Goal: Task Accomplishment & Management: Complete application form

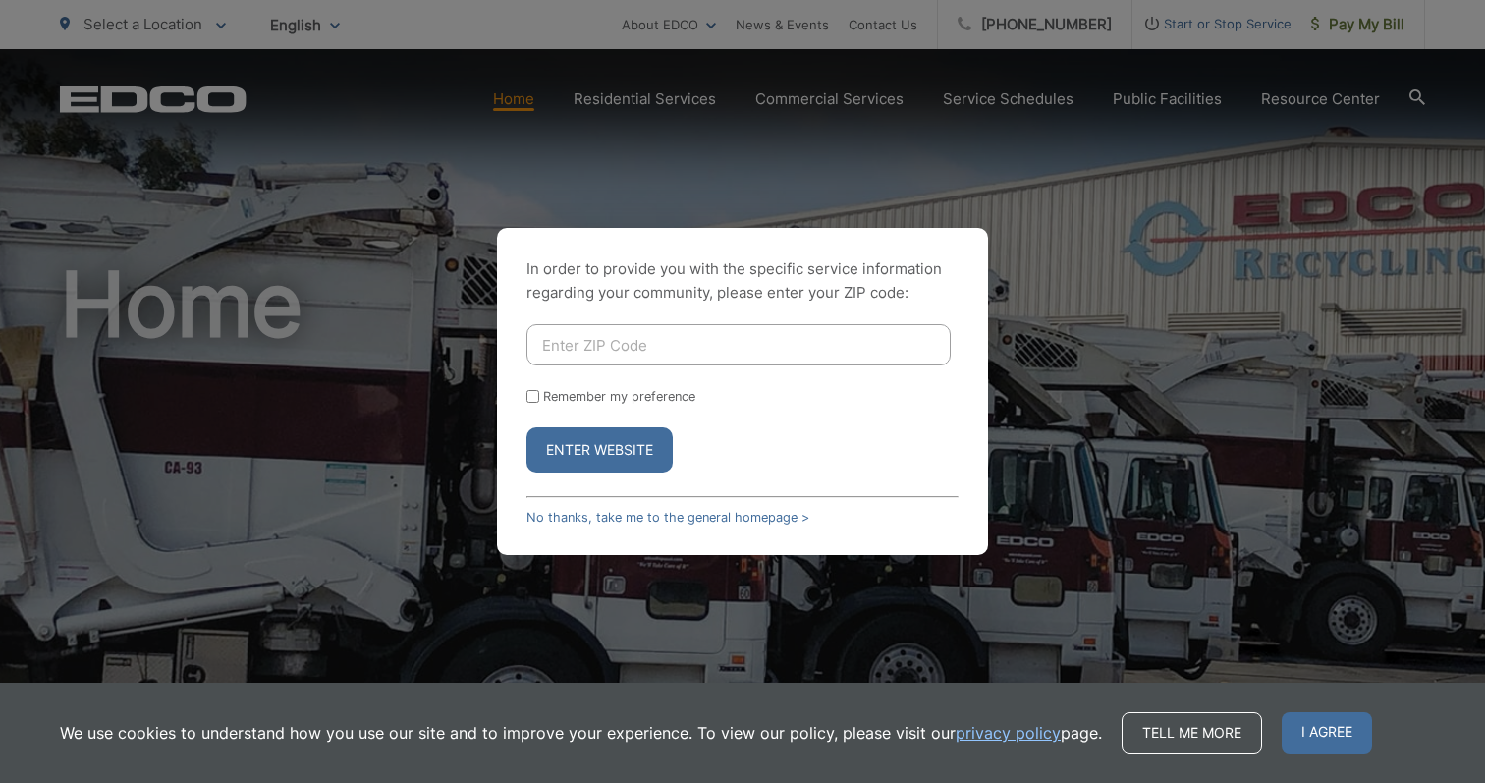
click at [767, 325] on input "Enter ZIP Code" at bounding box center [738, 344] width 424 height 41
type input "92007"
click at [599, 450] on button "Enter Website" at bounding box center [599, 449] width 146 height 45
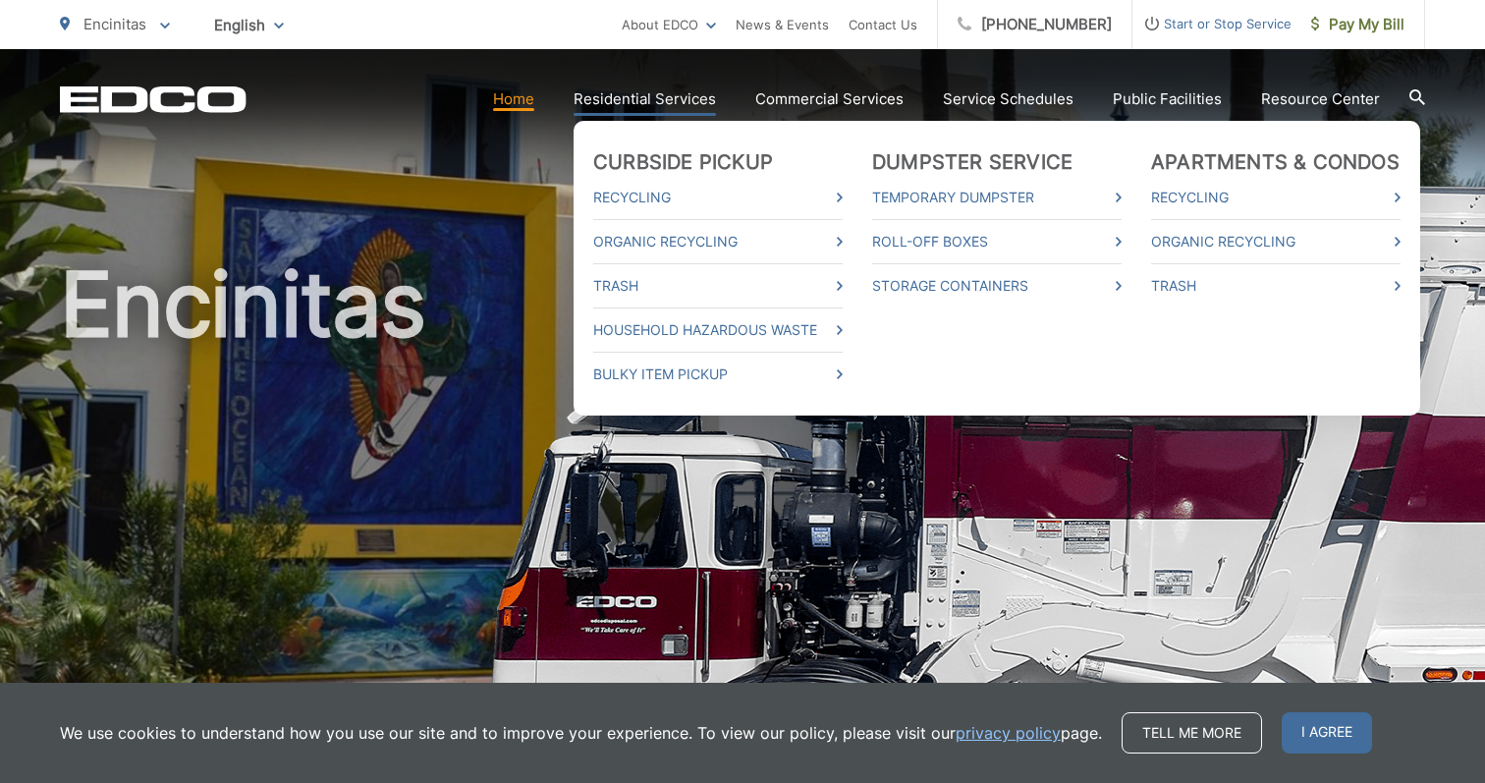
click at [625, 104] on link "Residential Services" at bounding box center [645, 99] width 142 height 24
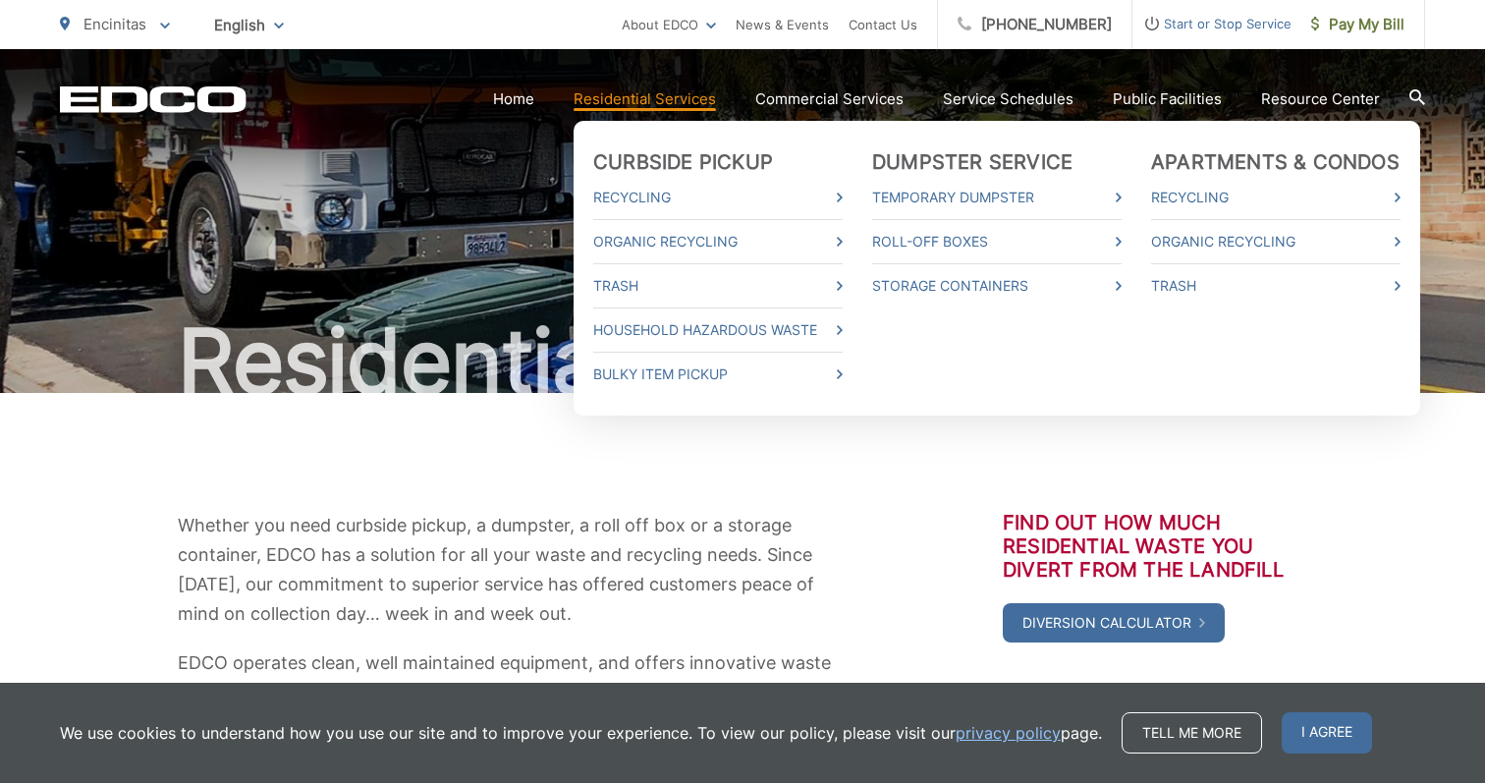
scroll to position [103, 0]
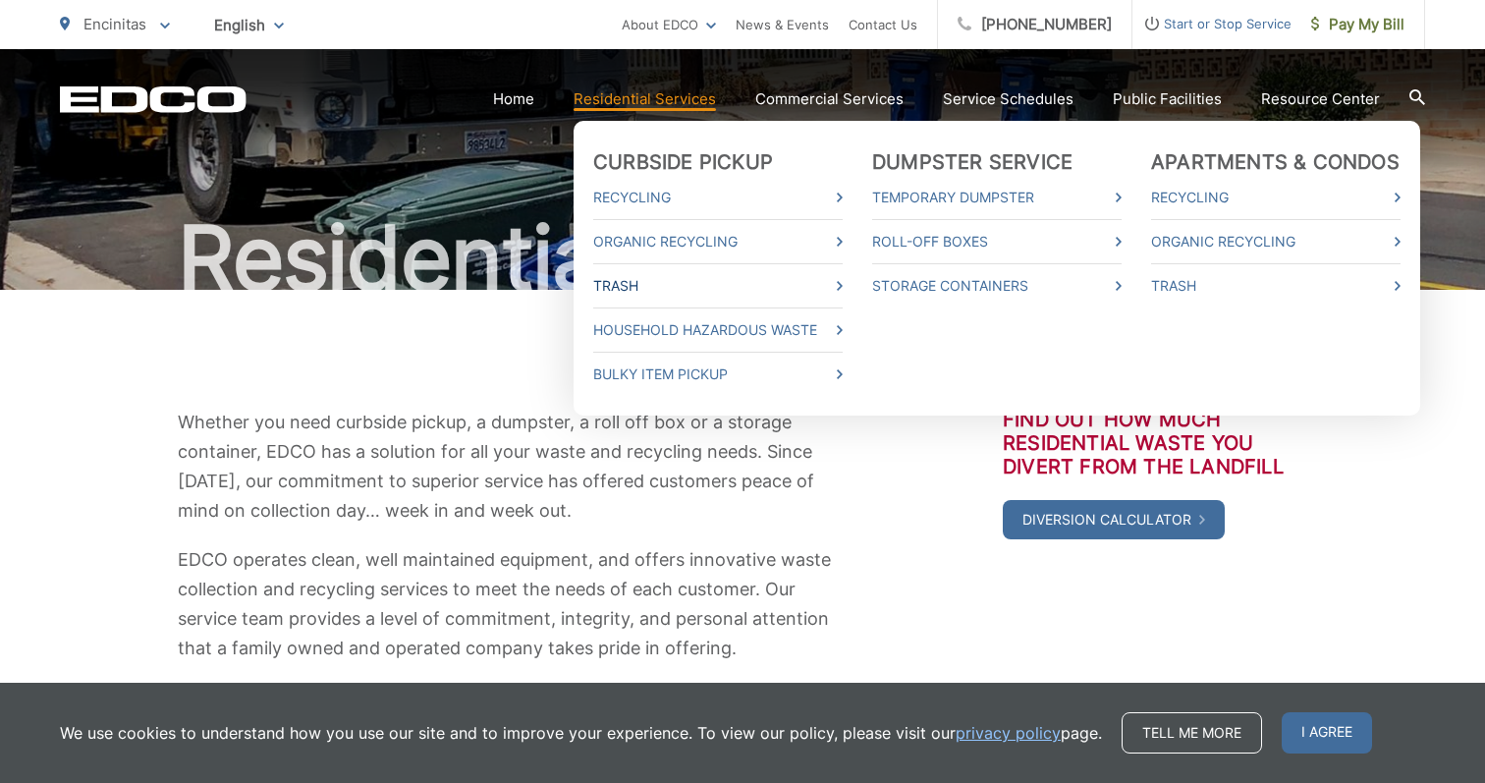
click at [651, 281] on link "Trash" at bounding box center [717, 286] width 249 height 24
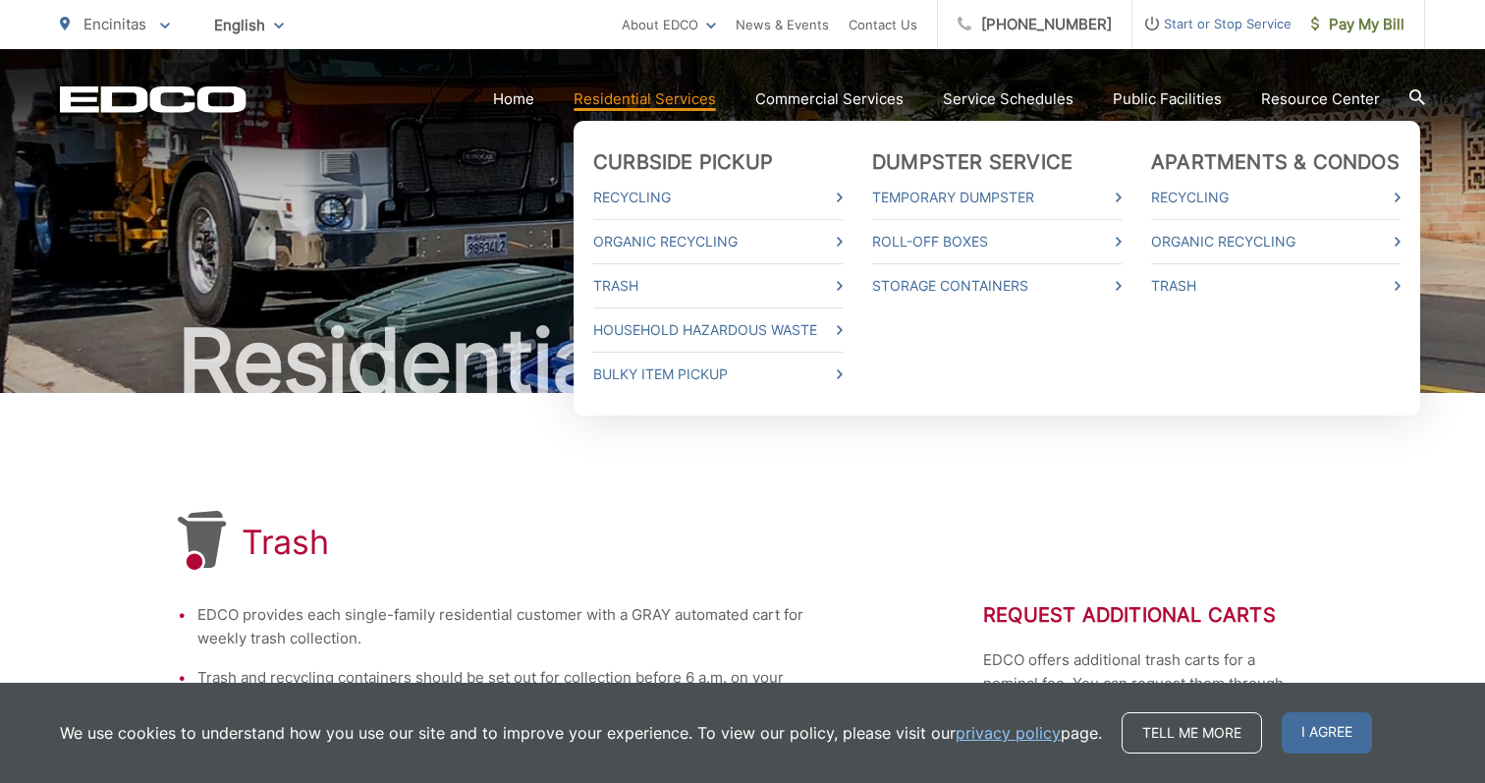
click at [676, 110] on link "Residential Services" at bounding box center [645, 99] width 142 height 24
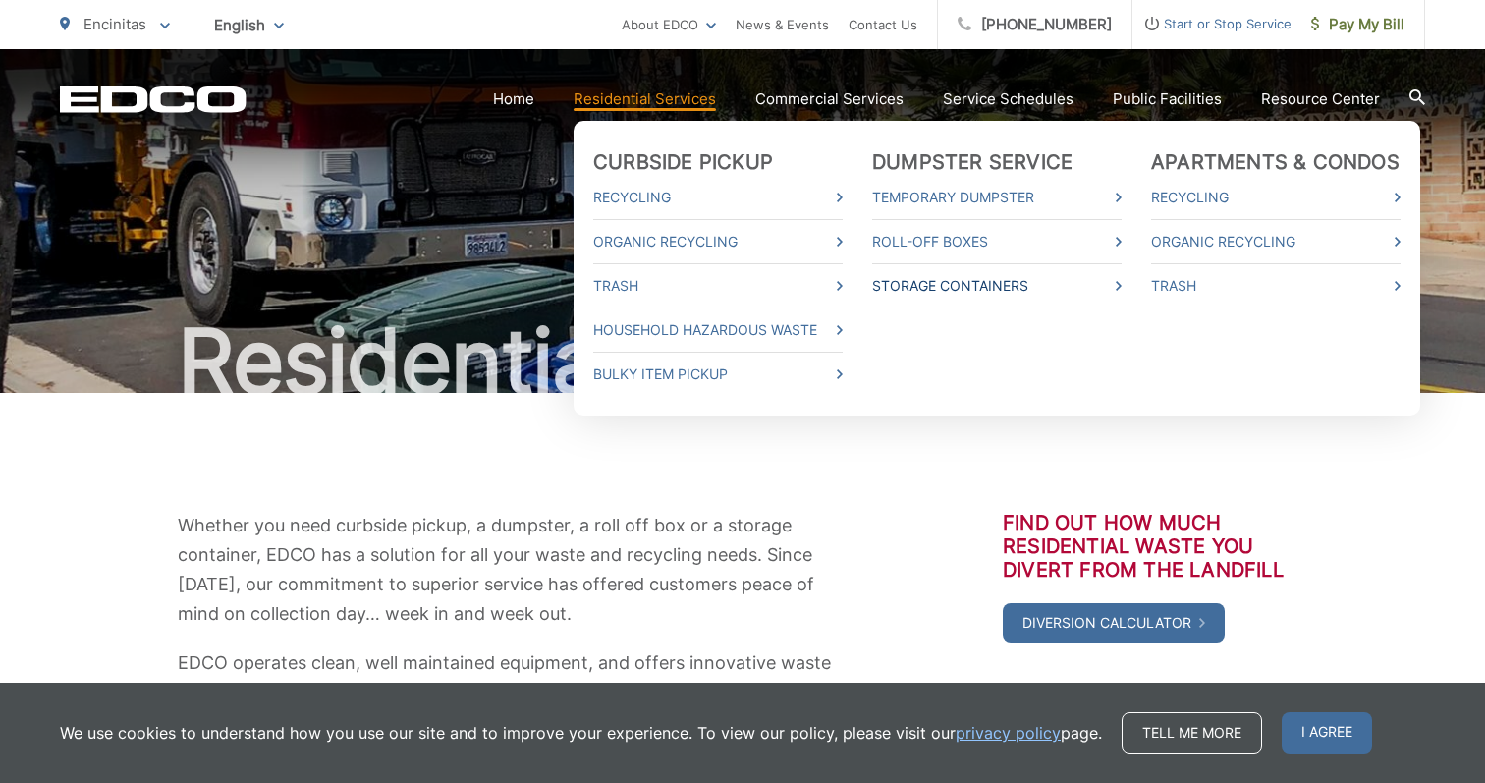
click at [994, 290] on link "Storage Containers" at bounding box center [996, 286] width 249 height 24
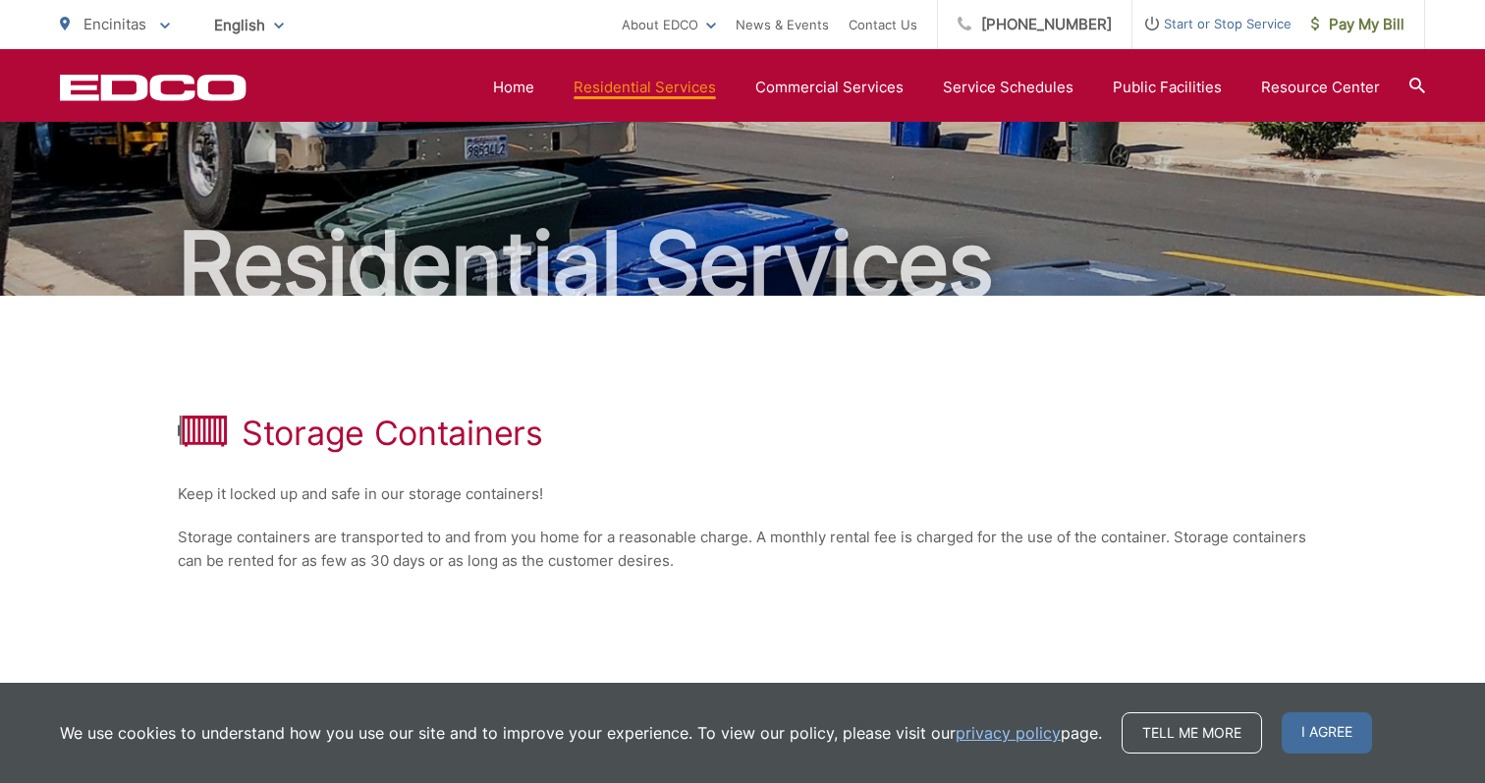
scroll to position [24, 0]
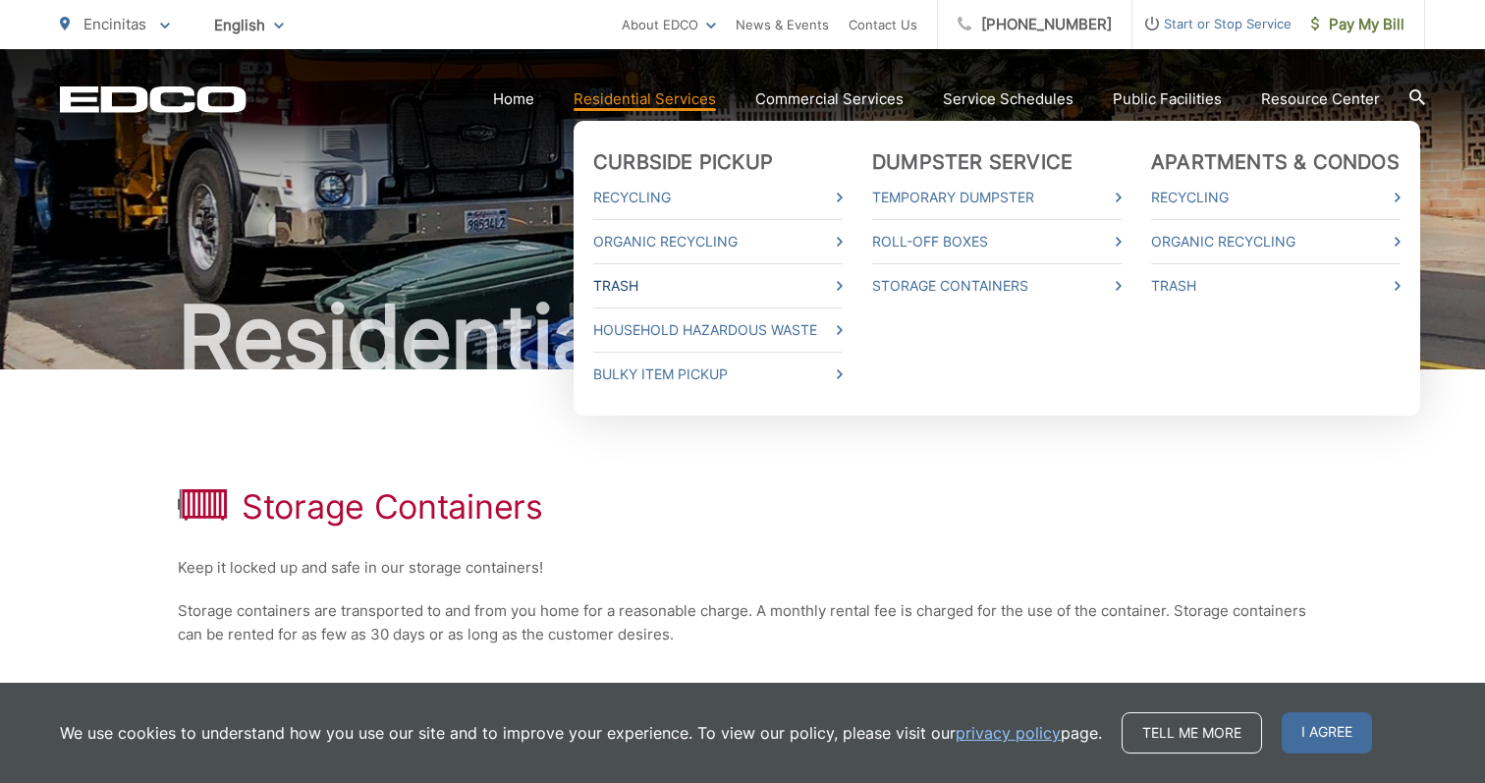
click at [658, 278] on link "Trash" at bounding box center [717, 286] width 249 height 24
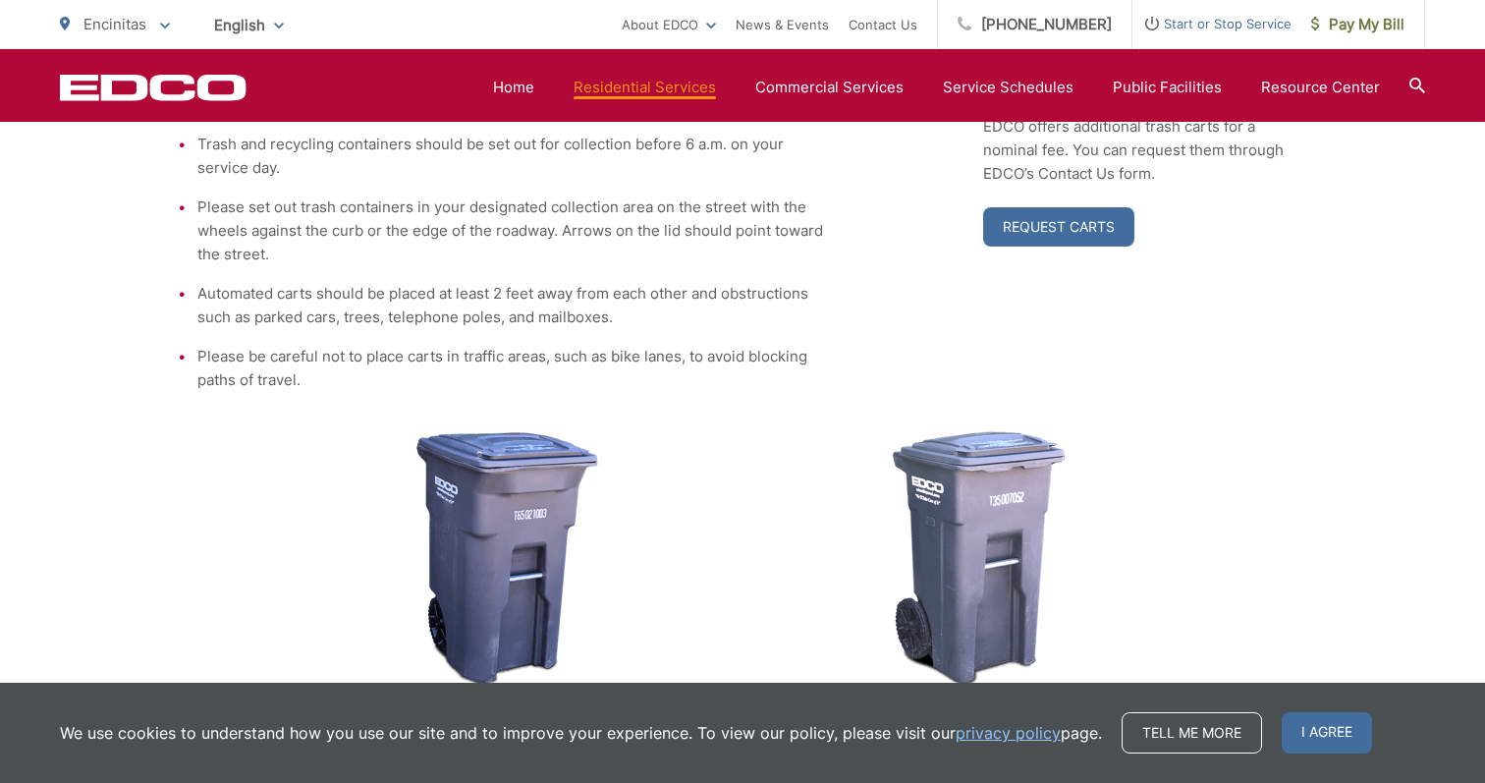
scroll to position [459, 0]
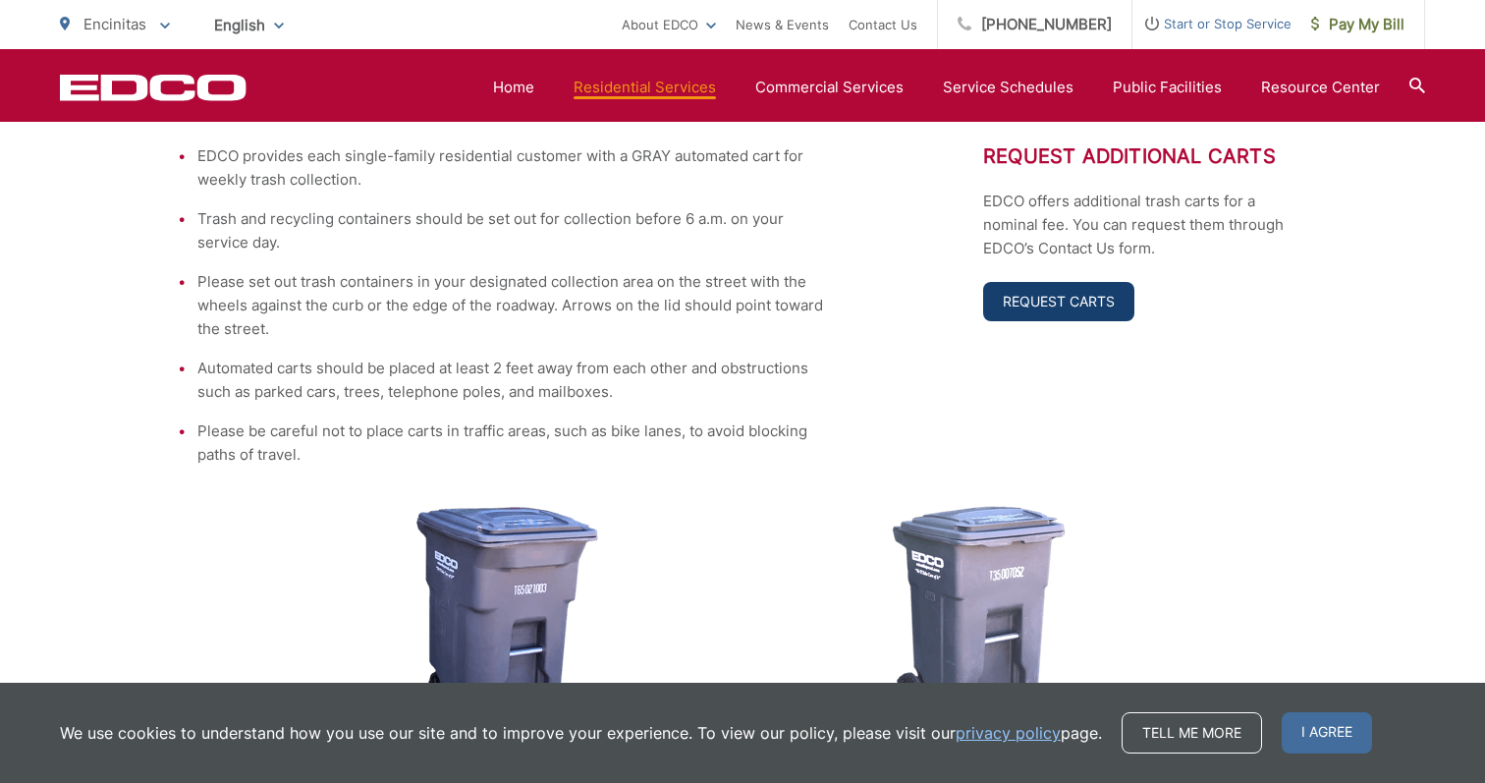
click at [1067, 302] on link "Request Carts" at bounding box center [1058, 301] width 151 height 39
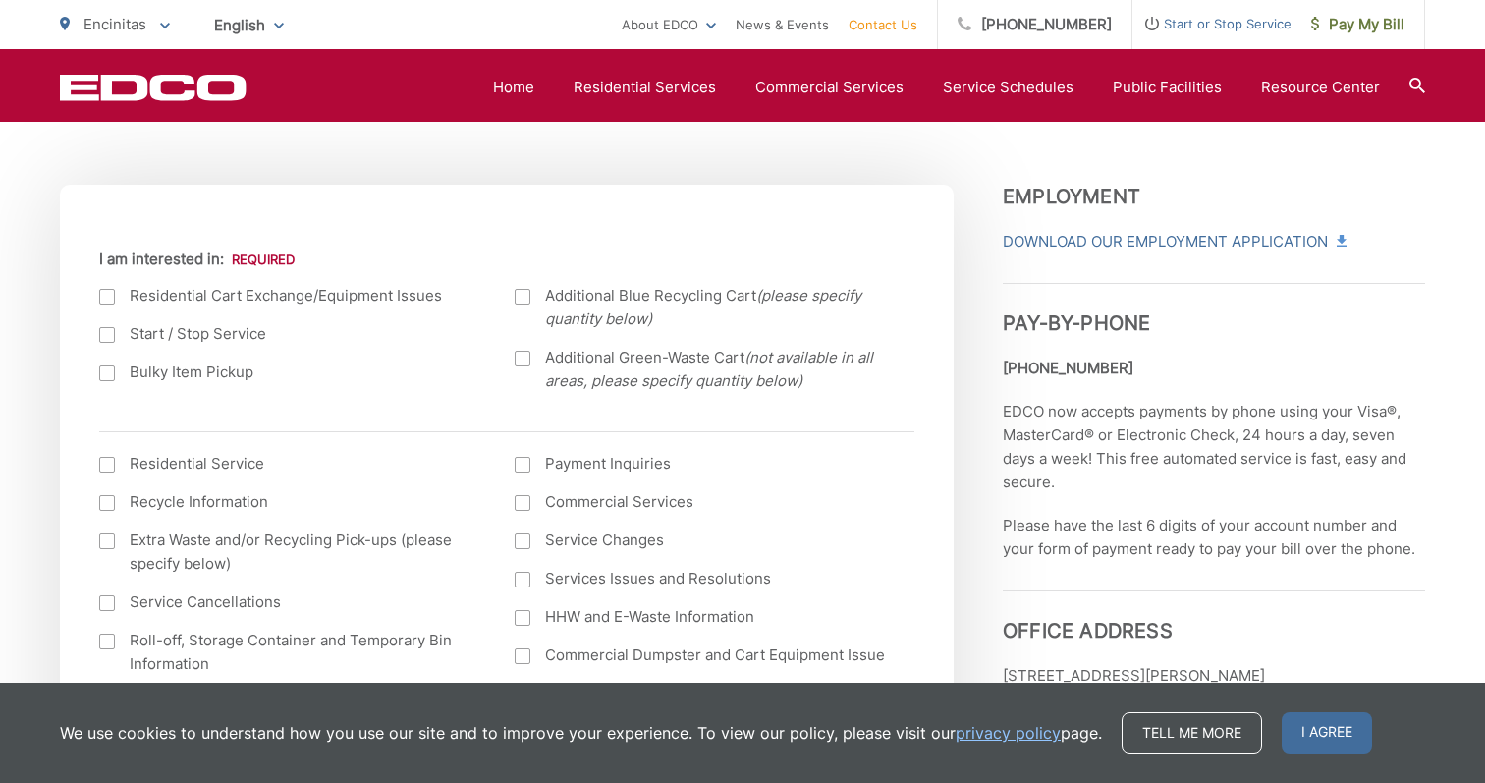
scroll to position [642, 0]
click at [107, 294] on div at bounding box center [107, 295] width 16 height 16
click at [0, 0] on input "I am interested in:" at bounding box center [0, 0] width 0 height 0
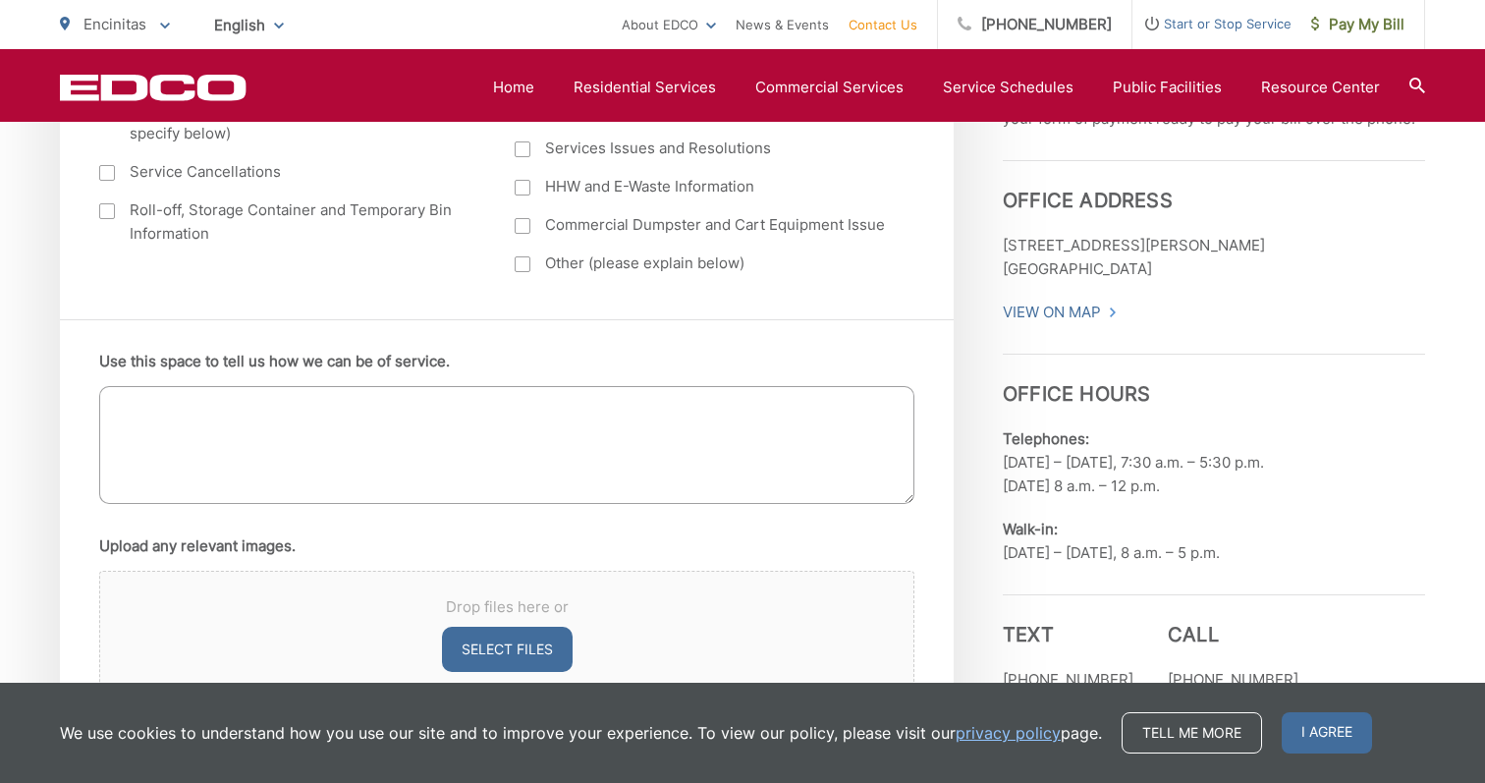
scroll to position [1072, 0]
click at [362, 431] on textarea "Use this space to tell us how we can be of service." at bounding box center [506, 444] width 815 height 118
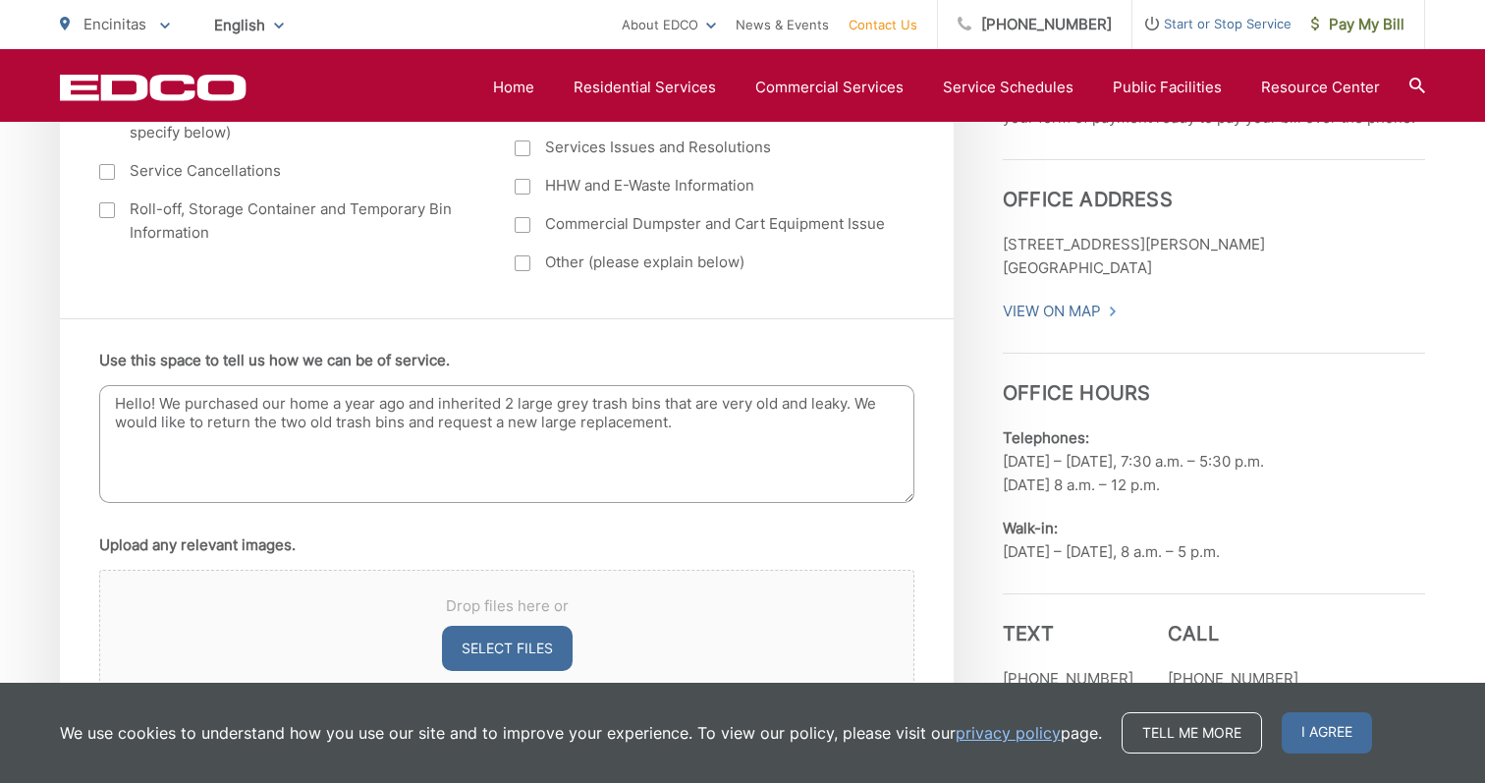
click at [406, 423] on textarea "Hello! We purchased our home a year ago and inherited 2 large grey trash bins t…" at bounding box center [506, 444] width 815 height 118
click at [235, 446] on textarea "Hello! We purchased our home a year ago and inherited 2 large grey trash bins t…" at bounding box center [506, 444] width 815 height 118
type textarea "Hello! We purchased our home a year ago and inherited 2 large grey trash bins t…"
click at [534, 657] on button "Select files" at bounding box center [507, 648] width 131 height 45
type input "C:\fakepath\tempImage1xy4Wu.jpg"
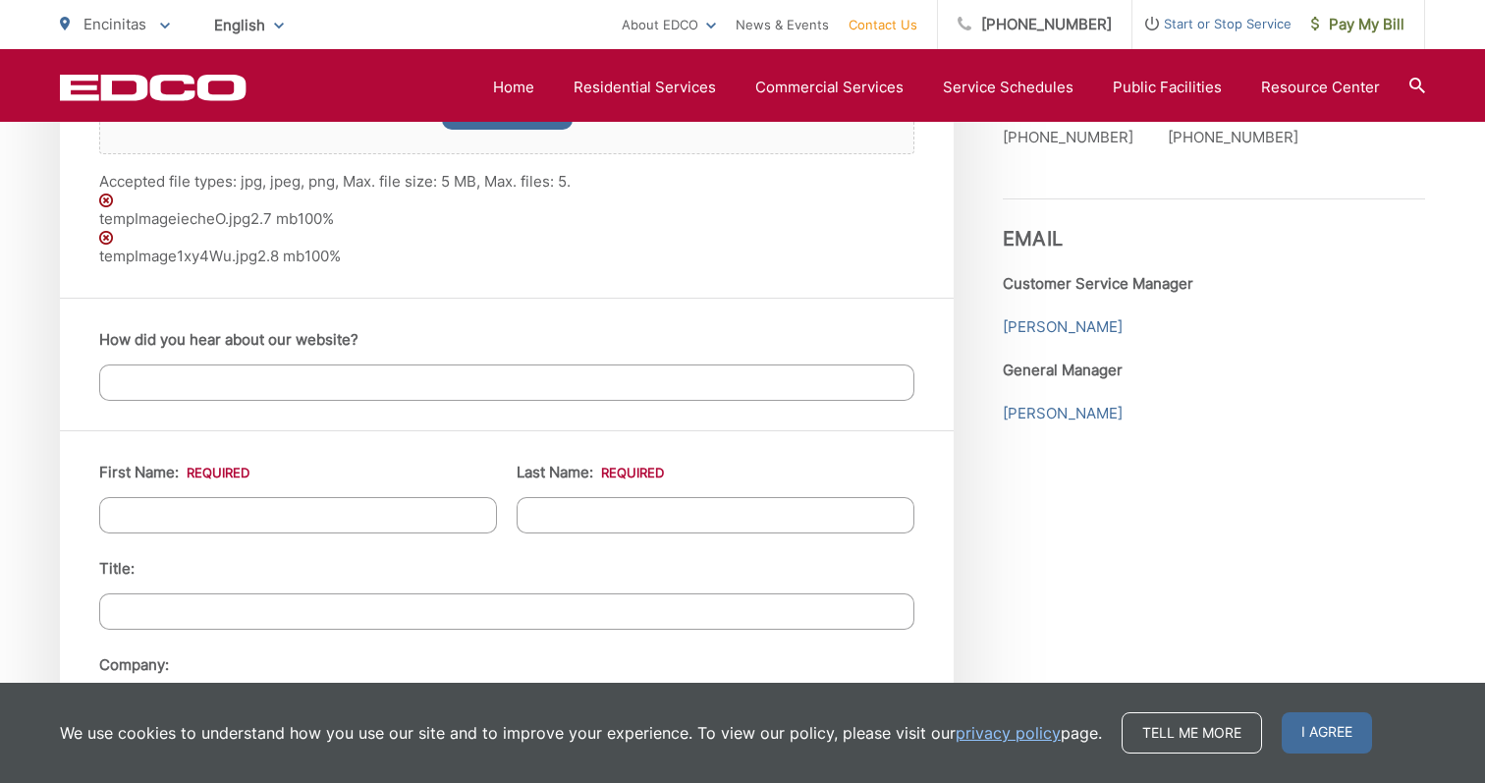
scroll to position [1601, 0]
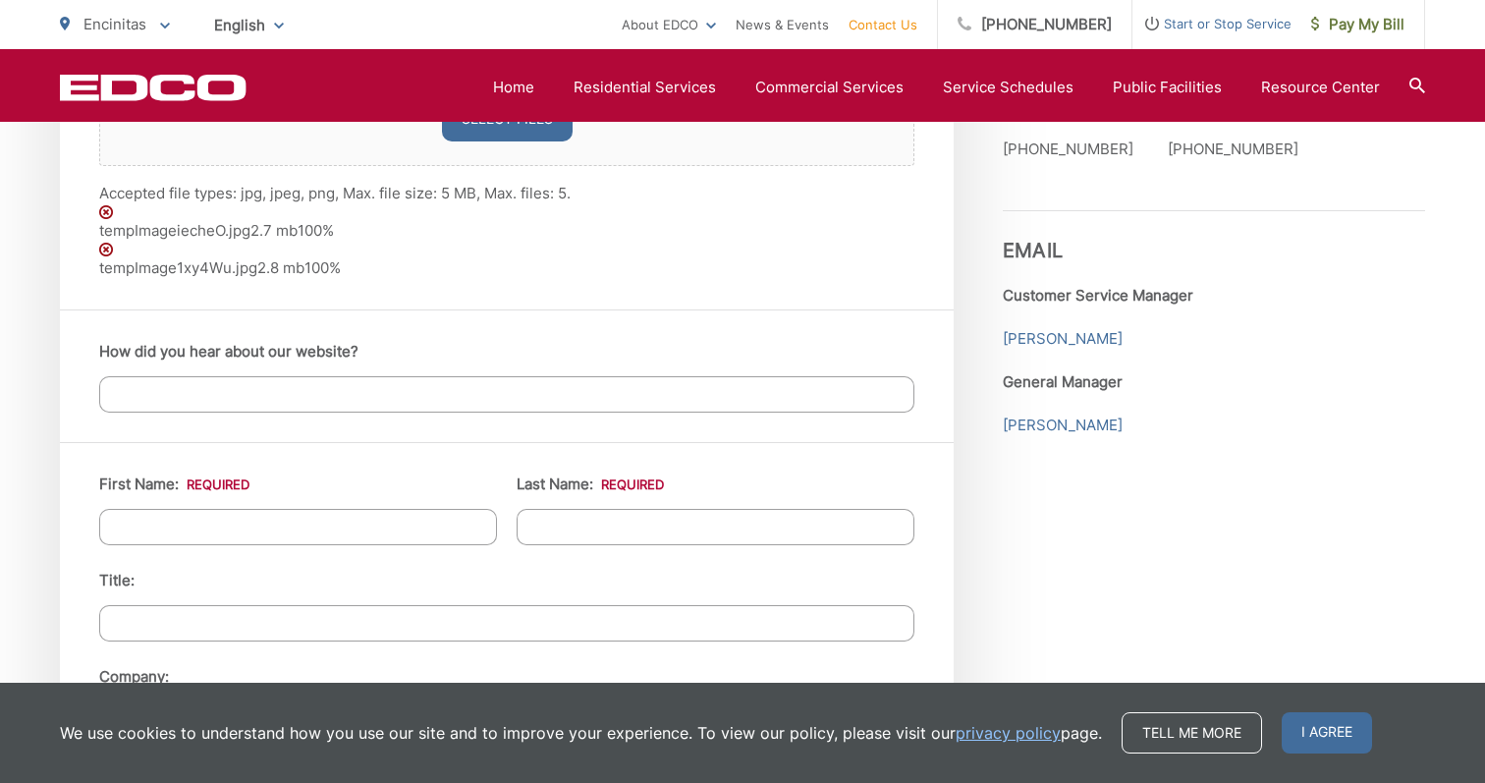
click at [291, 399] on input "How did you hear about our website?" at bounding box center [506, 394] width 815 height 36
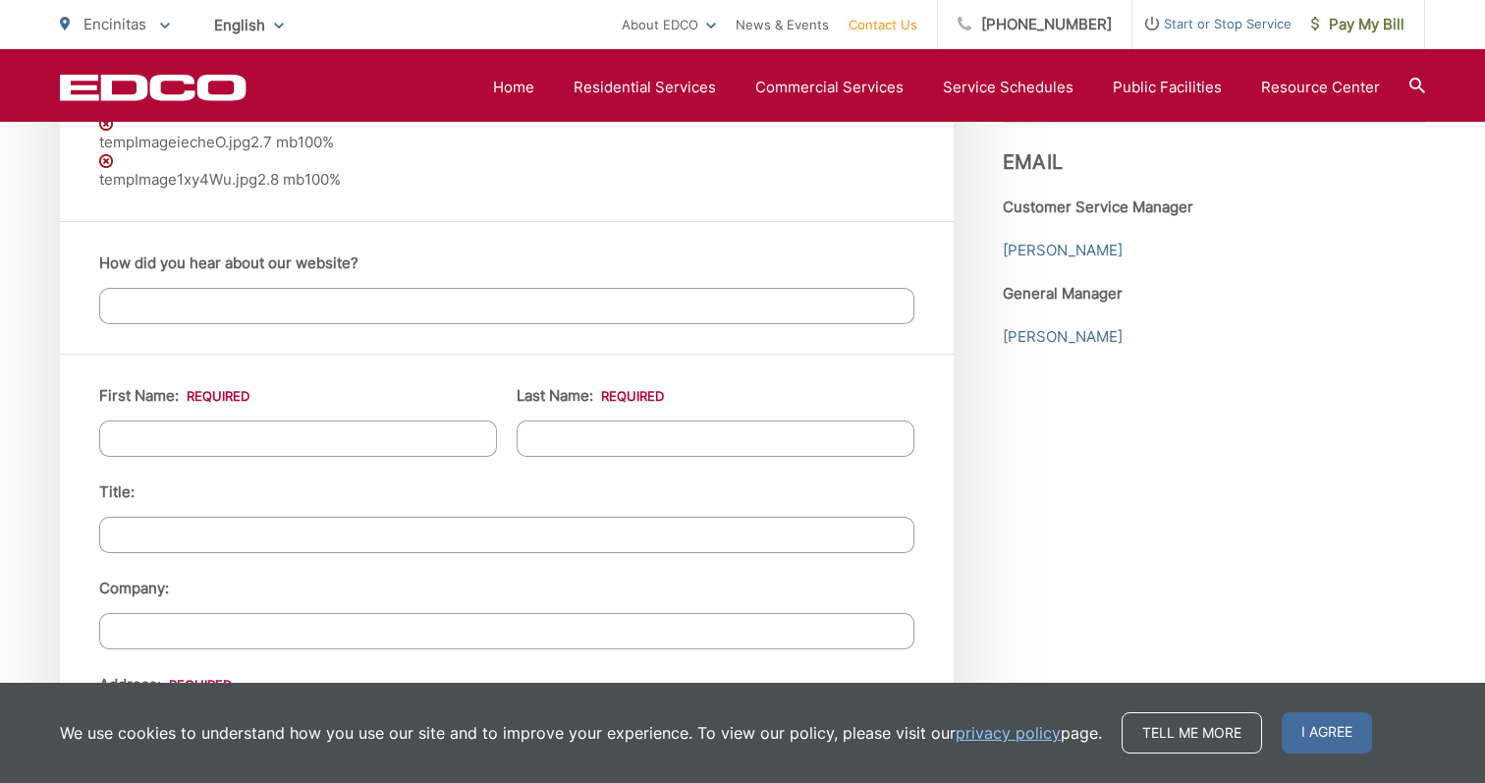
scroll to position [1697, 0]
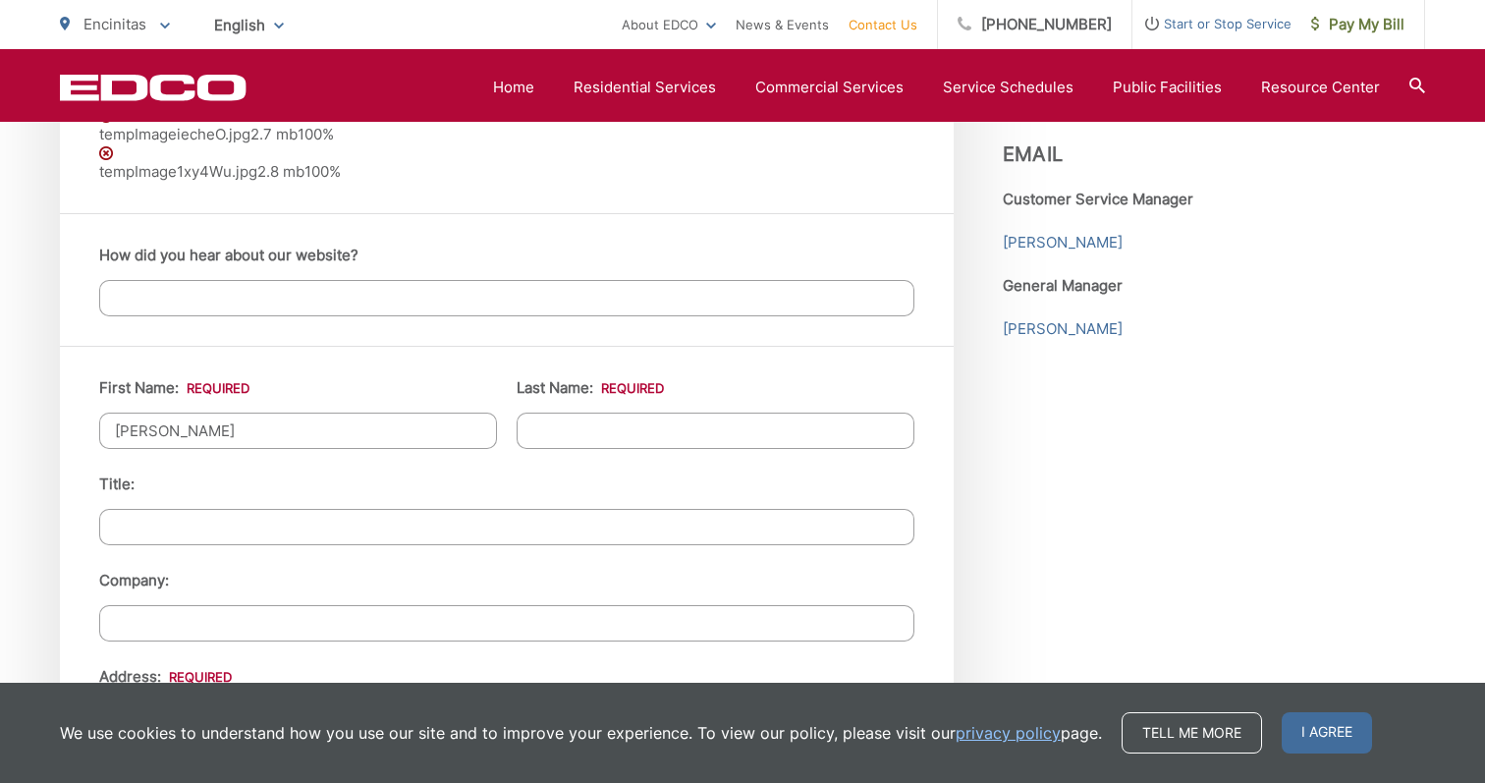
type input "[PERSON_NAME]"
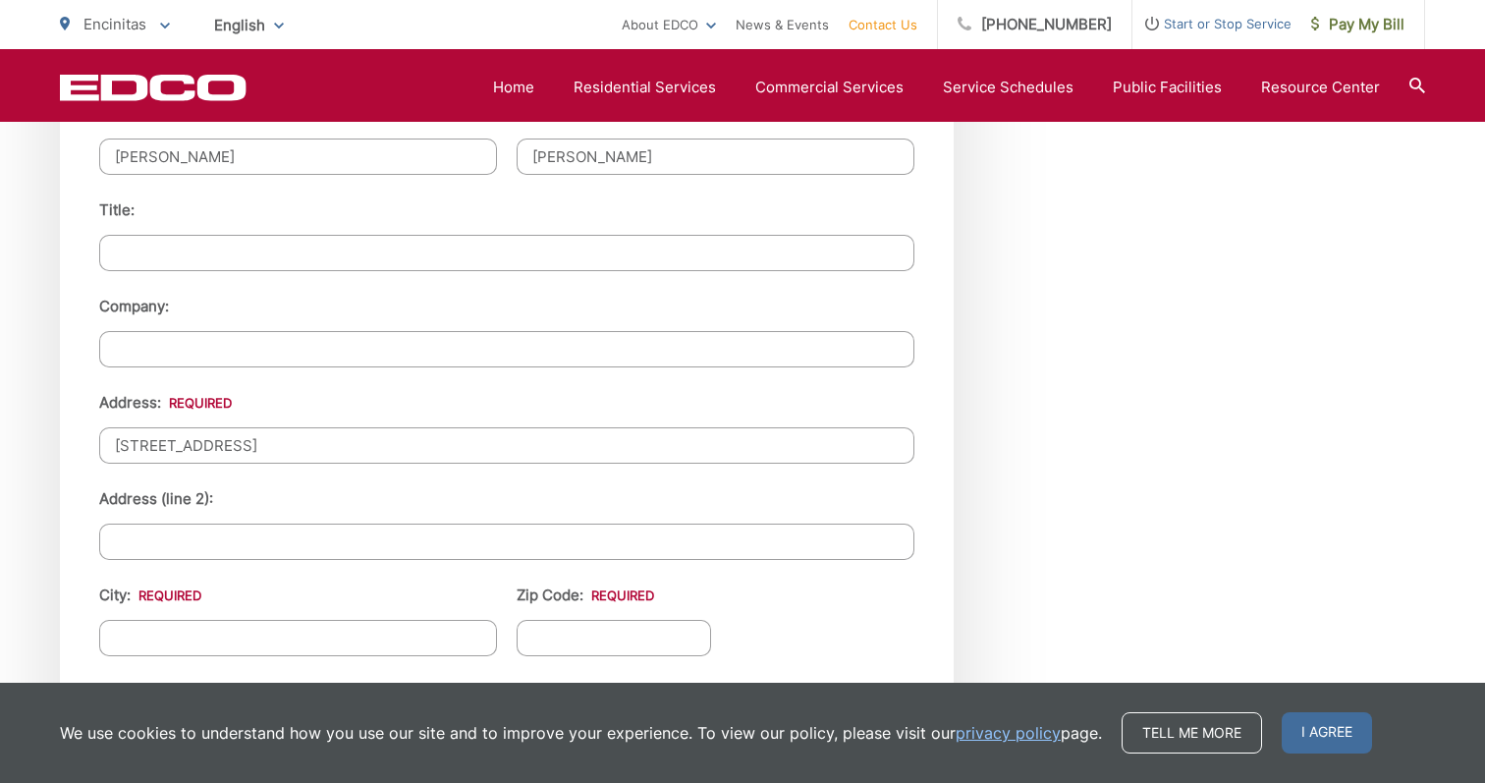
scroll to position [2005, 0]
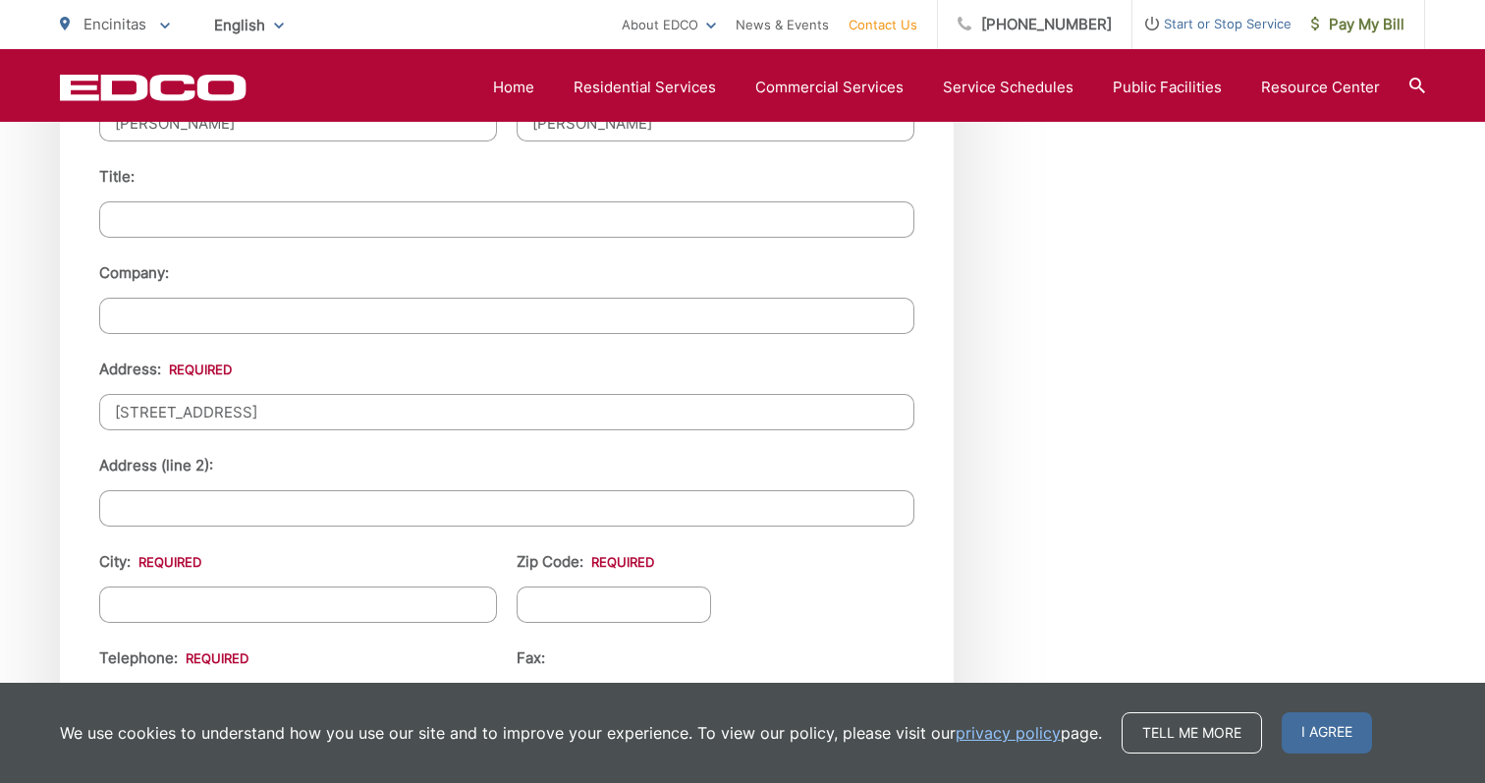
type input "[STREET_ADDRESS]"
type input "Cardiff by the Sea"
type input "CA"
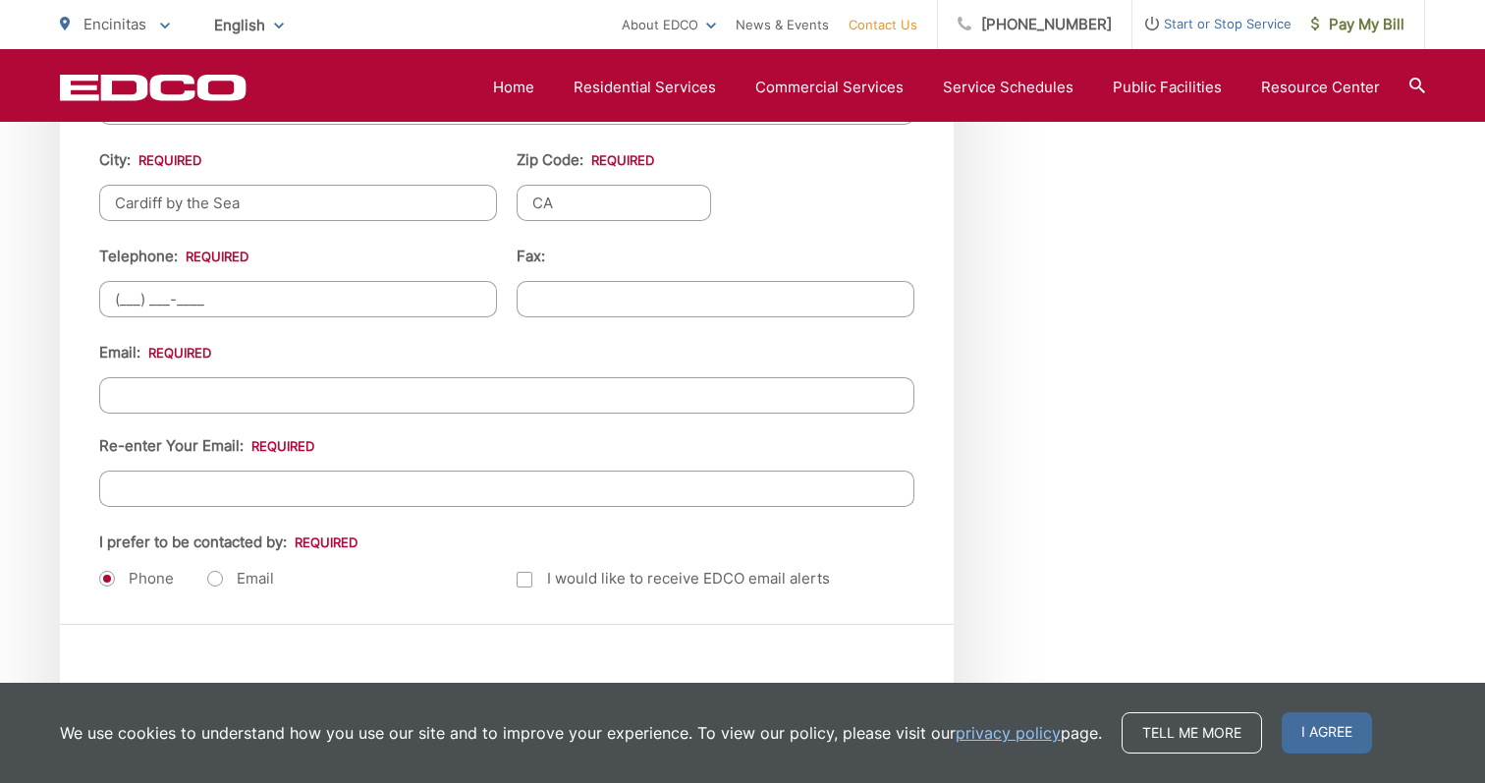
scroll to position [2390, 0]
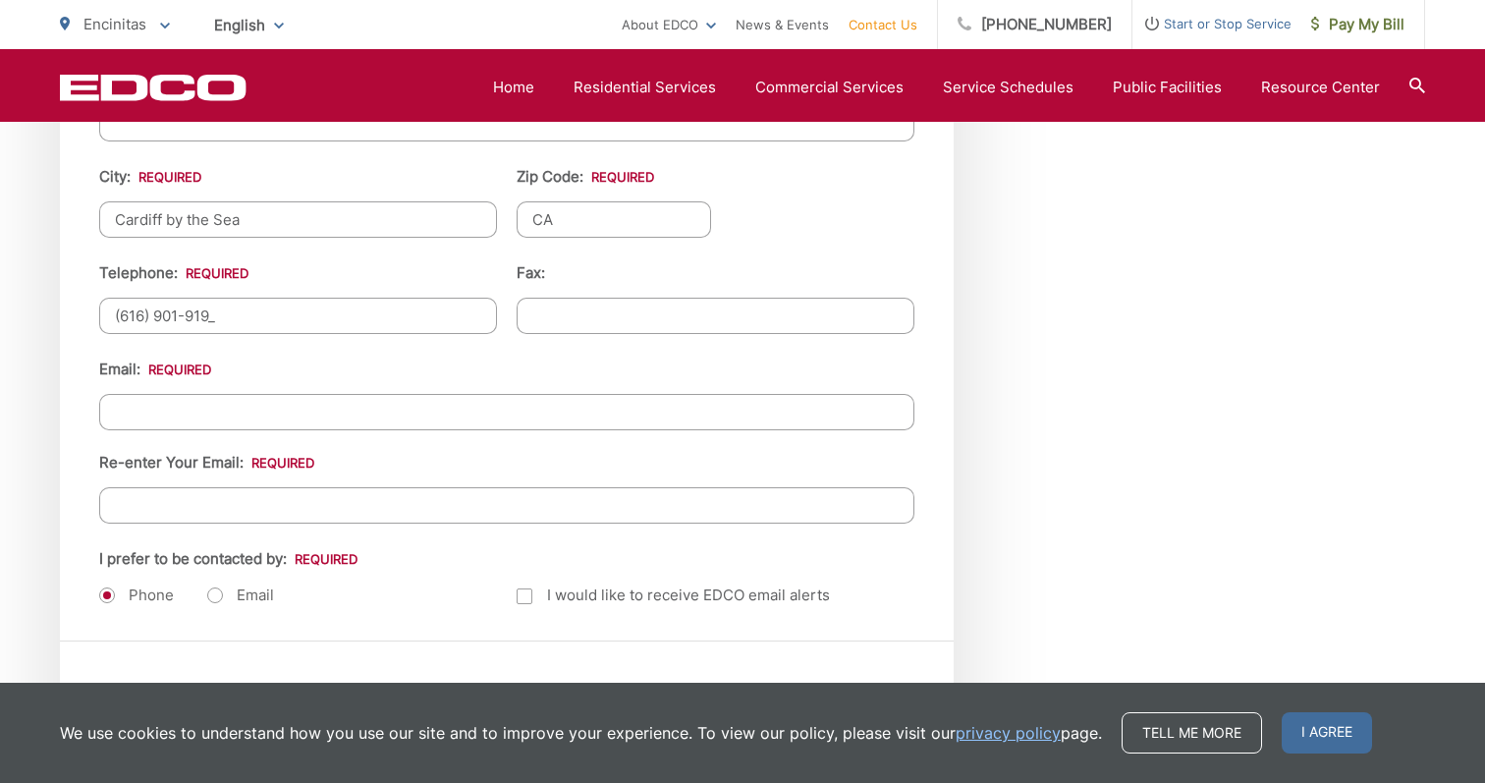
type input "[PHONE_NUMBER]"
type input "(___) ___-____"
type input "[PERSON_NAME][EMAIL_ADDRESS][PERSON_NAME][DOMAIN_NAME]"
paste input "[PERSON_NAME][EMAIL_ADDRESS][PERSON_NAME][DOMAIN_NAME]"
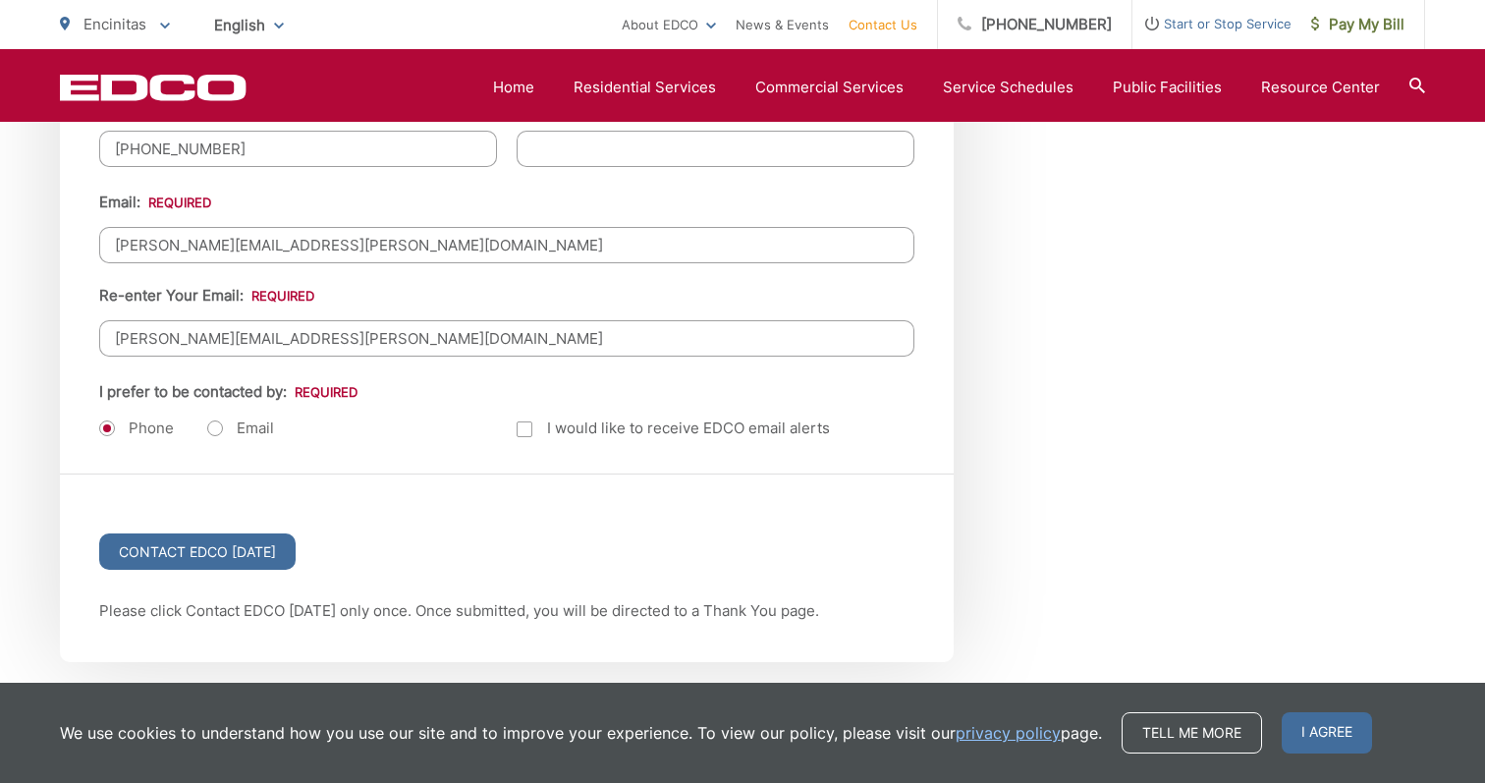
scroll to position [2628, 0]
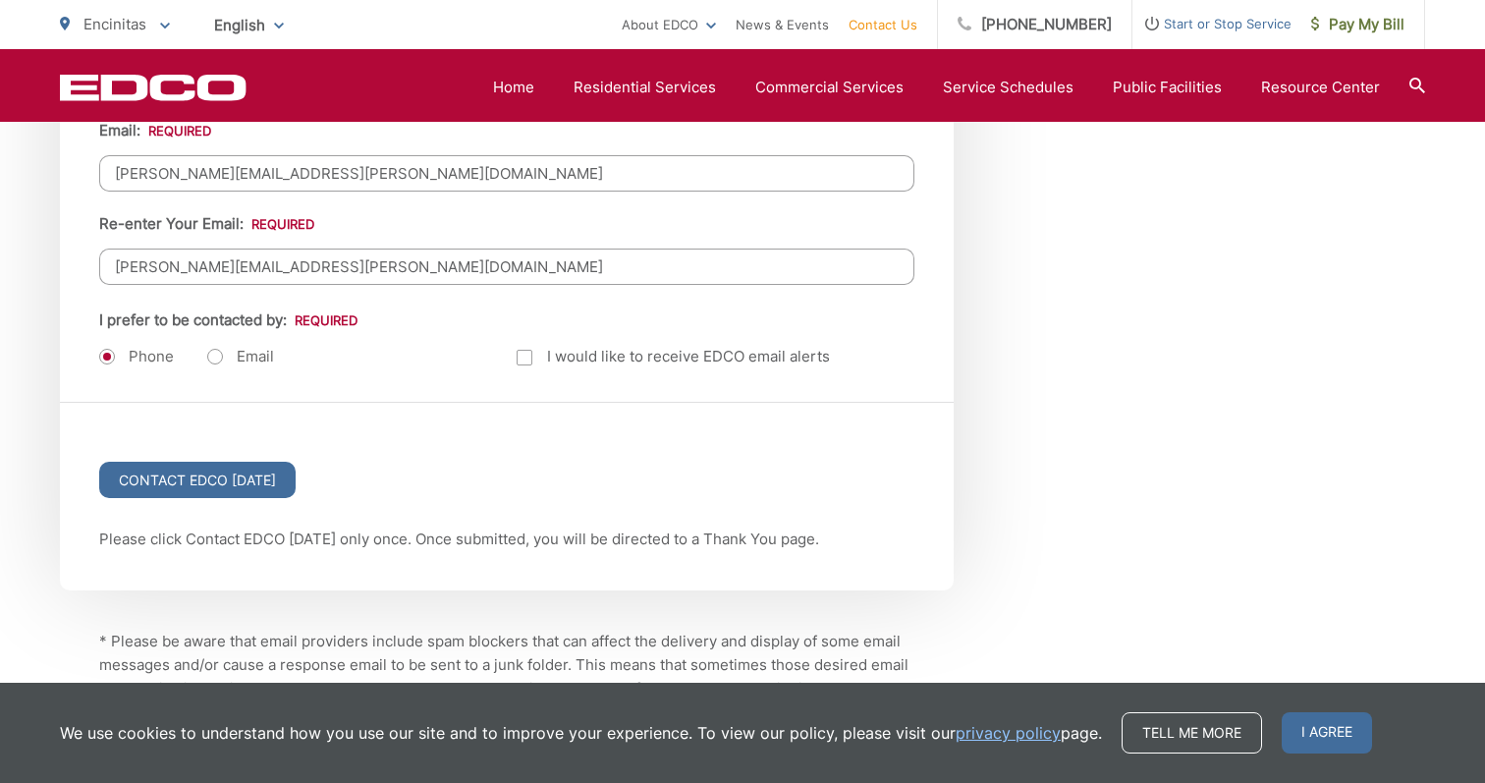
type input "[PERSON_NAME][EMAIL_ADDRESS][PERSON_NAME][DOMAIN_NAME]"
click at [217, 354] on label "Email" at bounding box center [240, 357] width 67 height 20
radio input "true"
click at [215, 469] on input "Contact EDCO Today" at bounding box center [197, 480] width 196 height 36
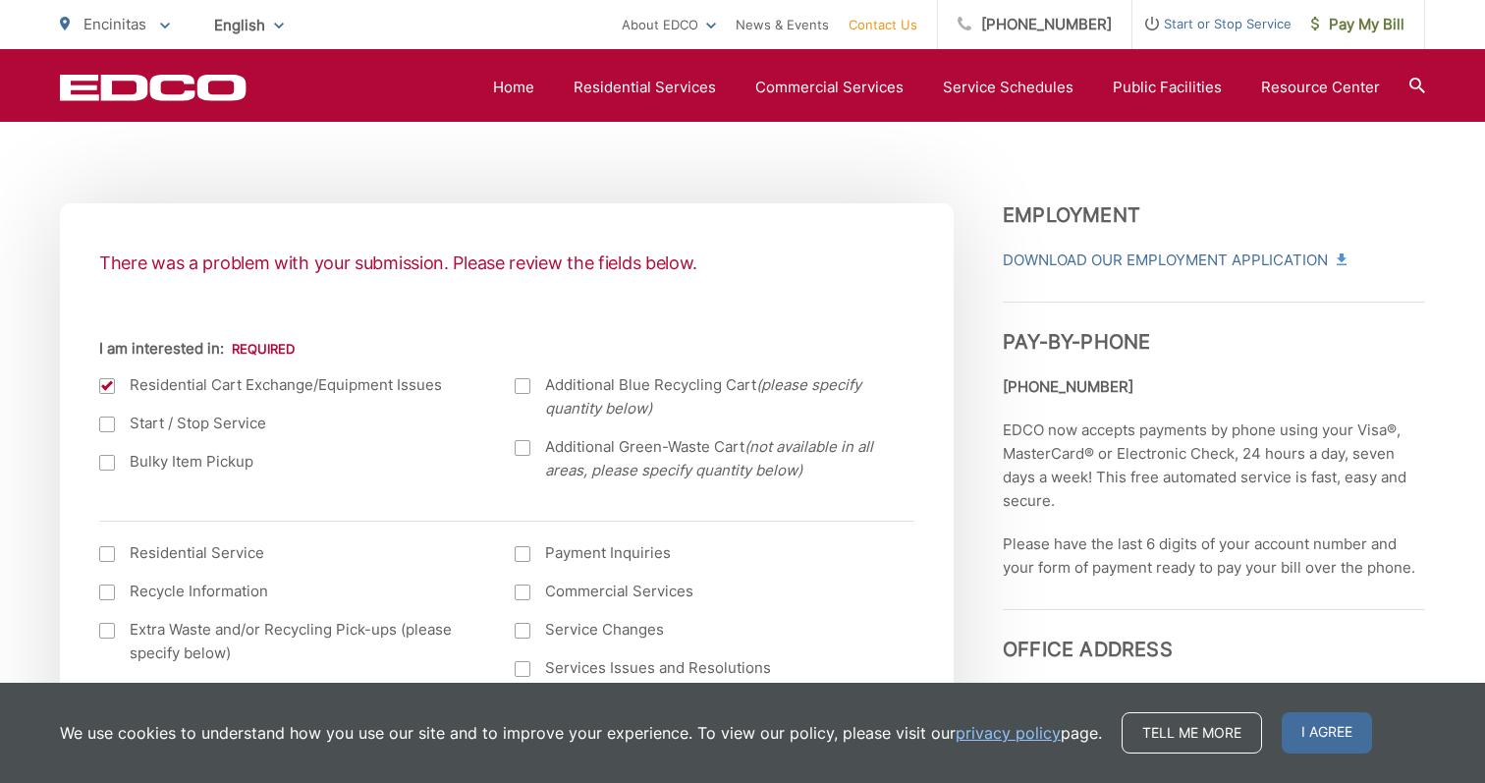
click at [509, 505] on ul "Current Location [GEOGRAPHIC_DATA] [GEOGRAPHIC_DATA][PERSON_NAME][GEOGRAPHIC_DA…" at bounding box center [506, 573] width 815 height 472
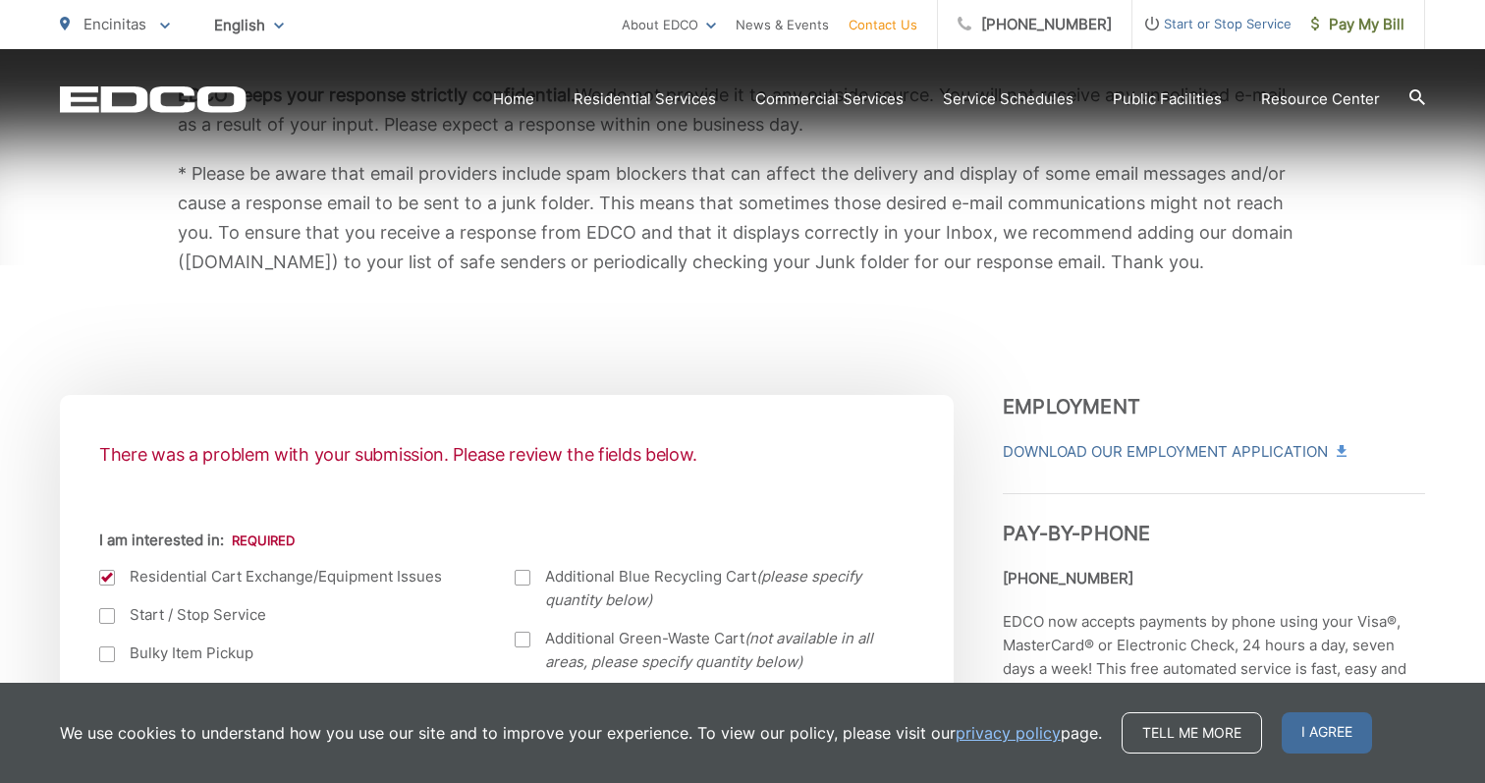
scroll to position [684, 0]
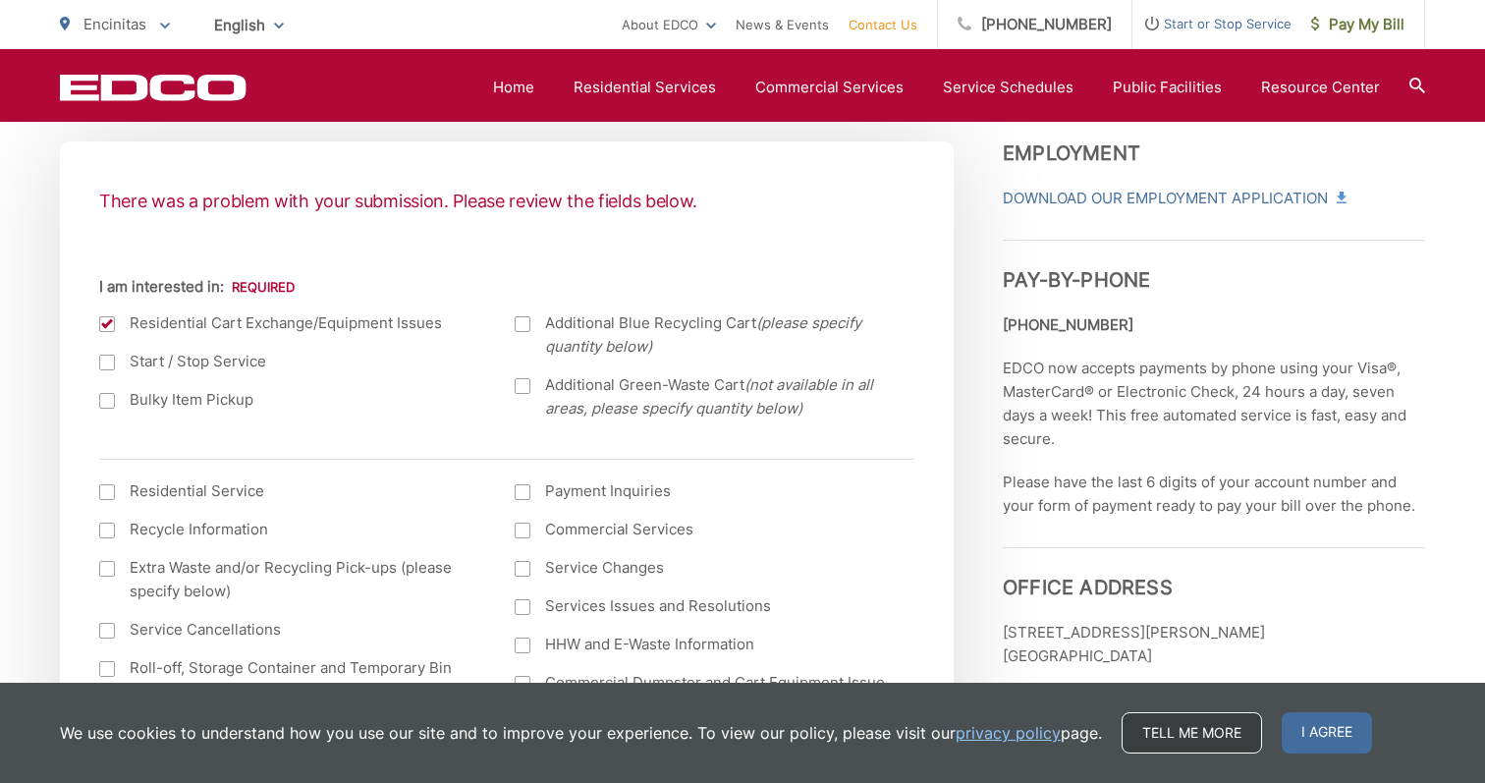
click at [1185, 731] on link "Tell me more" at bounding box center [1192, 732] width 140 height 41
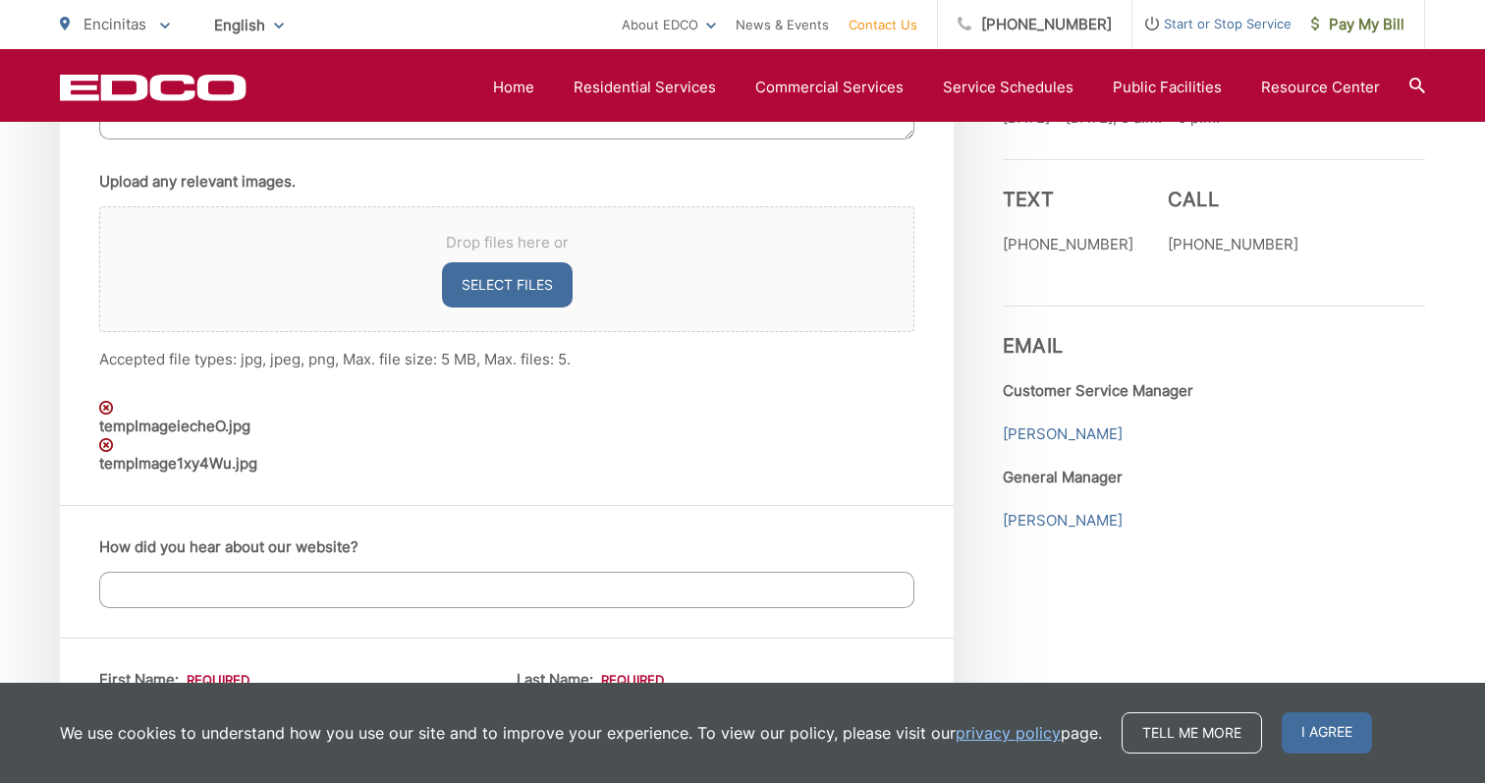
scroll to position [1507, 0]
click at [106, 401] on img at bounding box center [106, 407] width 14 height 14
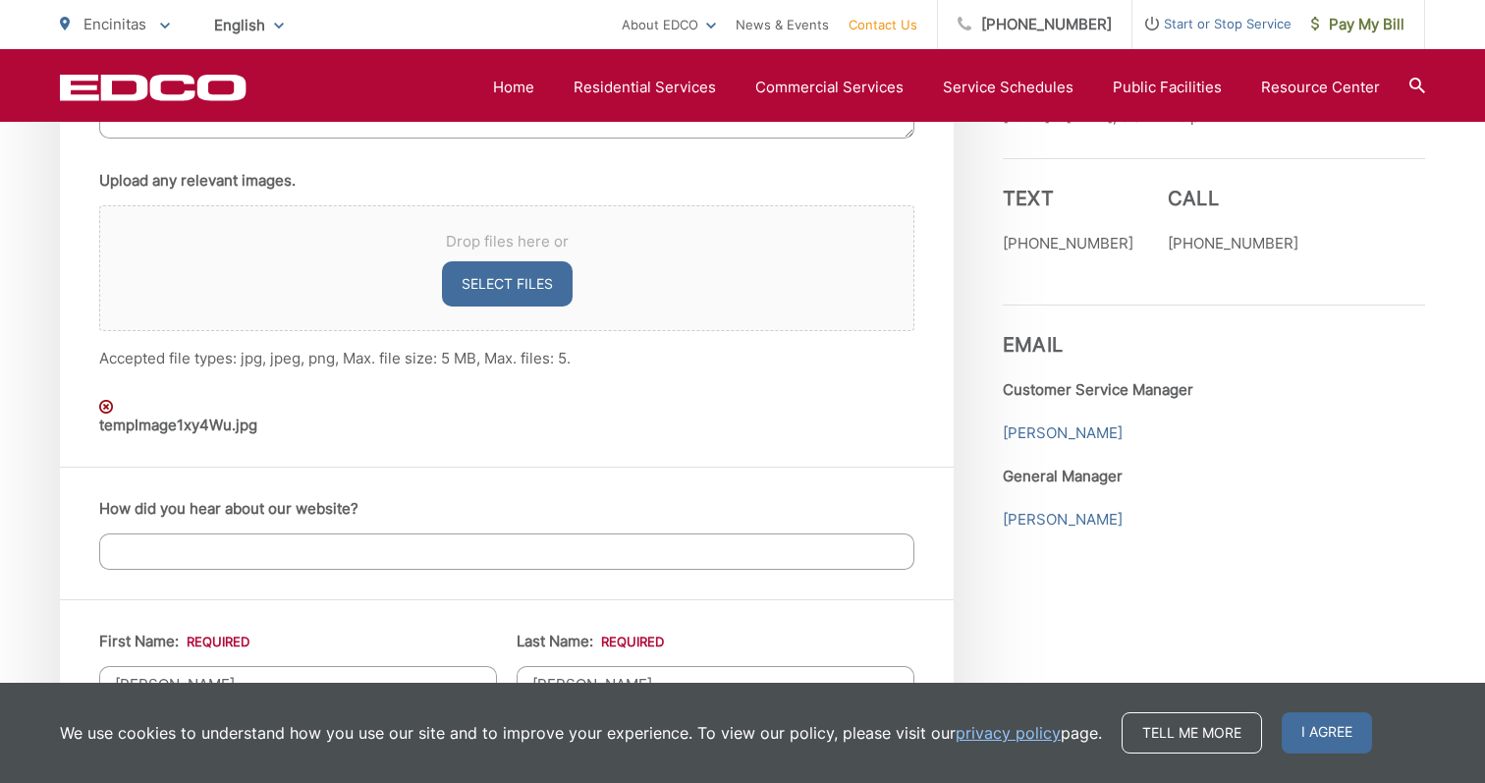
click at [107, 408] on img at bounding box center [106, 407] width 14 height 14
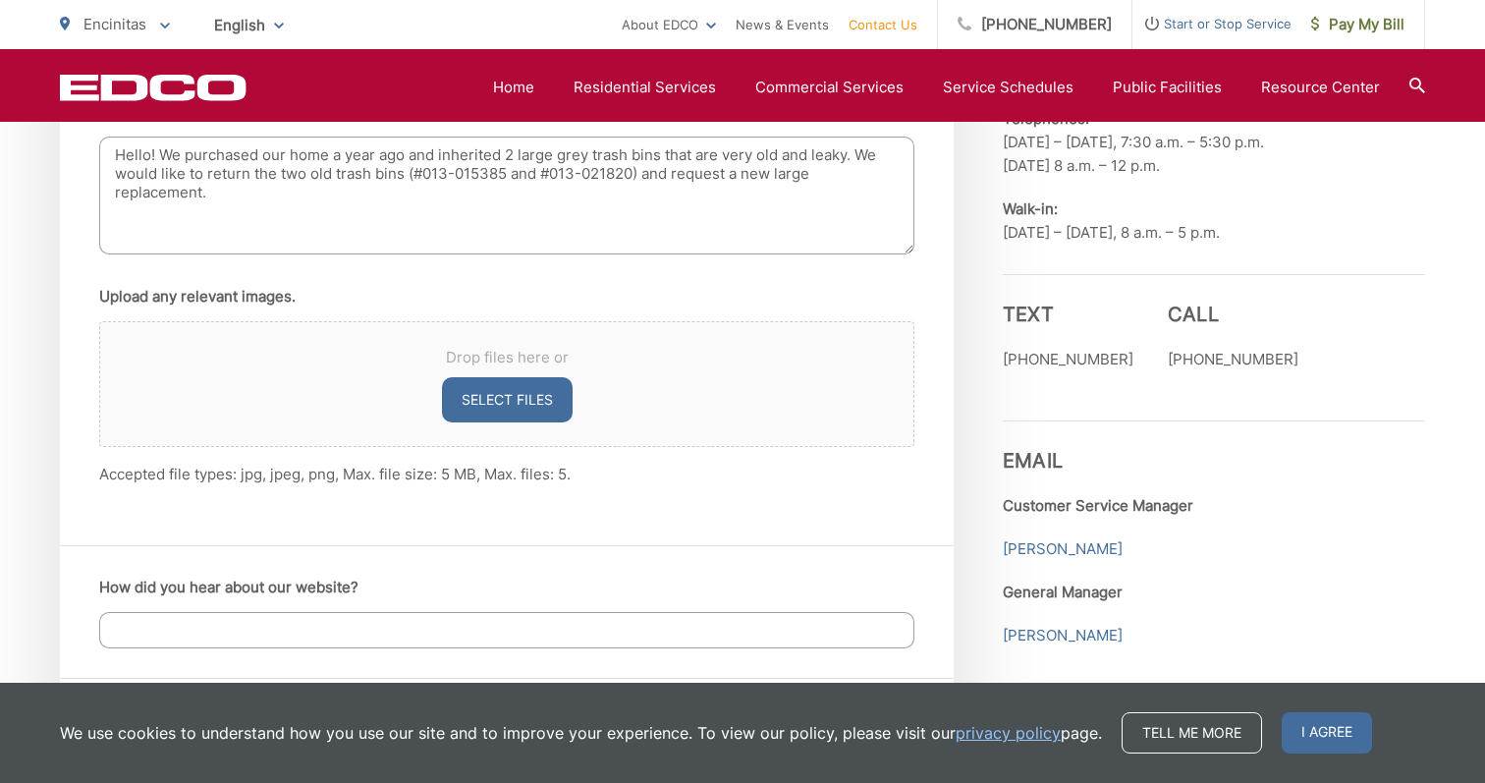
scroll to position [1410, 0]
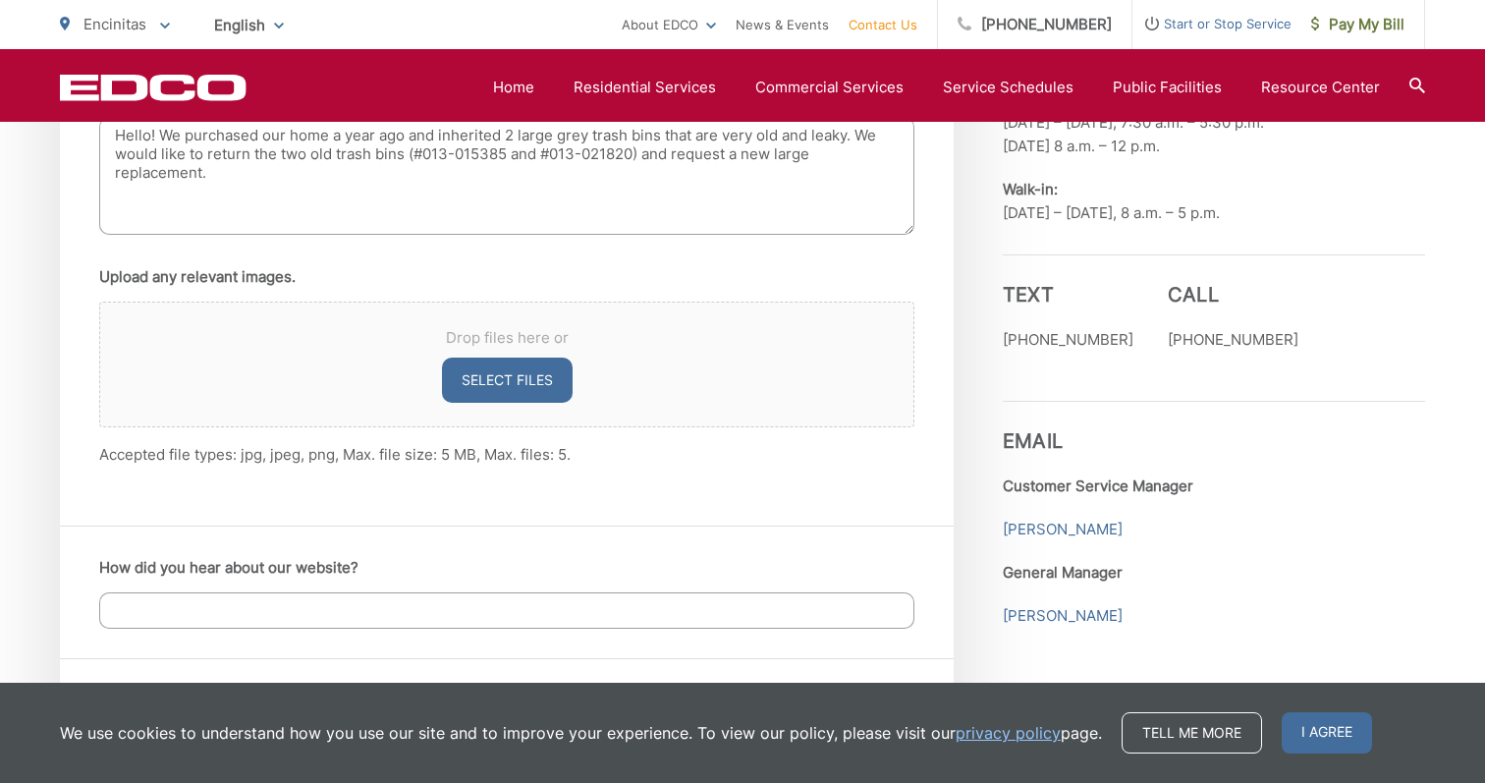
click at [520, 387] on button "Select files" at bounding box center [507, 380] width 131 height 45
type input "C:\fakepath\77618168159__3F4CAEC1-0792-4361-A60A-63534D5FF250.jpeg"
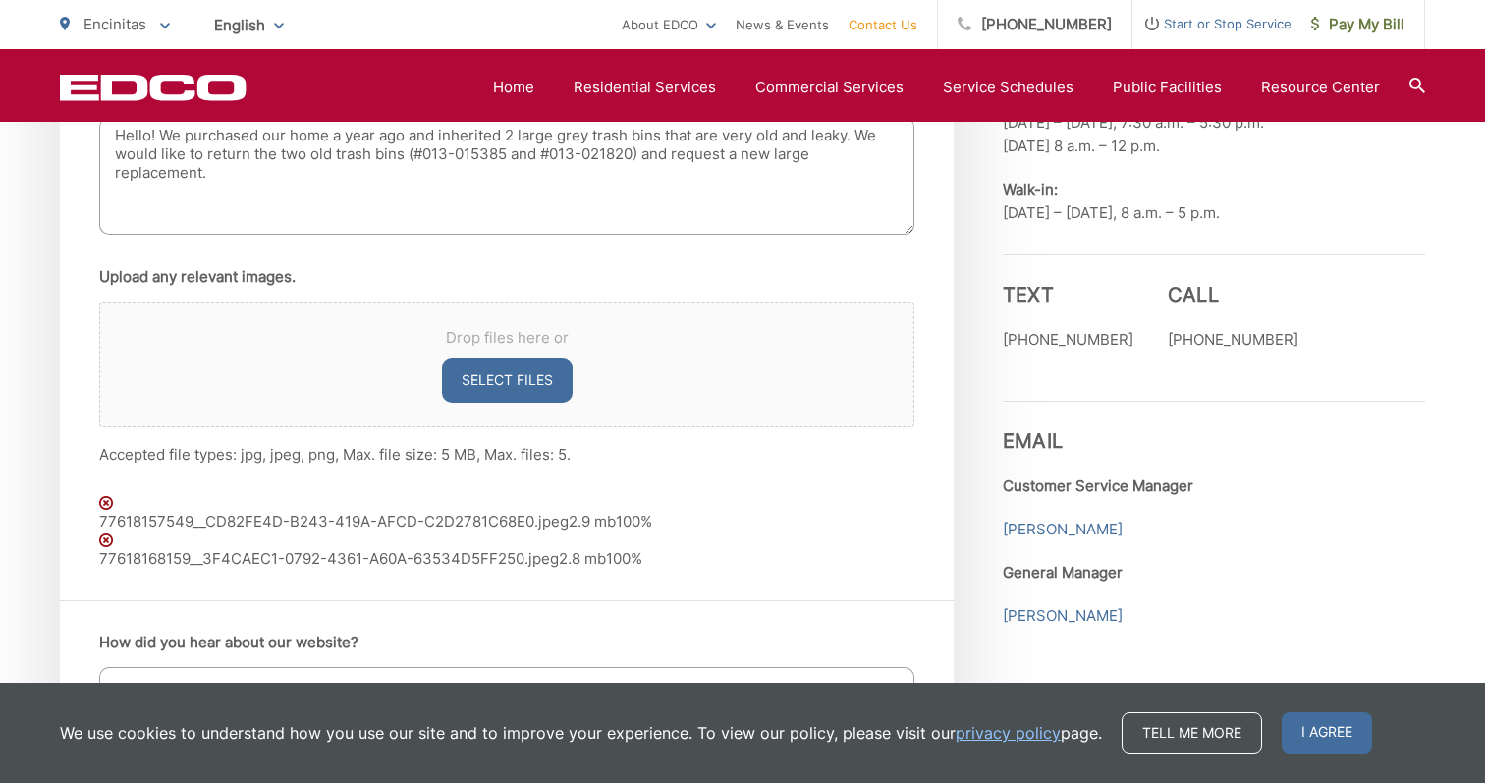
click at [106, 506] on img at bounding box center [106, 503] width 14 height 14
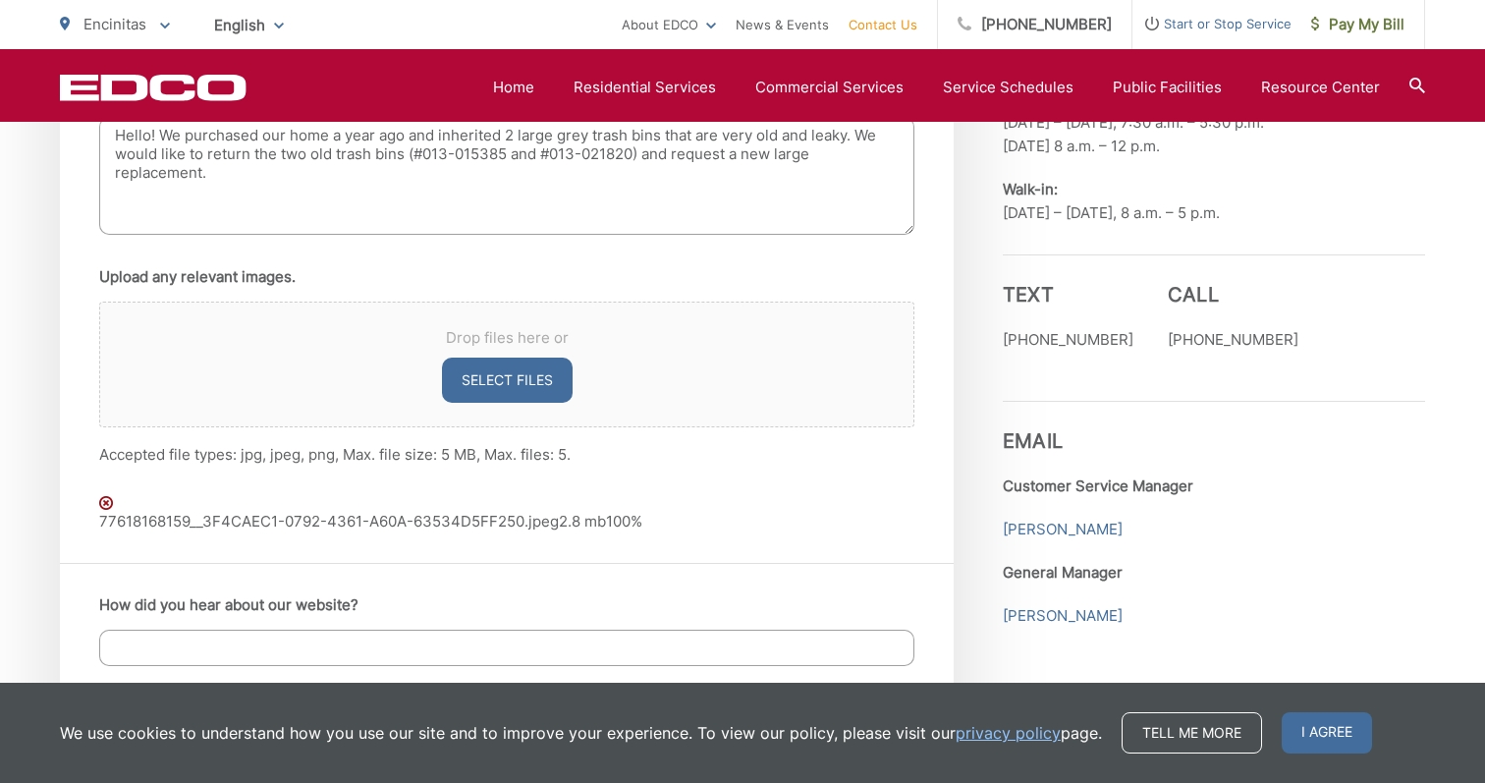
click at [107, 506] on img at bounding box center [106, 503] width 14 height 14
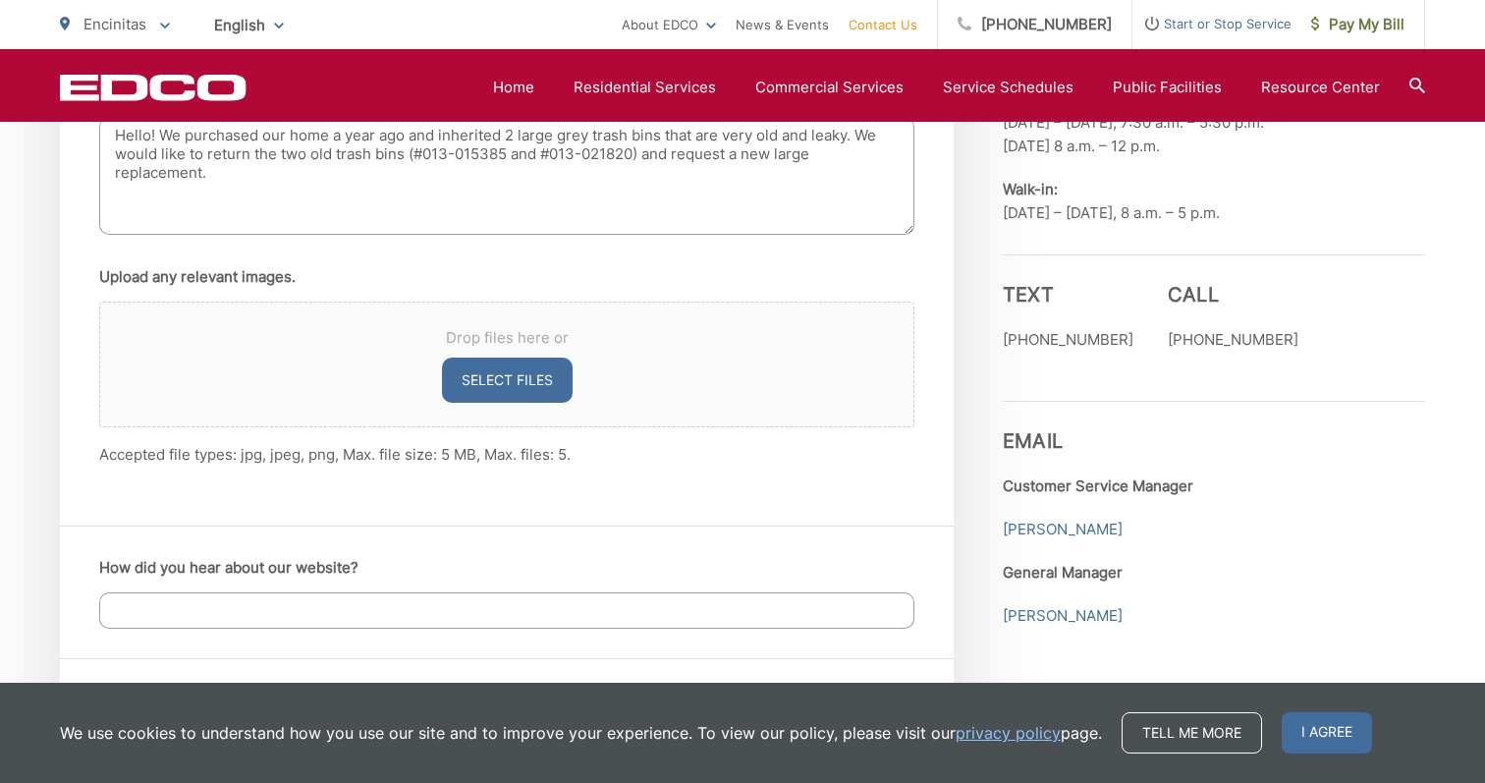
click at [512, 370] on button "Select files" at bounding box center [507, 380] width 131 height 45
type input "C:\fakepath\77618157549__CD82FE4D-B243-419A-AFCD-C2D2781C68E0.jpeg"
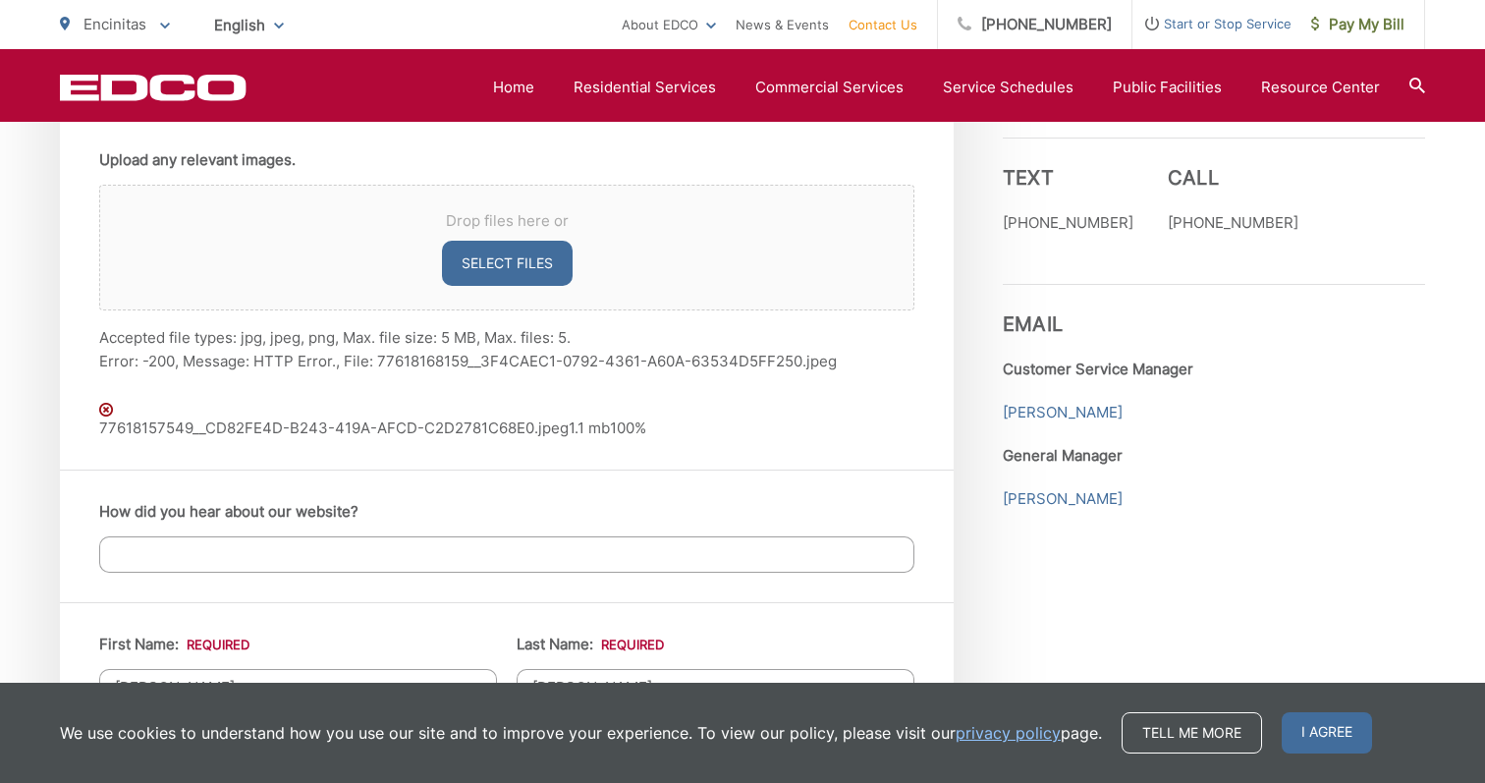
scroll to position [1427, 0]
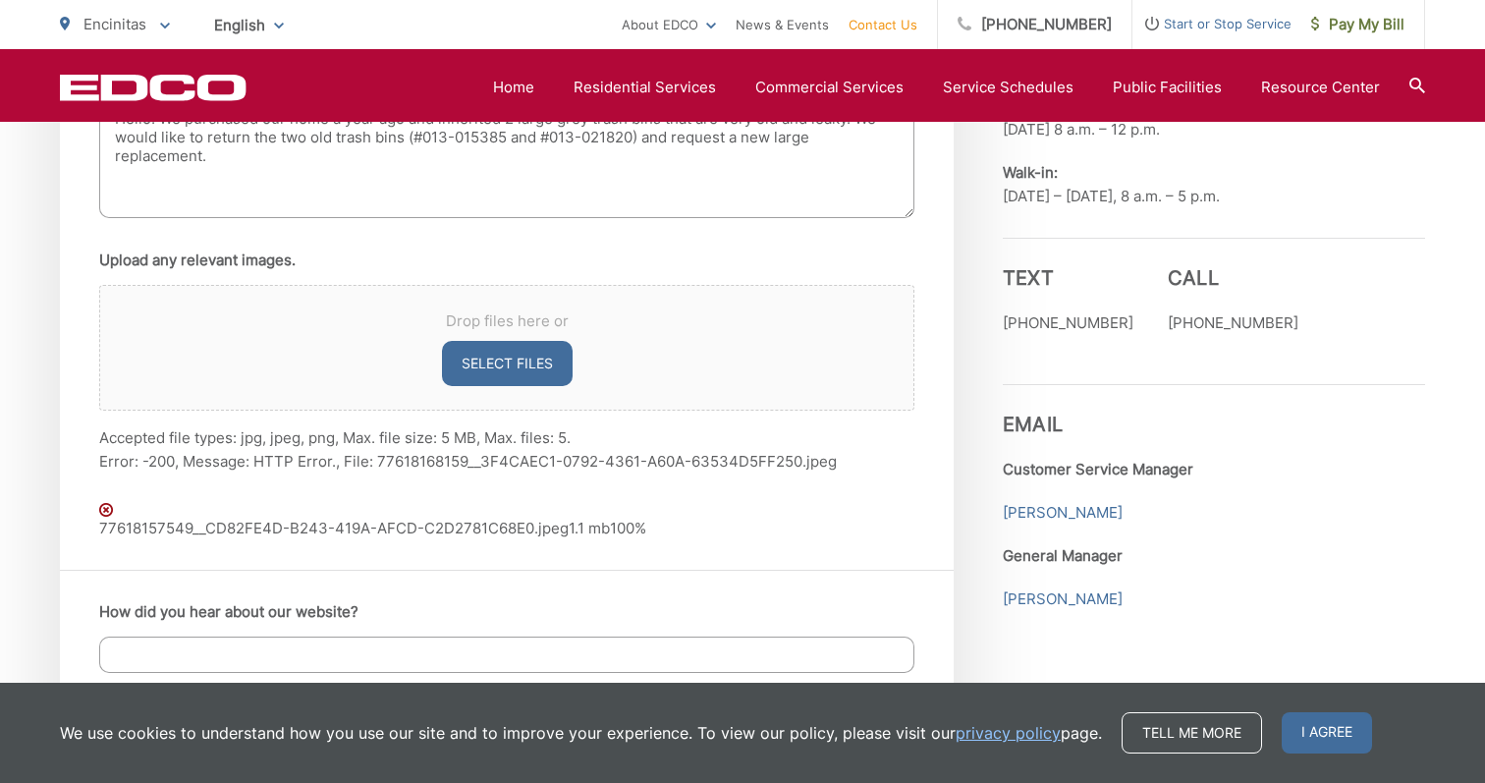
click at [510, 368] on button "Select files" at bounding box center [507, 363] width 131 height 45
type input "C:\fakepath\77618168159__3F4CAEC1-0792-4361-A60A-63534D5FF250.jpeg"
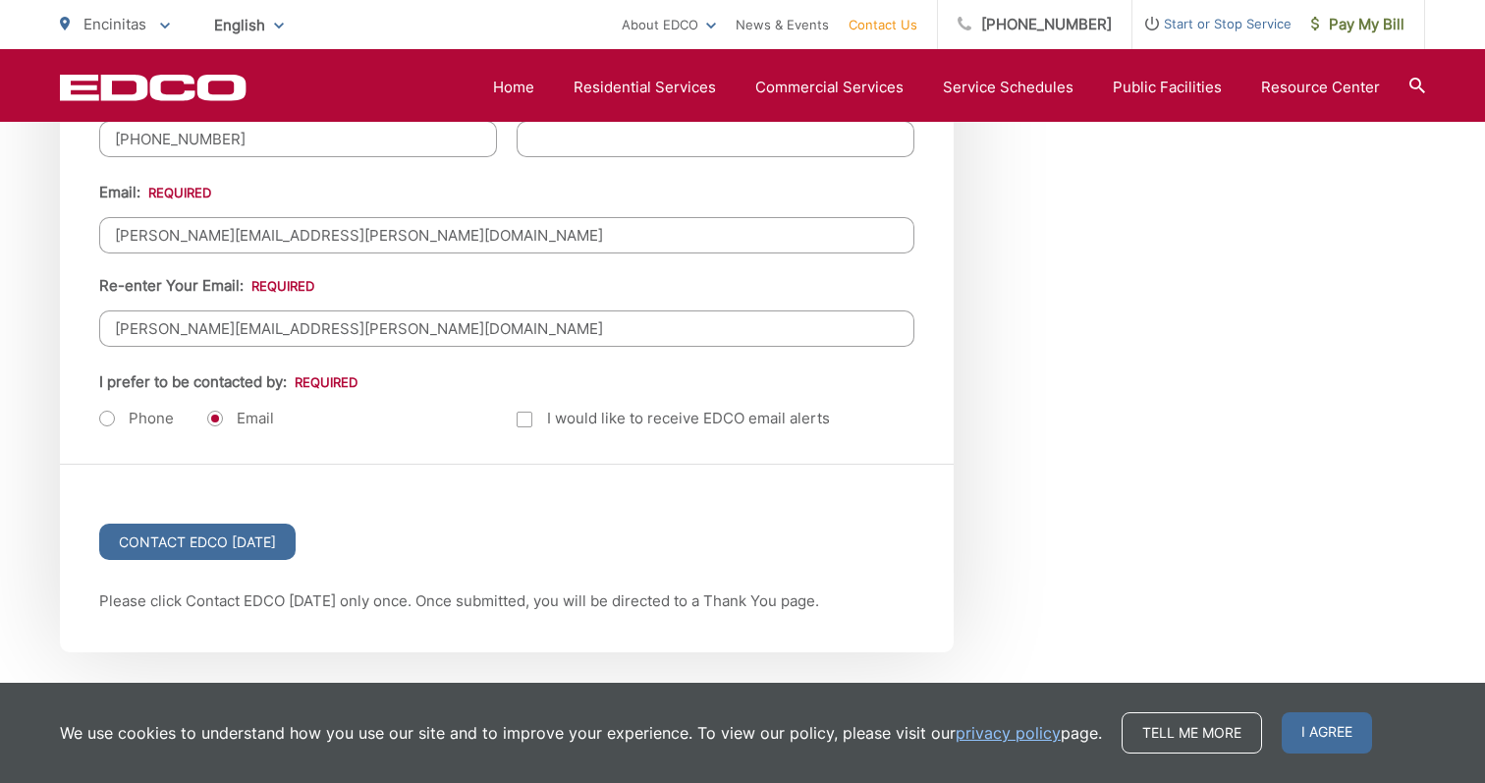
scroll to position [2725, 0]
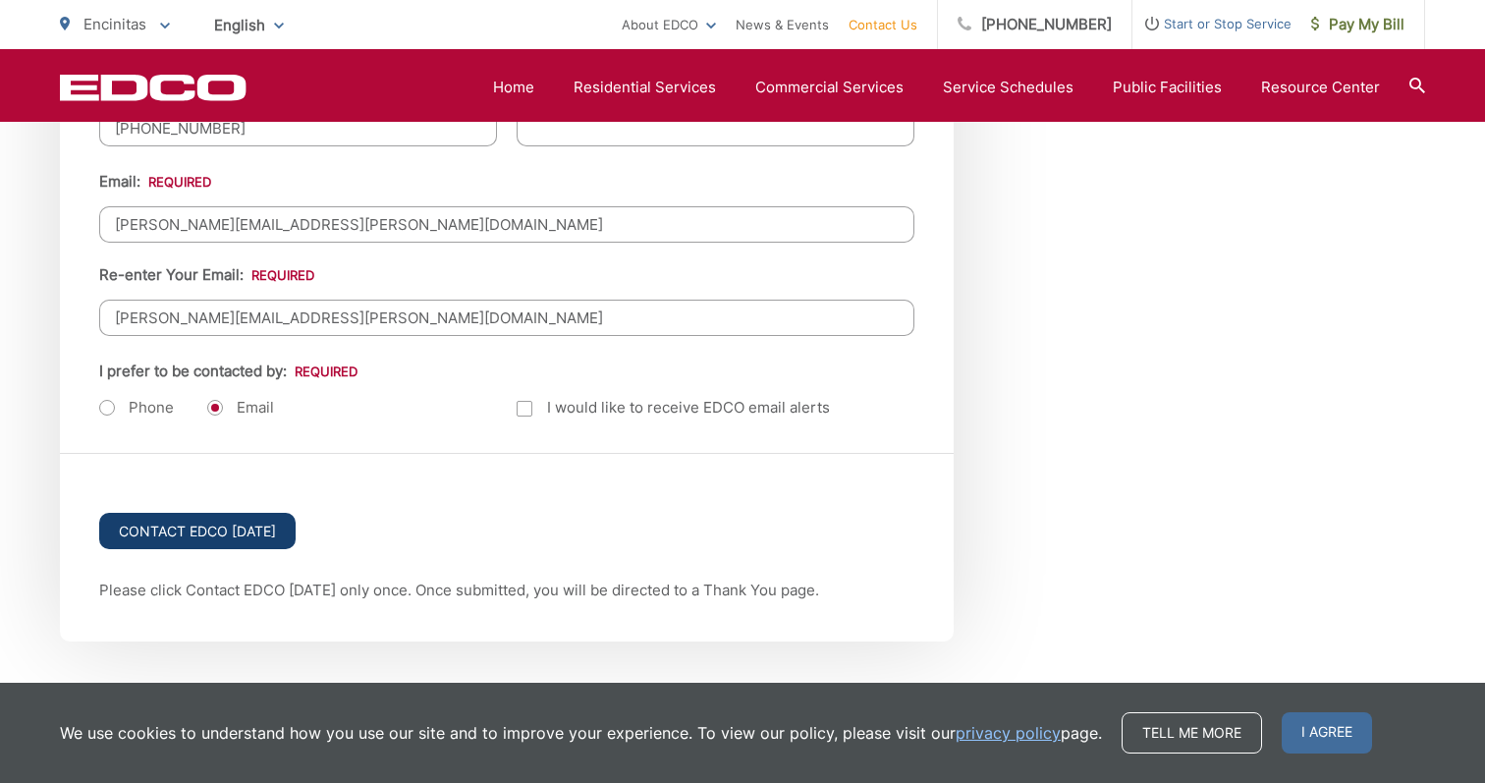
click at [246, 527] on input "Contact EDCO [DATE]" at bounding box center [197, 531] width 196 height 36
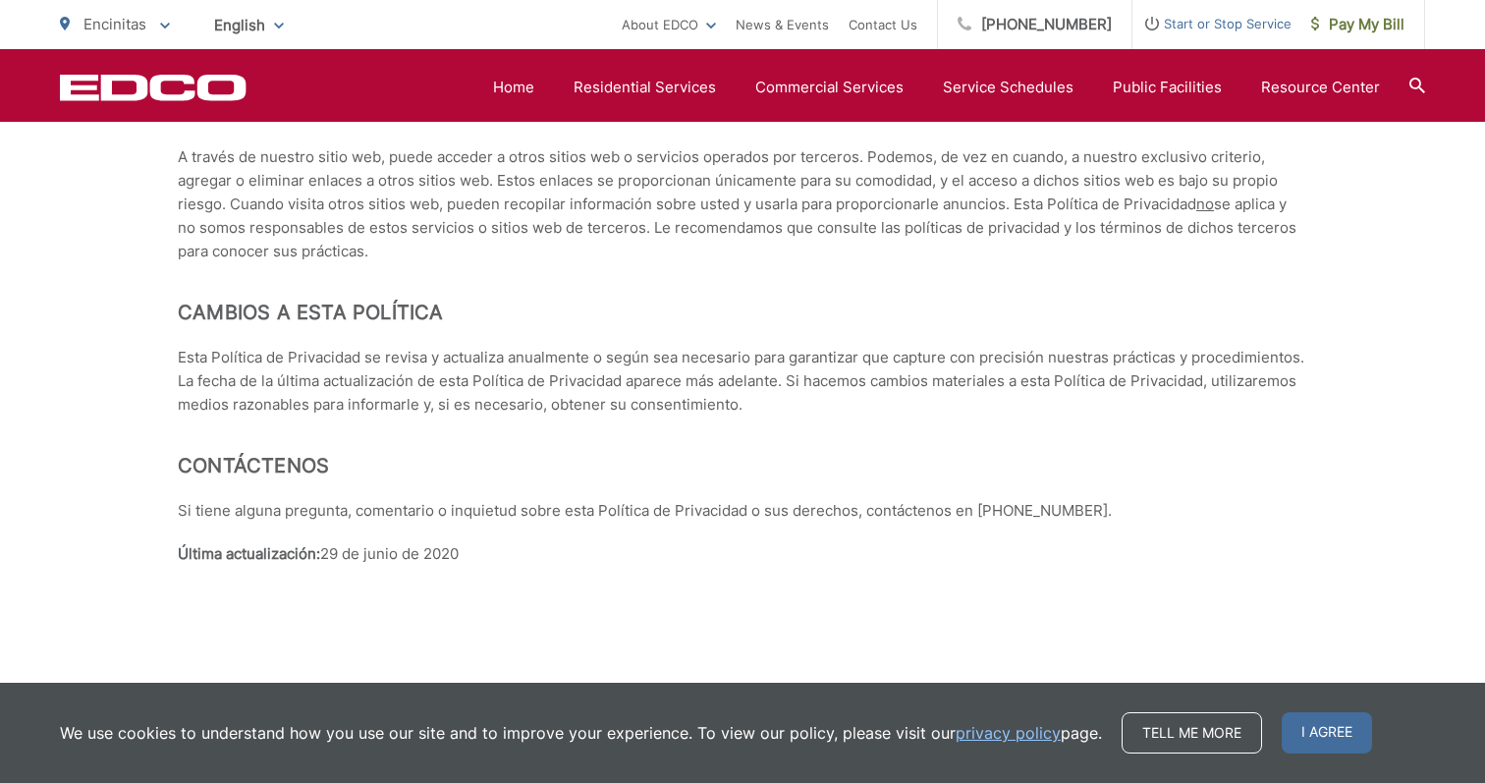
scroll to position [8703, 0]
click at [1053, 738] on p "We use cookies to understand how you use our site and to improve your experienc…" at bounding box center [581, 733] width 1042 height 24
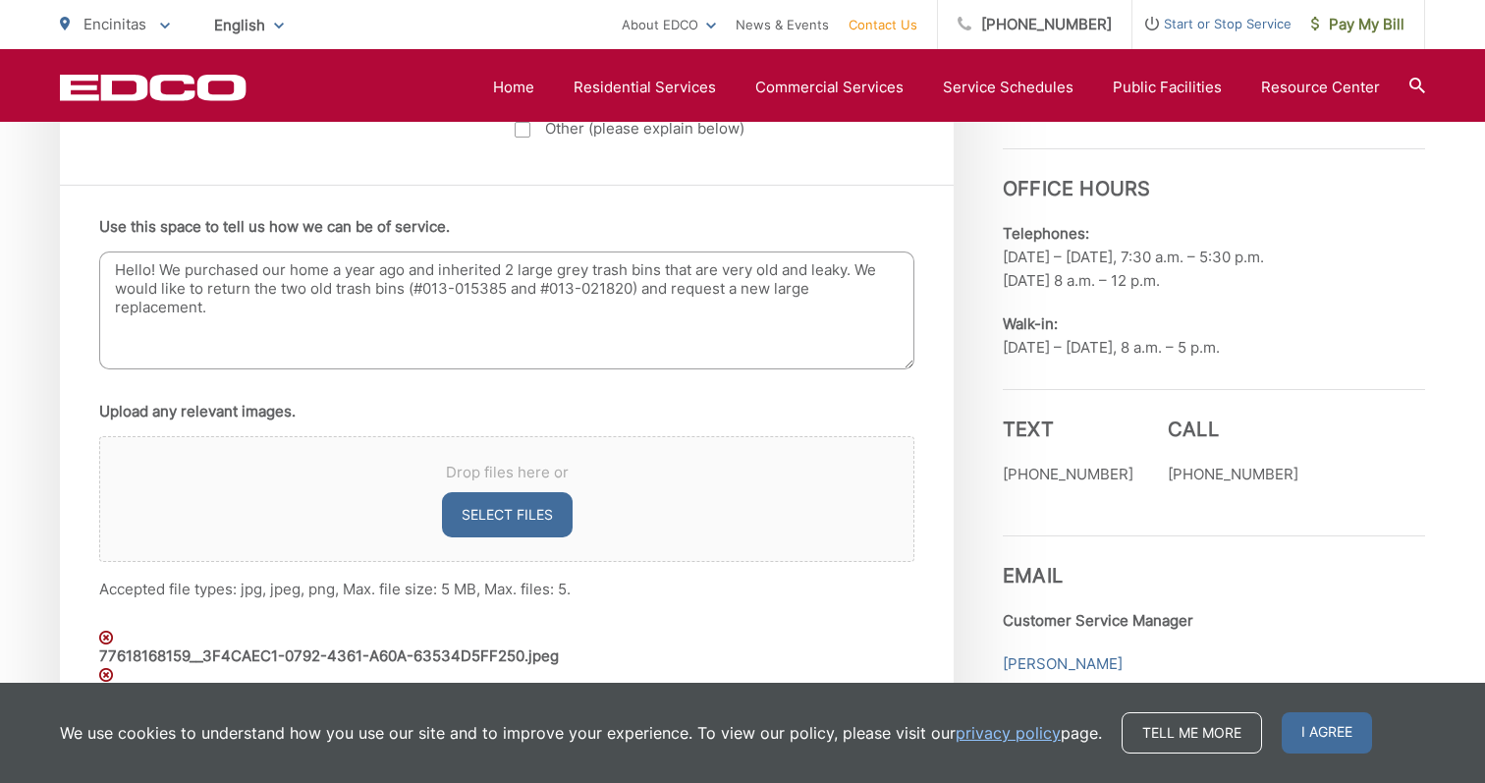
scroll to position [1513, 0]
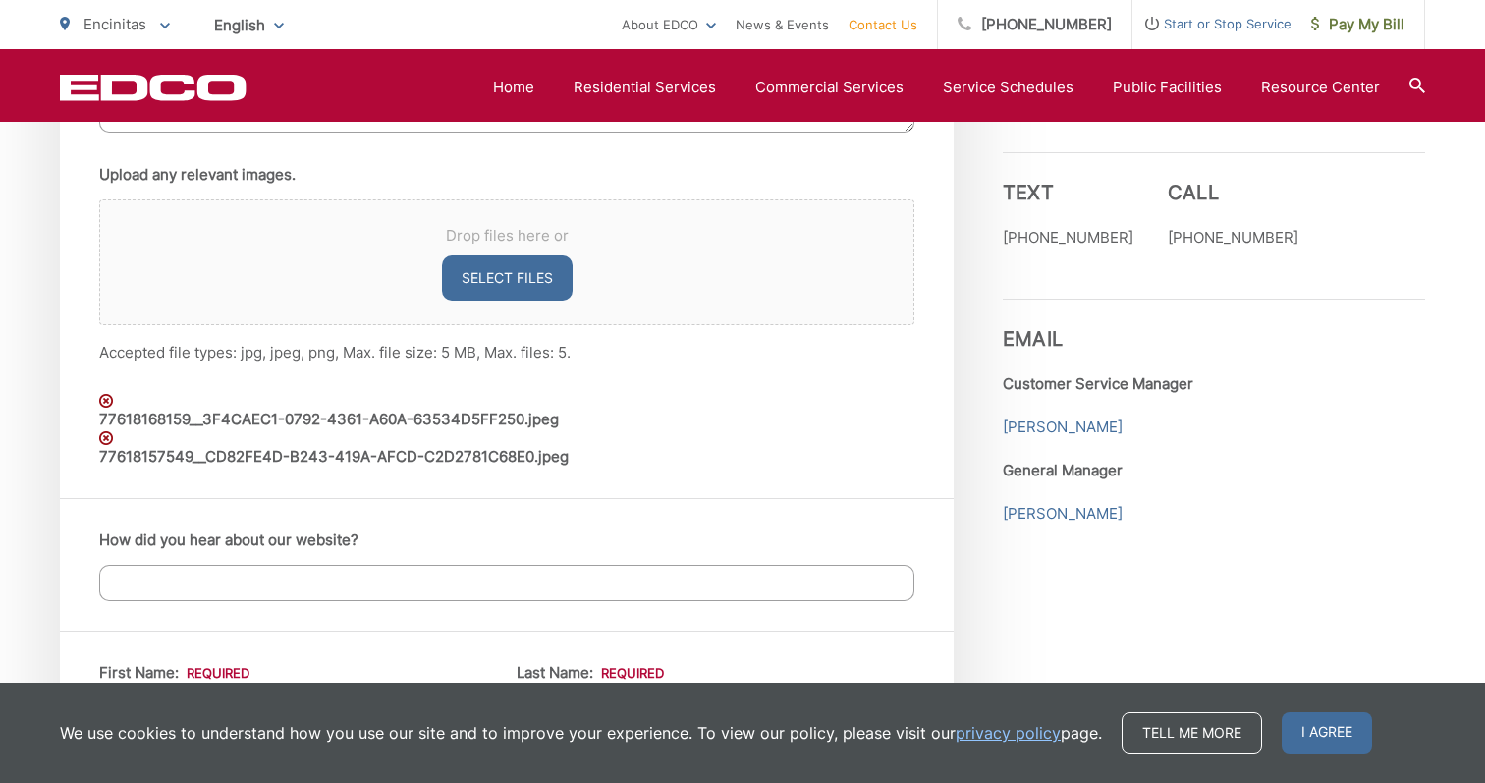
click at [102, 394] on img at bounding box center [106, 401] width 14 height 14
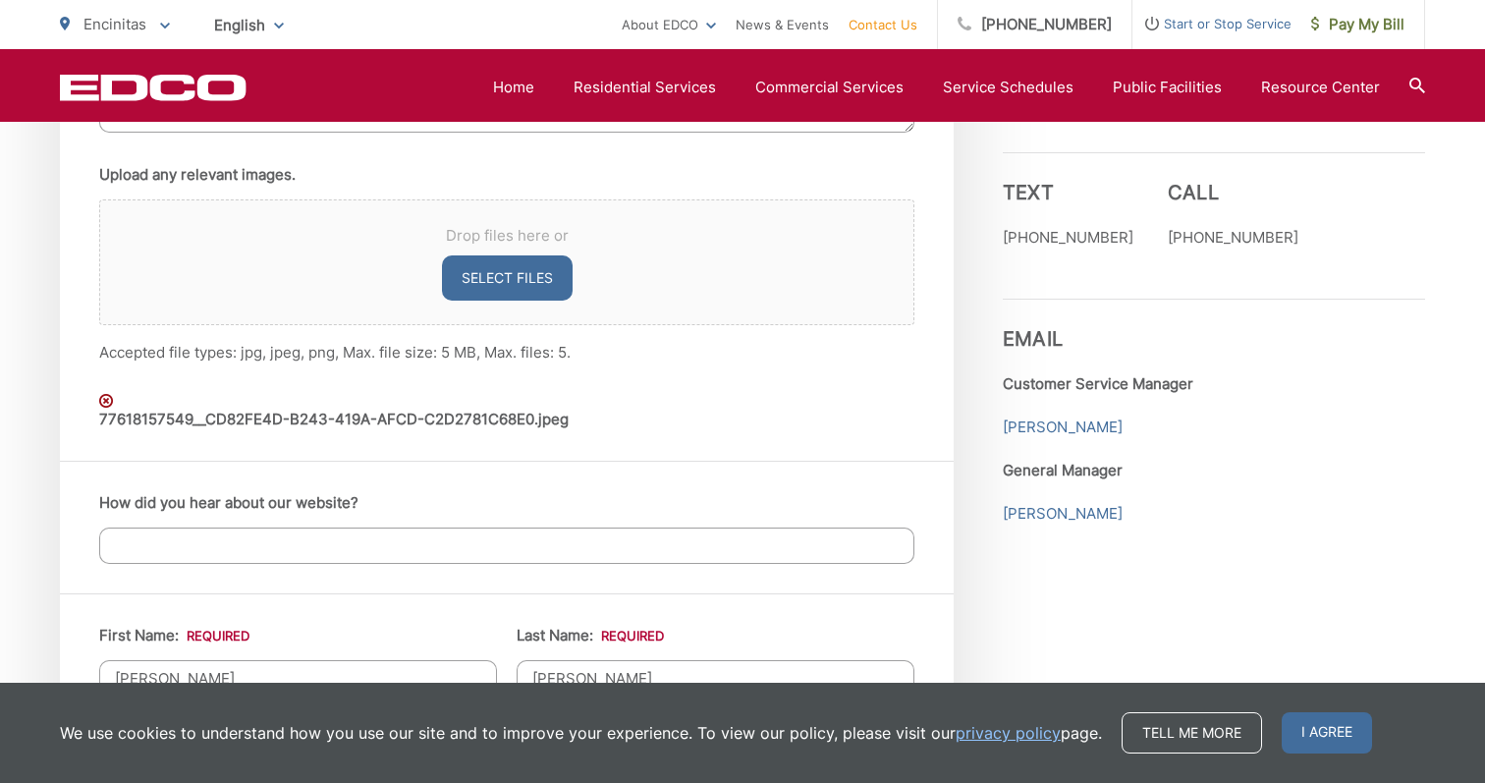
click at [107, 405] on img at bounding box center [106, 401] width 14 height 14
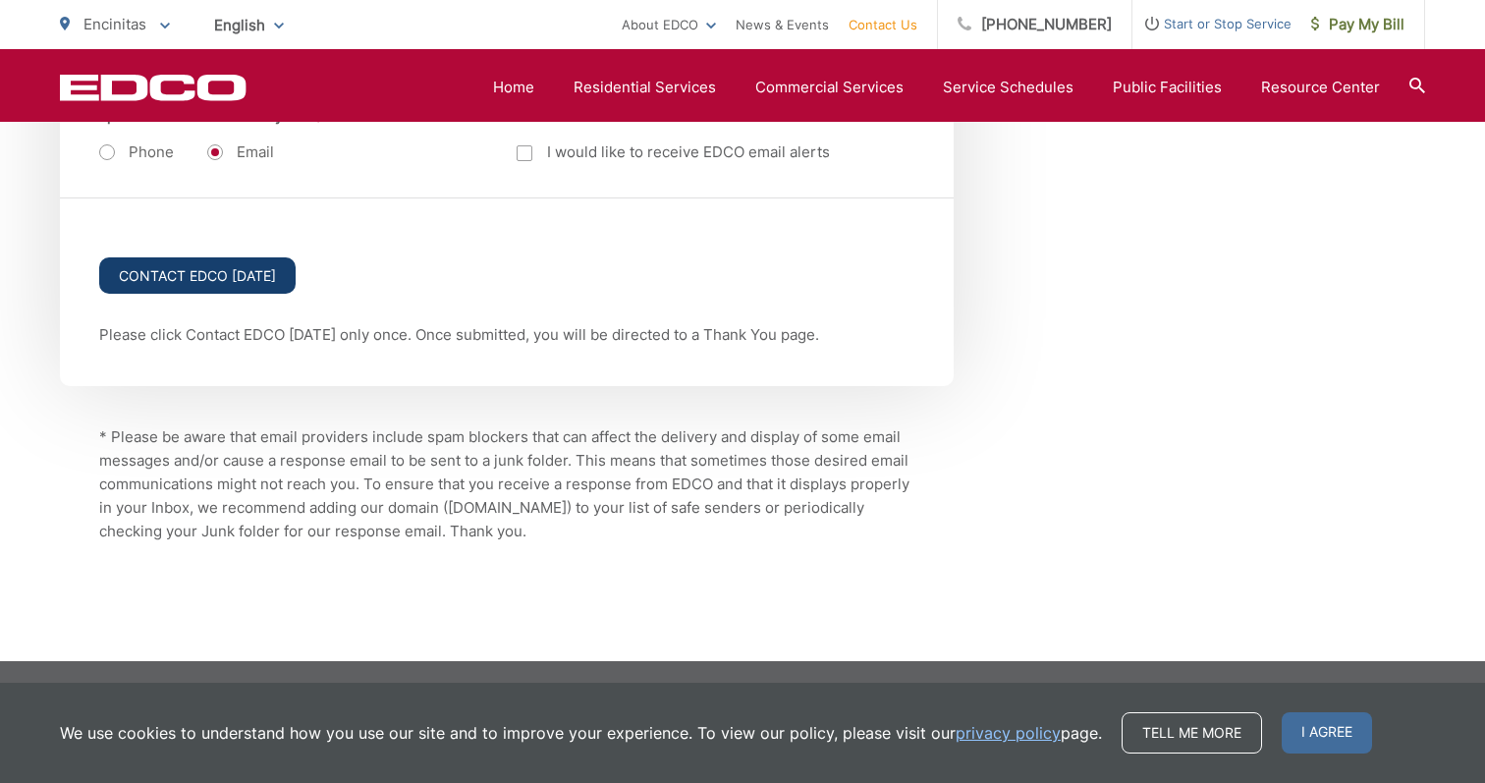
scroll to position [2882, 0]
click at [199, 273] on input "Contact EDCO [DATE]" at bounding box center [197, 275] width 196 height 36
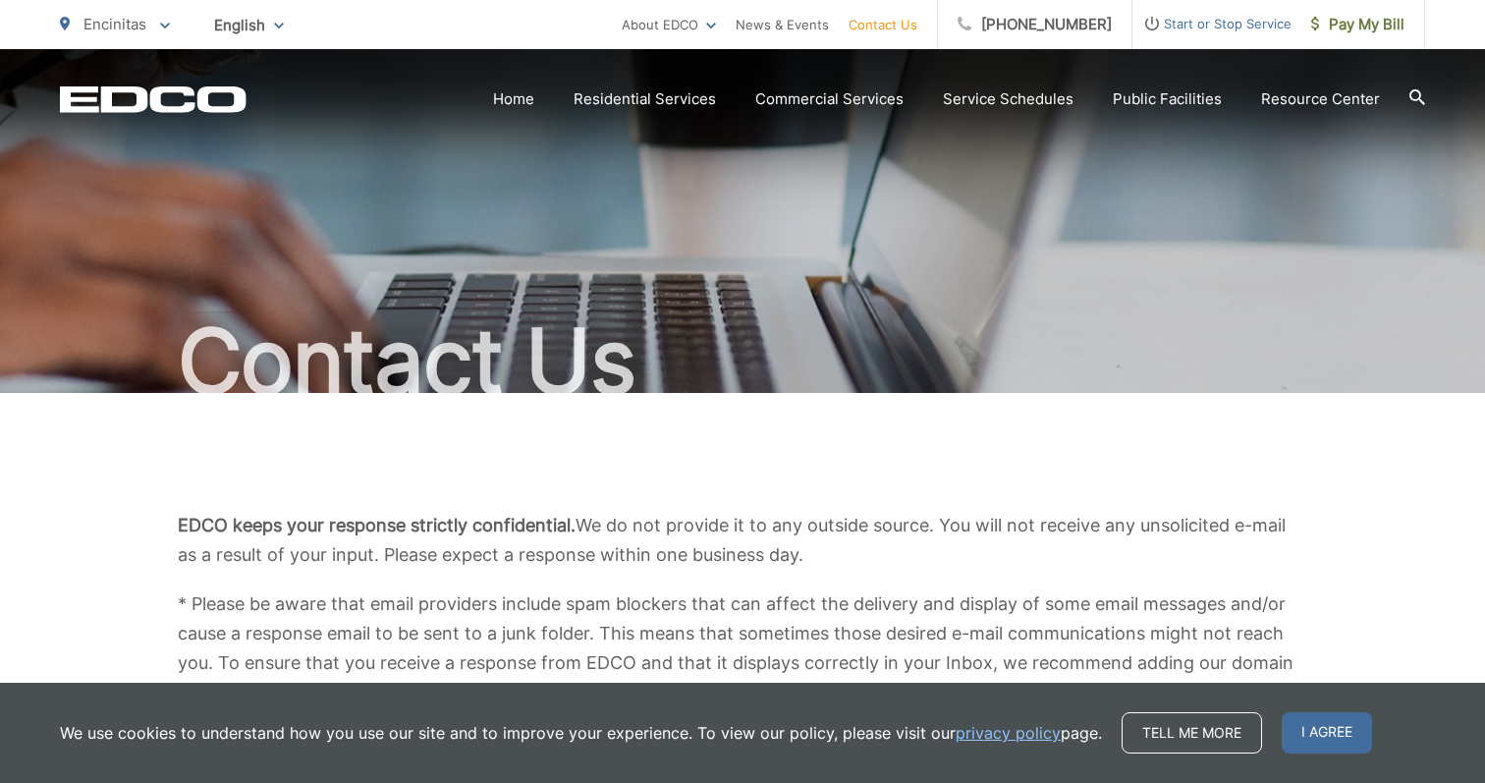
click at [852, 506] on div "EDCO keeps your response strictly confidential. We do not provide it to any out…" at bounding box center [742, 609] width 1365 height 432
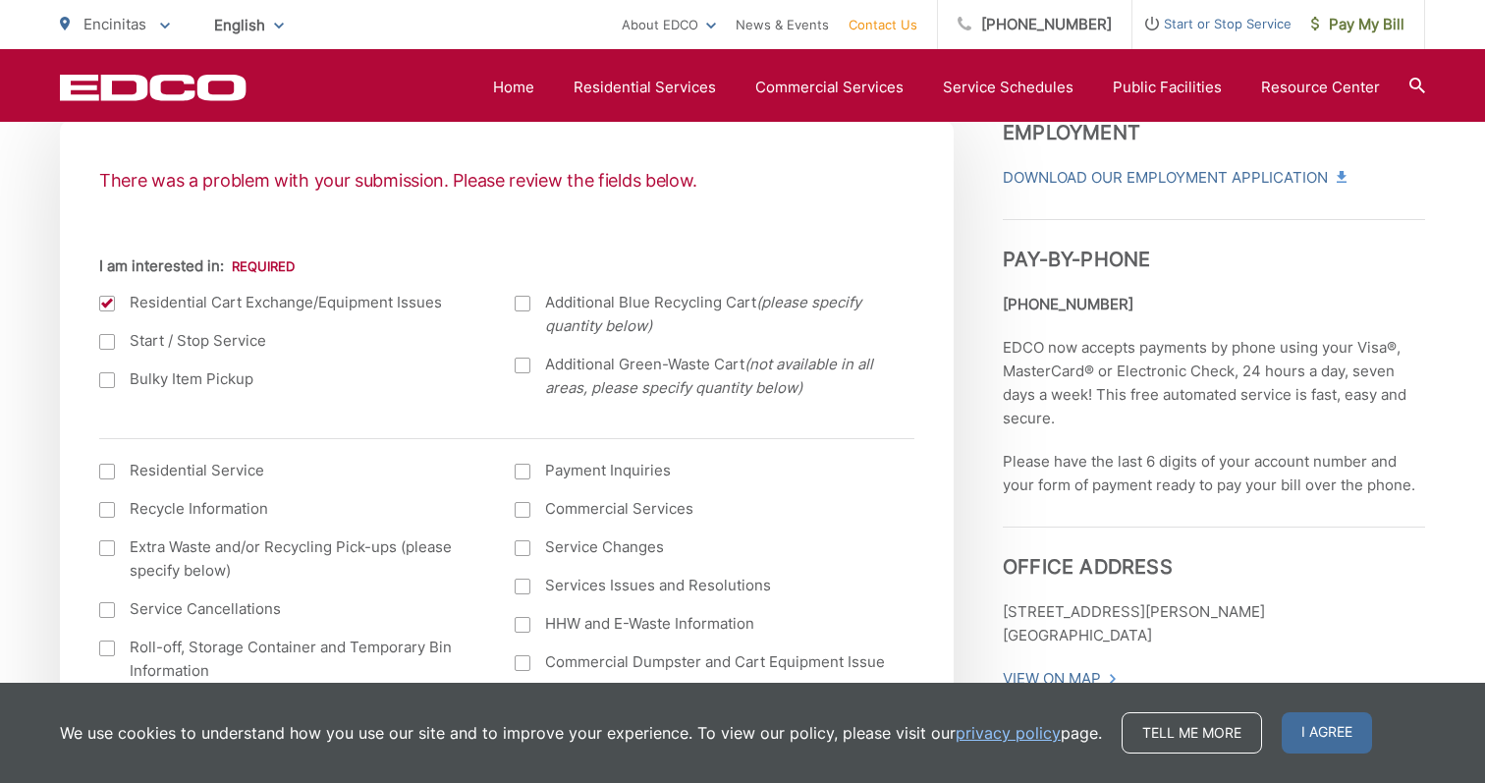
scroll to position [648, 0]
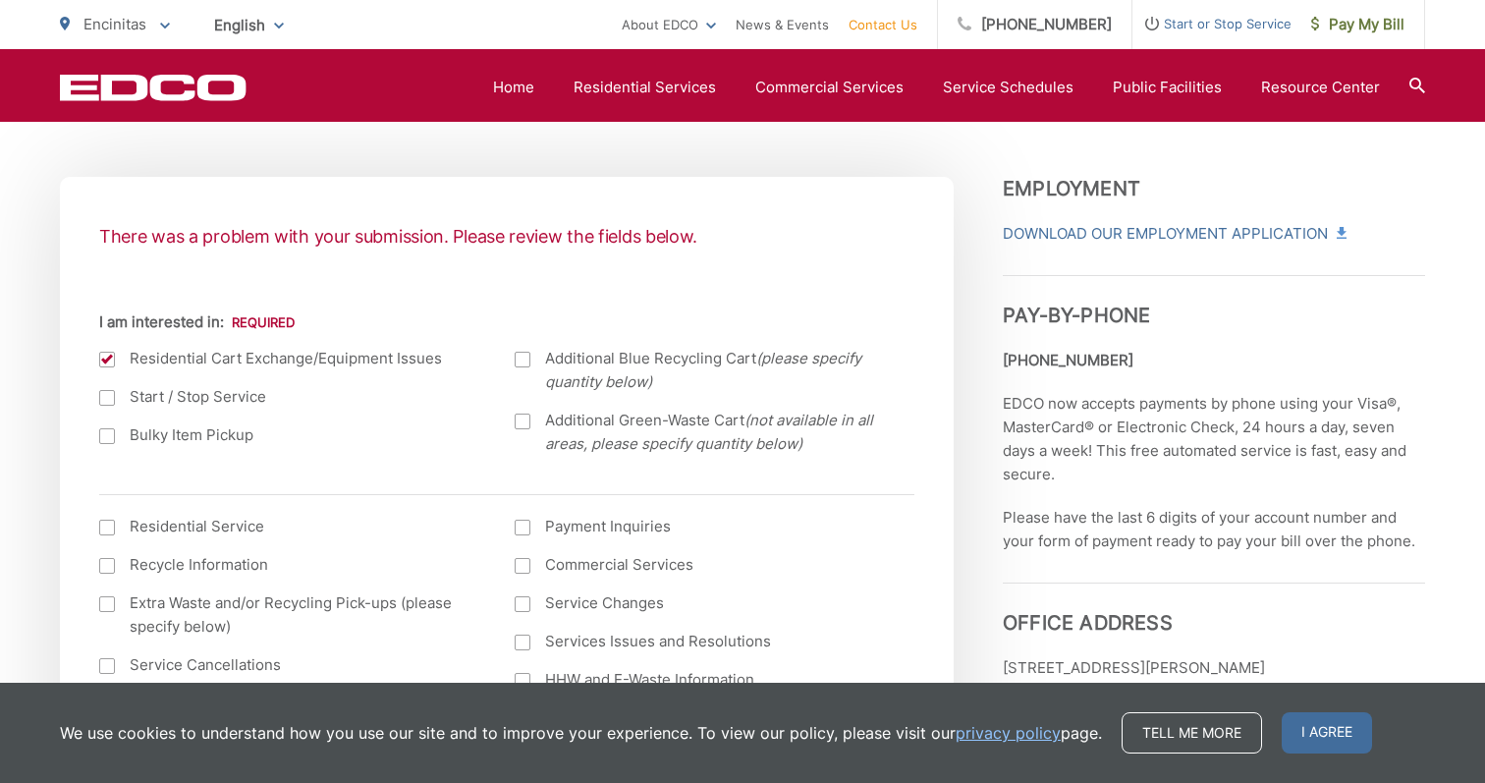
click at [100, 529] on div at bounding box center [107, 528] width 16 height 16
click at [0, 0] on input "I am interested in: (continued)" at bounding box center [0, 0] width 0 height 0
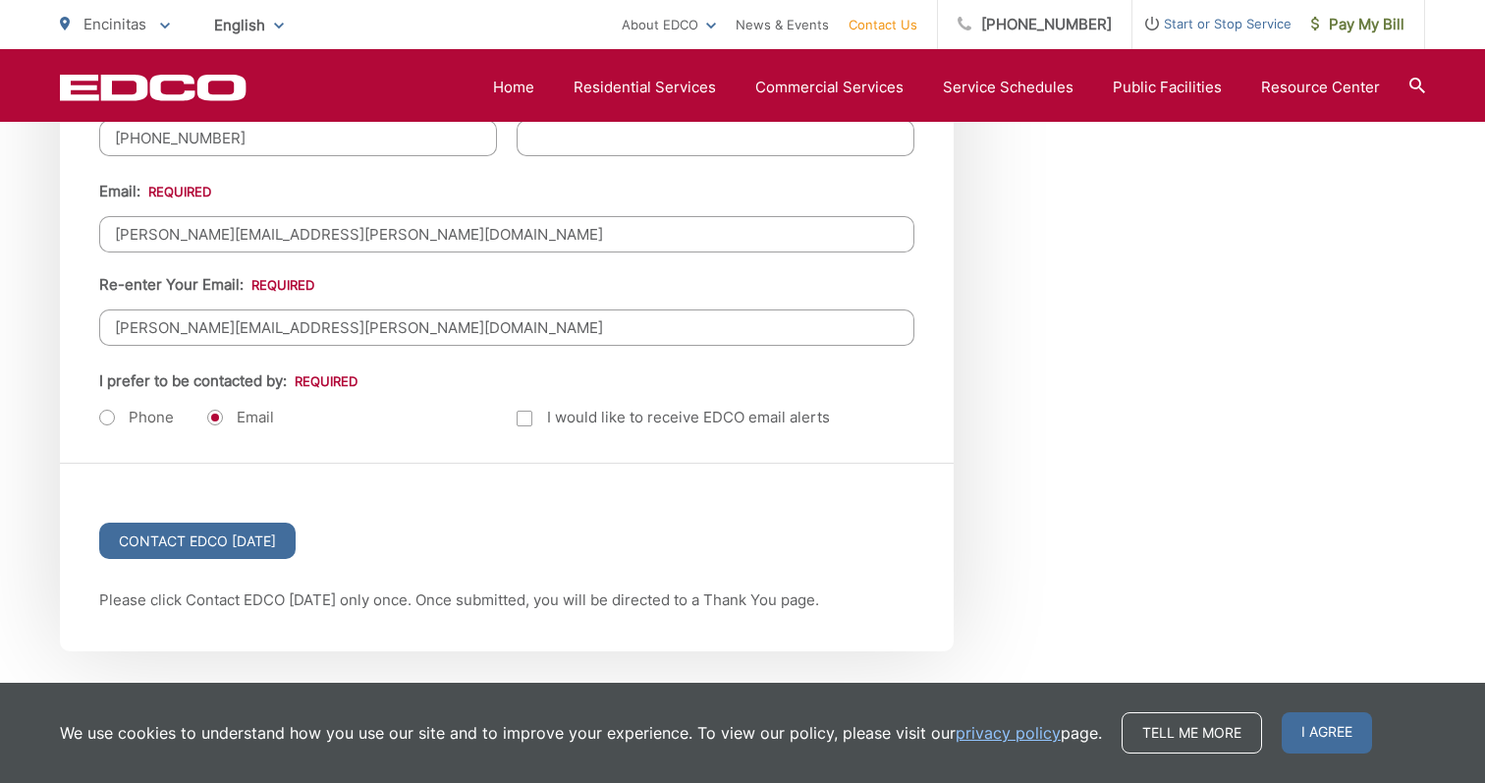
scroll to position [2588, 0]
click at [241, 539] on input "Contact EDCO [DATE]" at bounding box center [197, 540] width 196 height 36
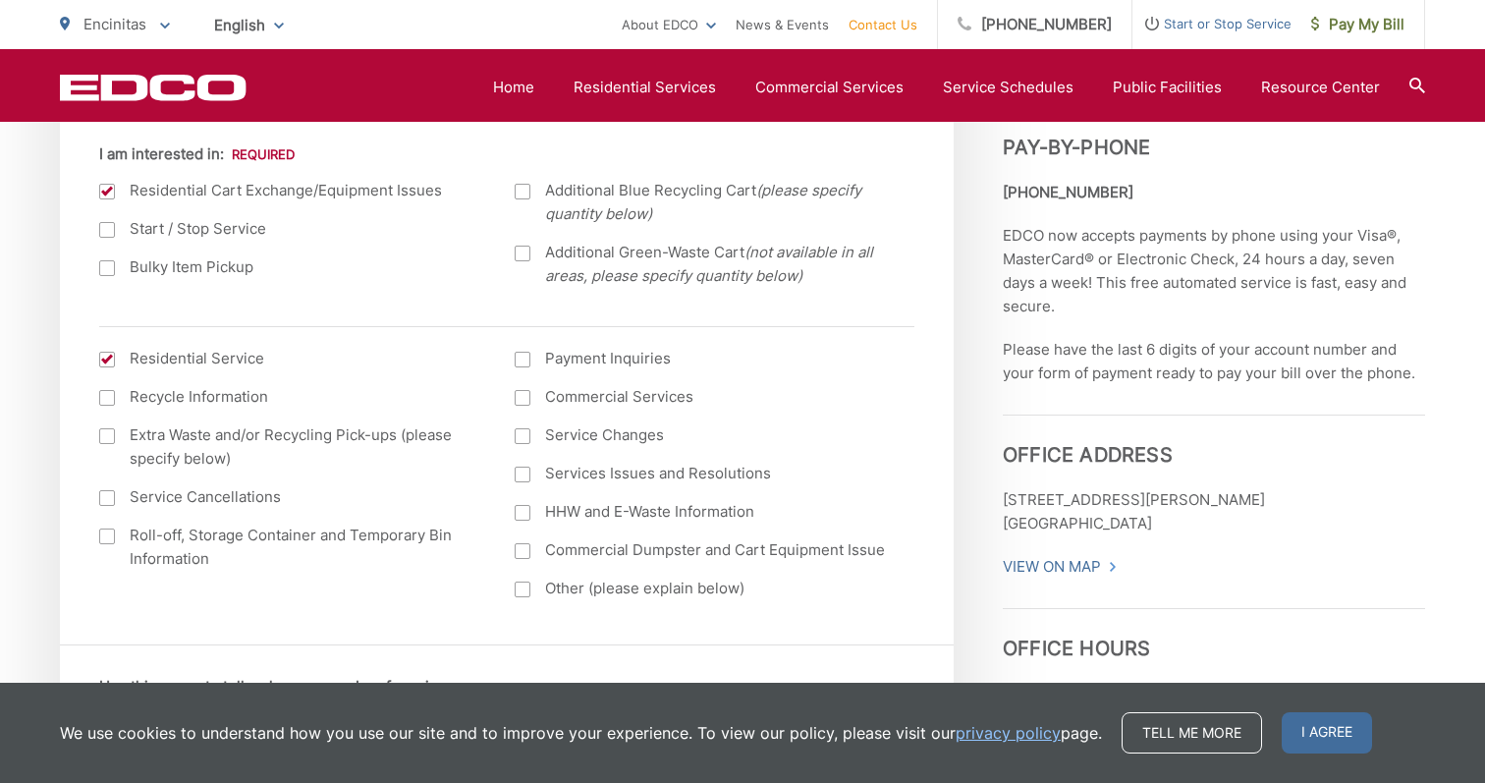
scroll to position [847, 0]
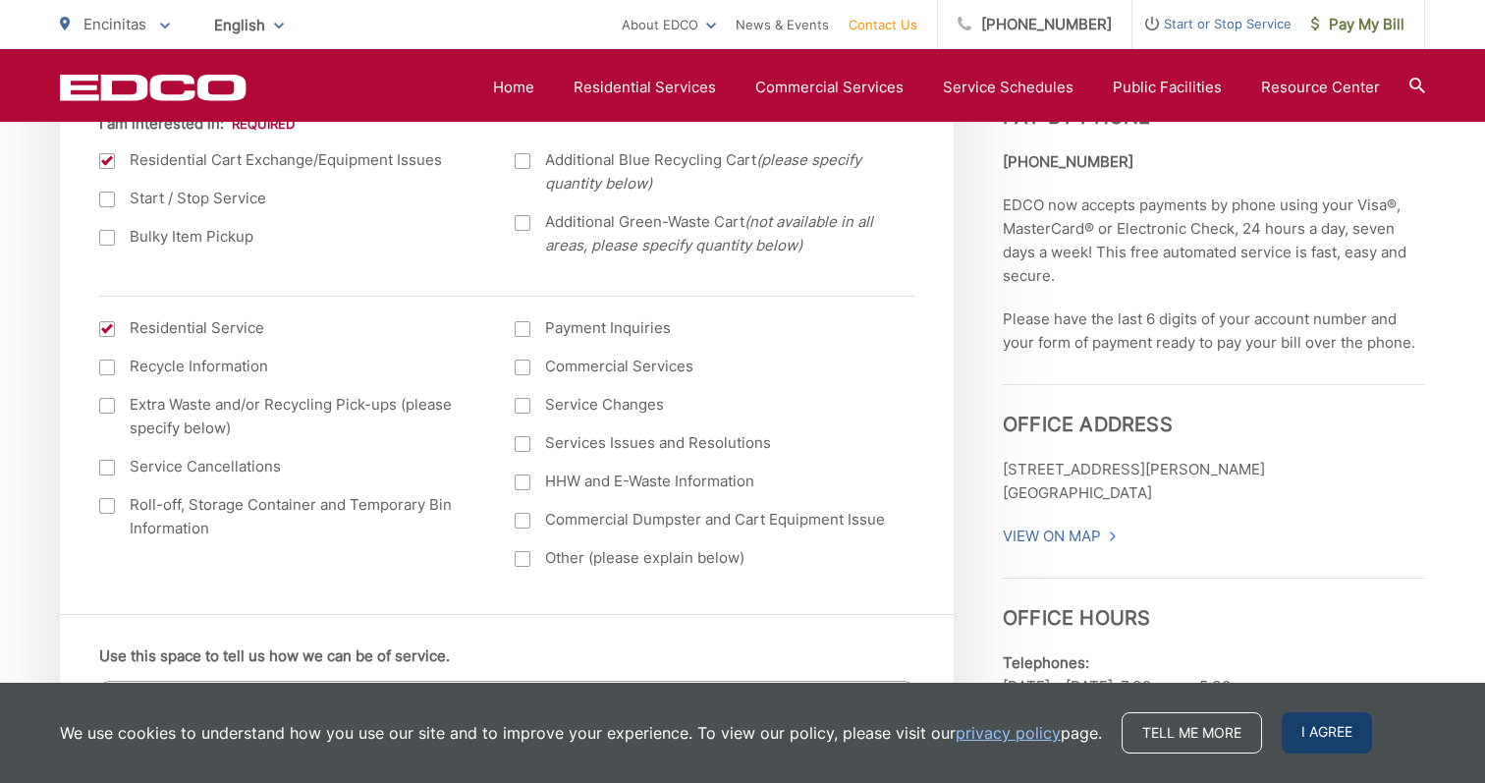
click at [1310, 737] on span "I agree" at bounding box center [1327, 732] width 90 height 41
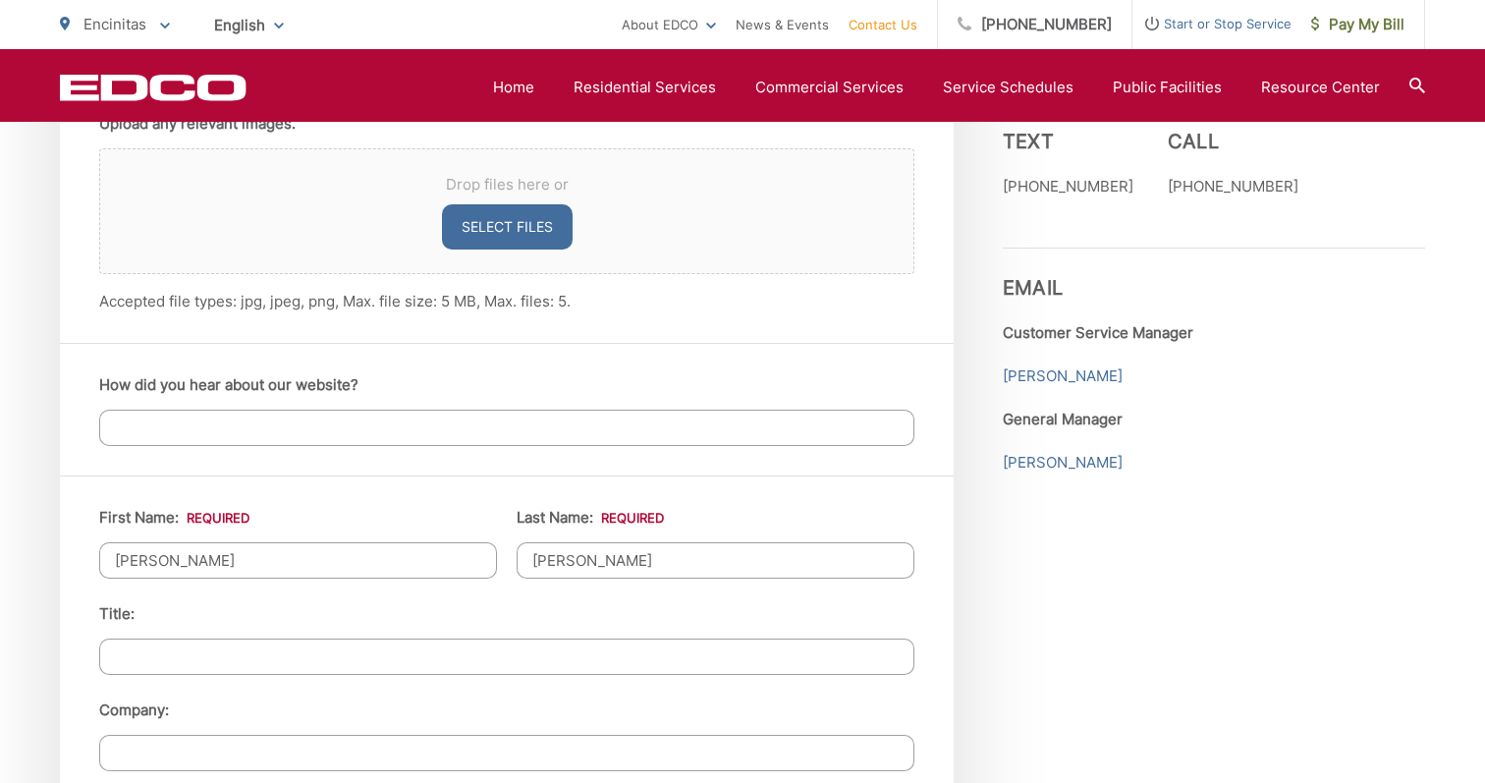
scroll to position [1566, 0]
click at [707, 430] on input "How did you hear about our website?" at bounding box center [506, 426] width 815 height 36
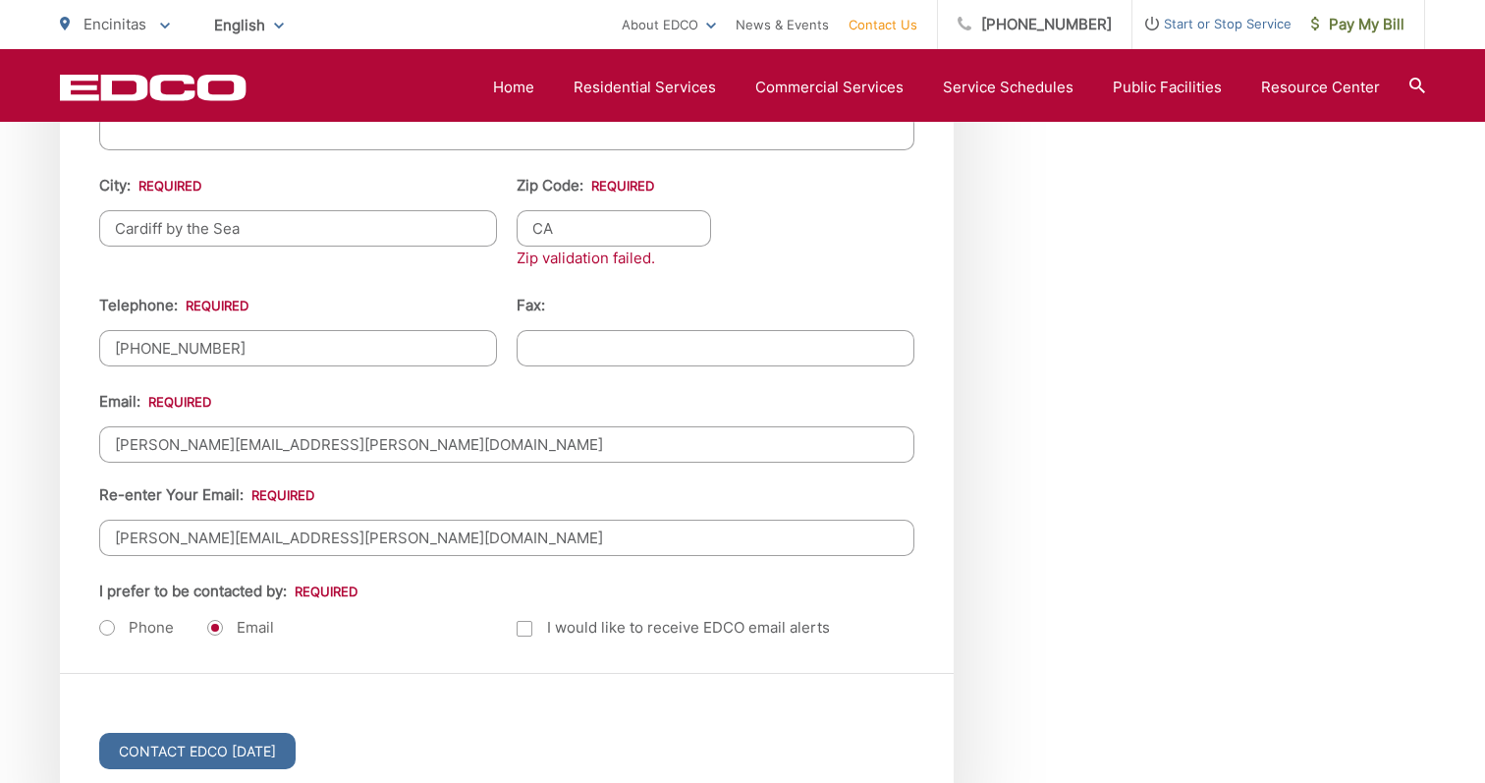
scroll to position [2377, 0]
type input "Existing customer"
click at [217, 625] on label "Email" at bounding box center [240, 628] width 67 height 20
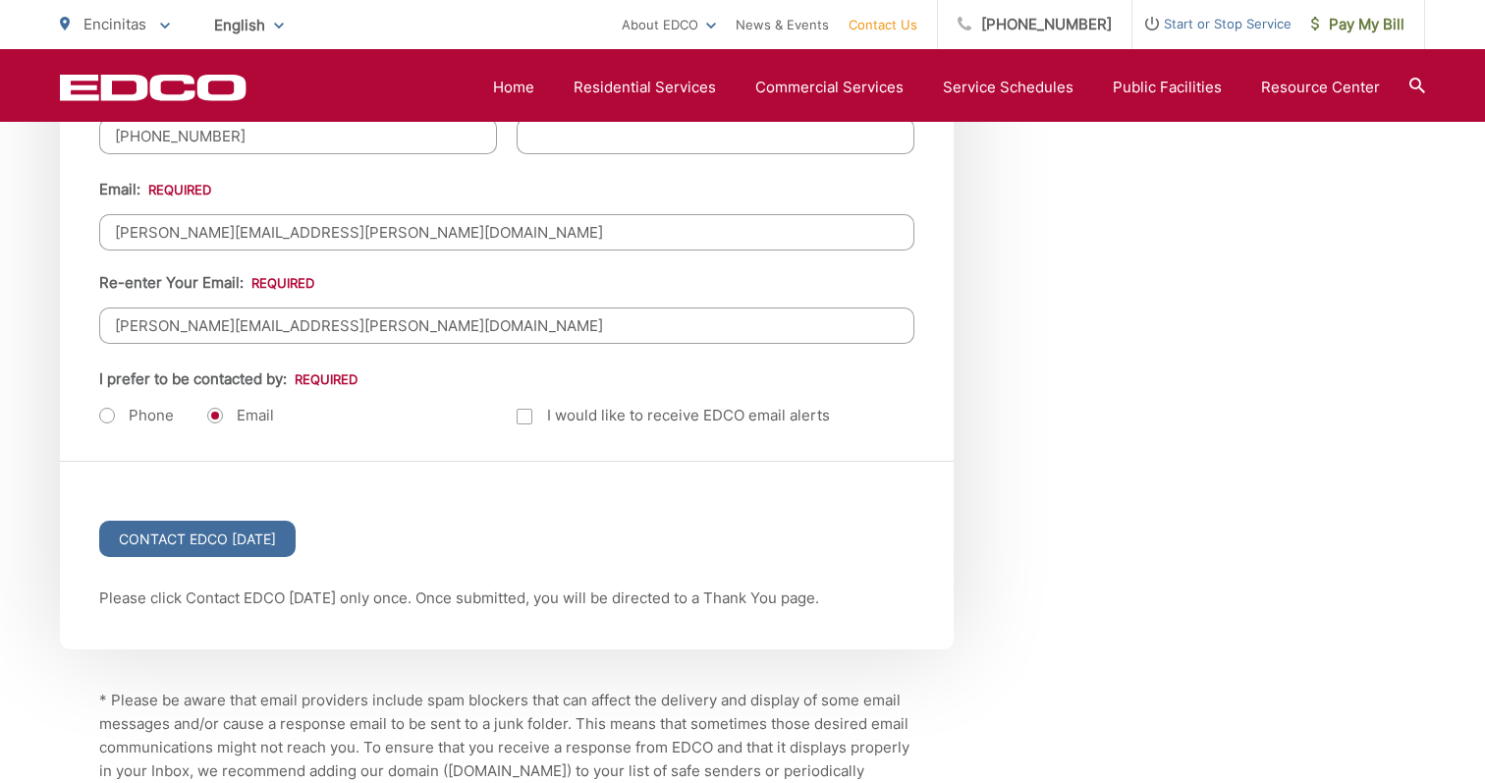
scroll to position [2600, 0]
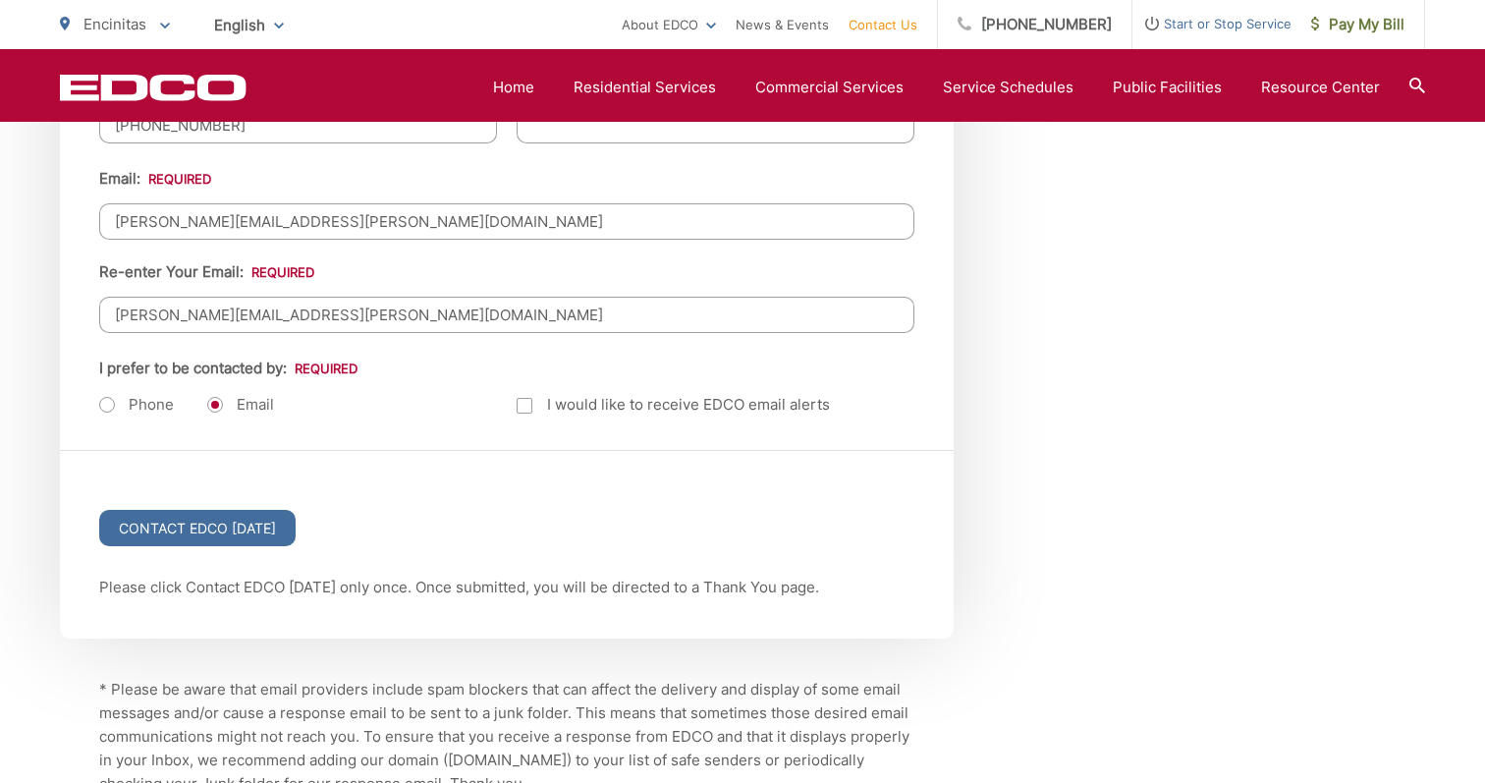
click at [208, 580] on p "Please click Contact EDCO [DATE] only once. Once submitted, you will be directe…" at bounding box center [506, 588] width 815 height 24
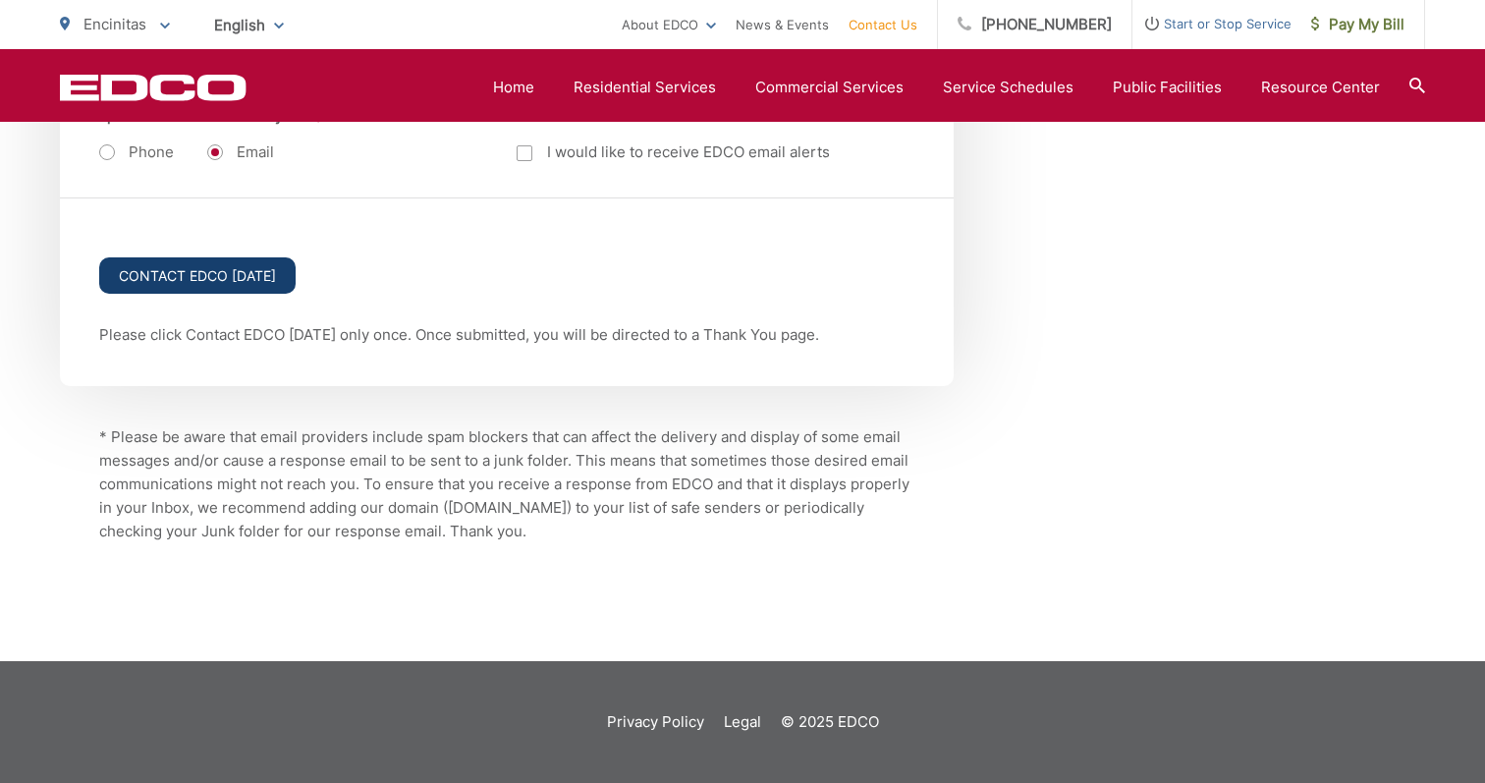
scroll to position [2852, 0]
click at [175, 266] on input "Contact EDCO [DATE]" at bounding box center [197, 275] width 196 height 36
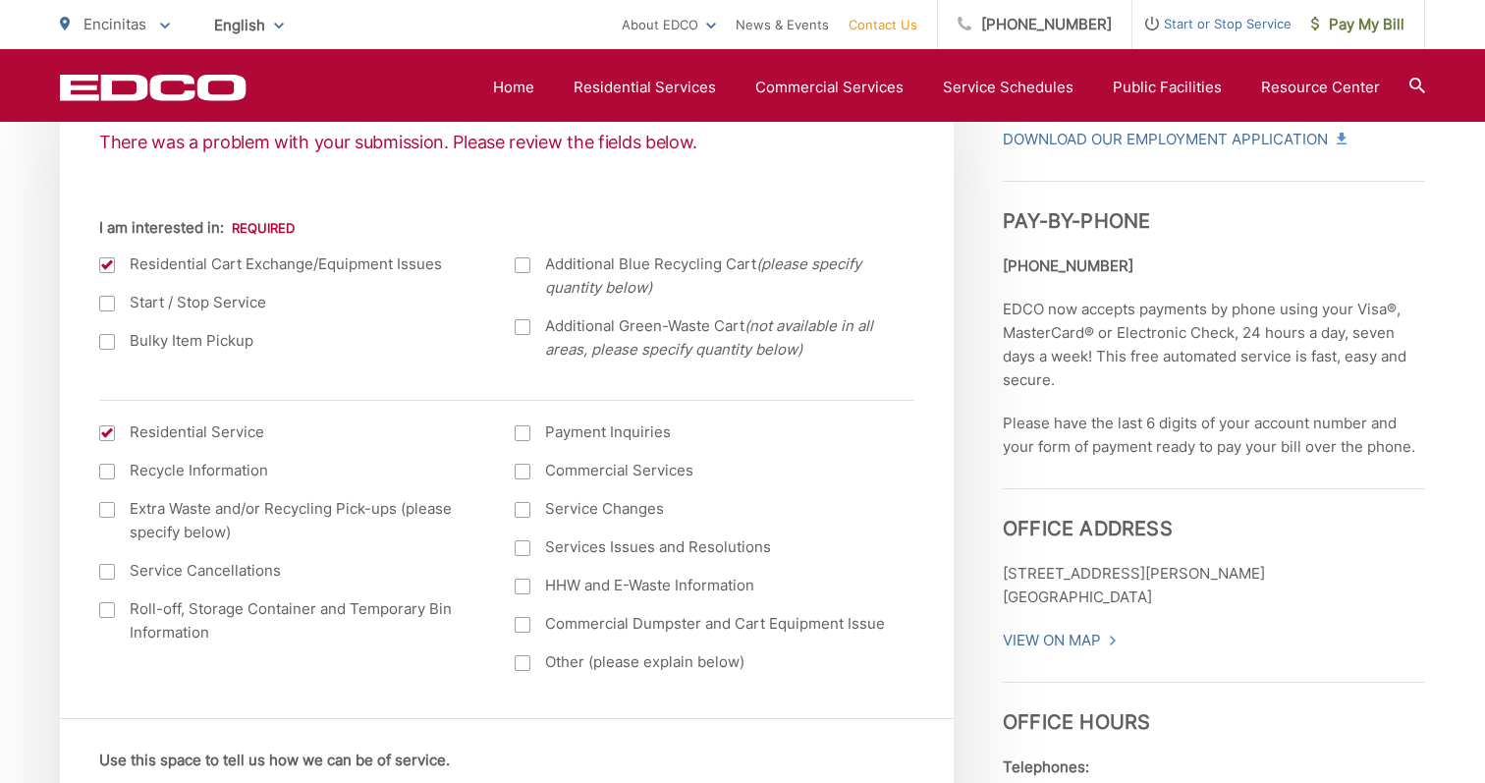
scroll to position [745, 0]
click at [525, 505] on div at bounding box center [523, 508] width 16 height 16
click at [0, 0] on input "Service Changes" at bounding box center [0, 0] width 0 height 0
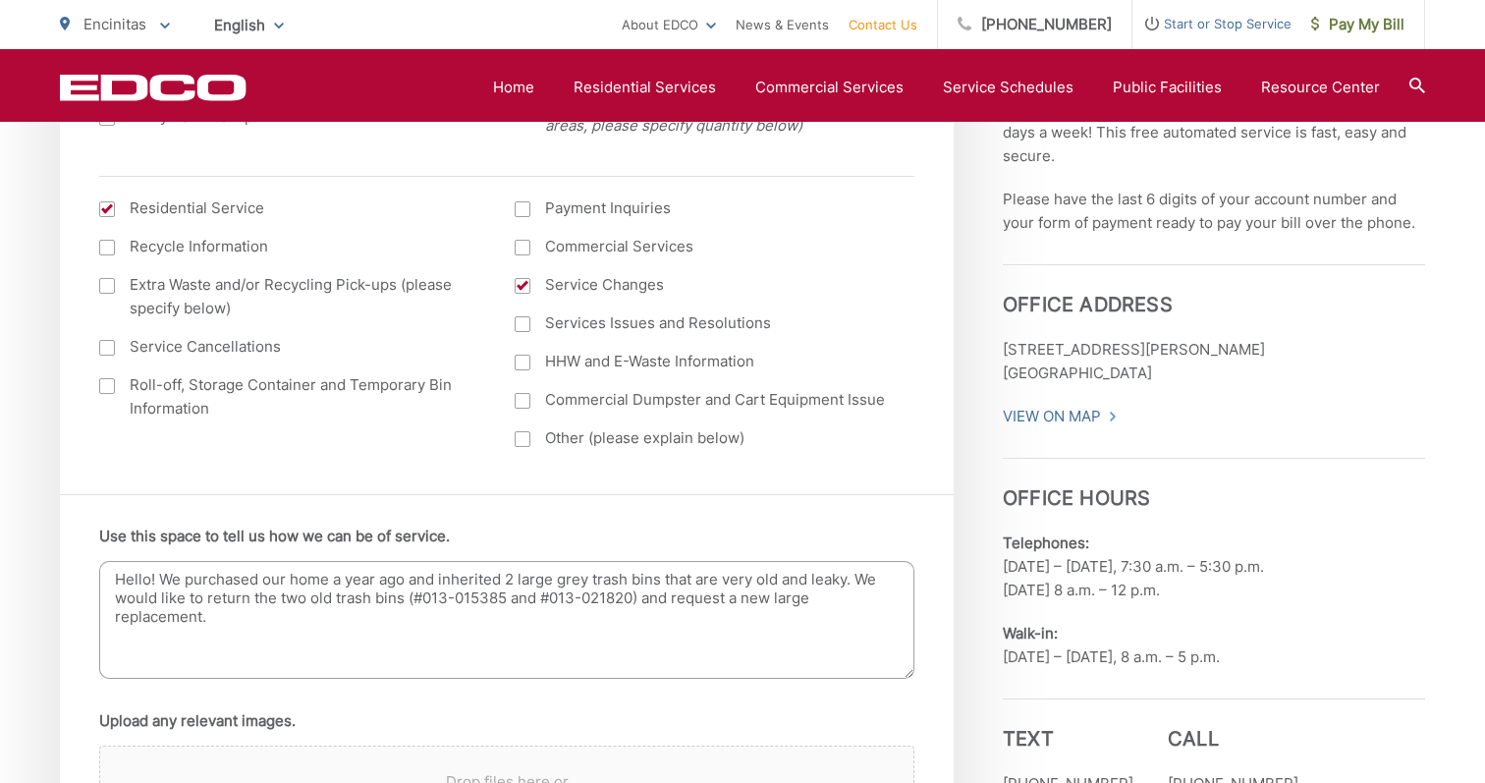
scroll to position [1049, 0]
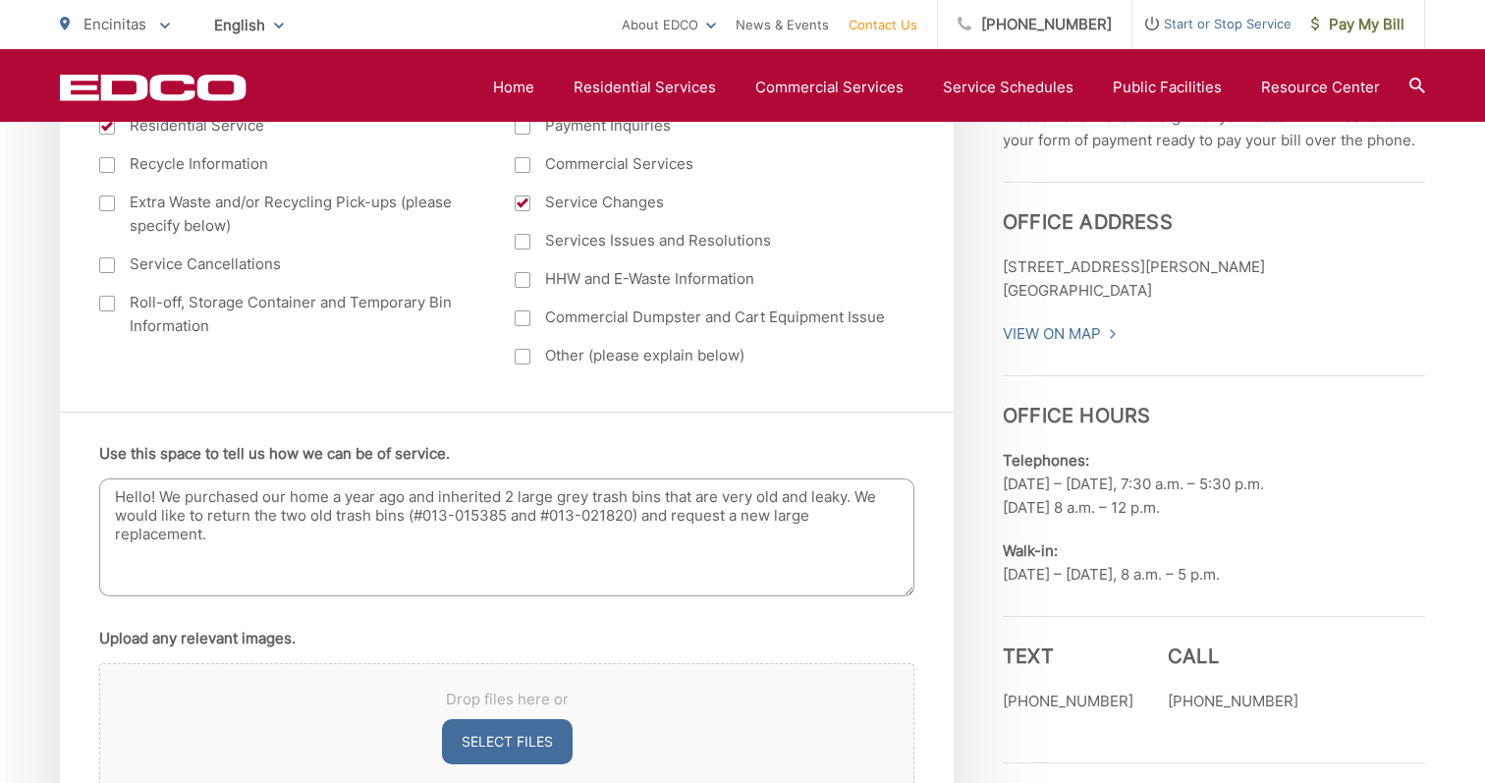
click at [494, 571] on textarea "Hello! We purchased our home a year ago and inherited 2 large grey trash bins t…" at bounding box center [506, 537] width 815 height 118
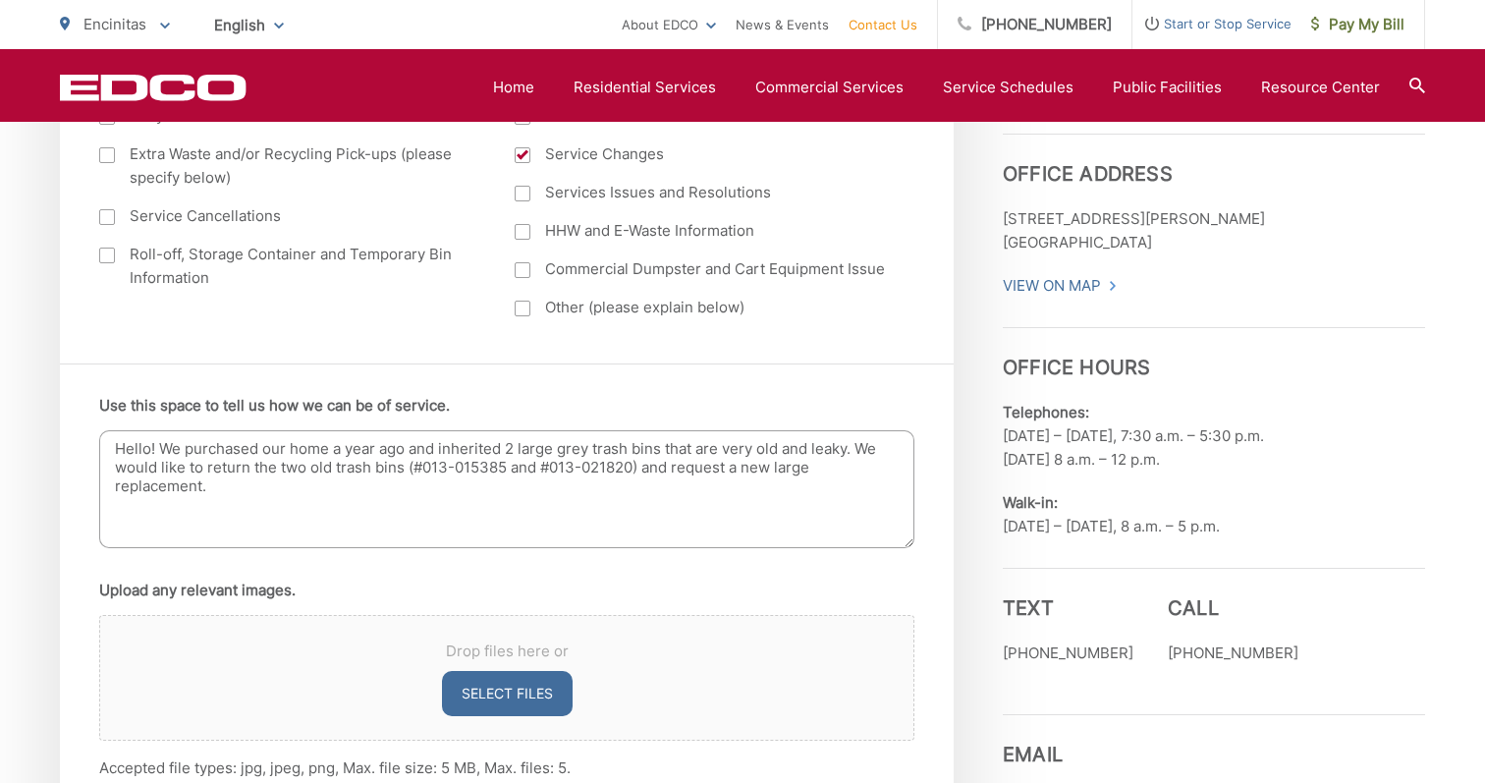
scroll to position [1097, 0]
click at [815, 468] on textarea "Hello! We purchased our home a year ago and inherited 2 large grey trash bins t…" at bounding box center [506, 489] width 815 height 118
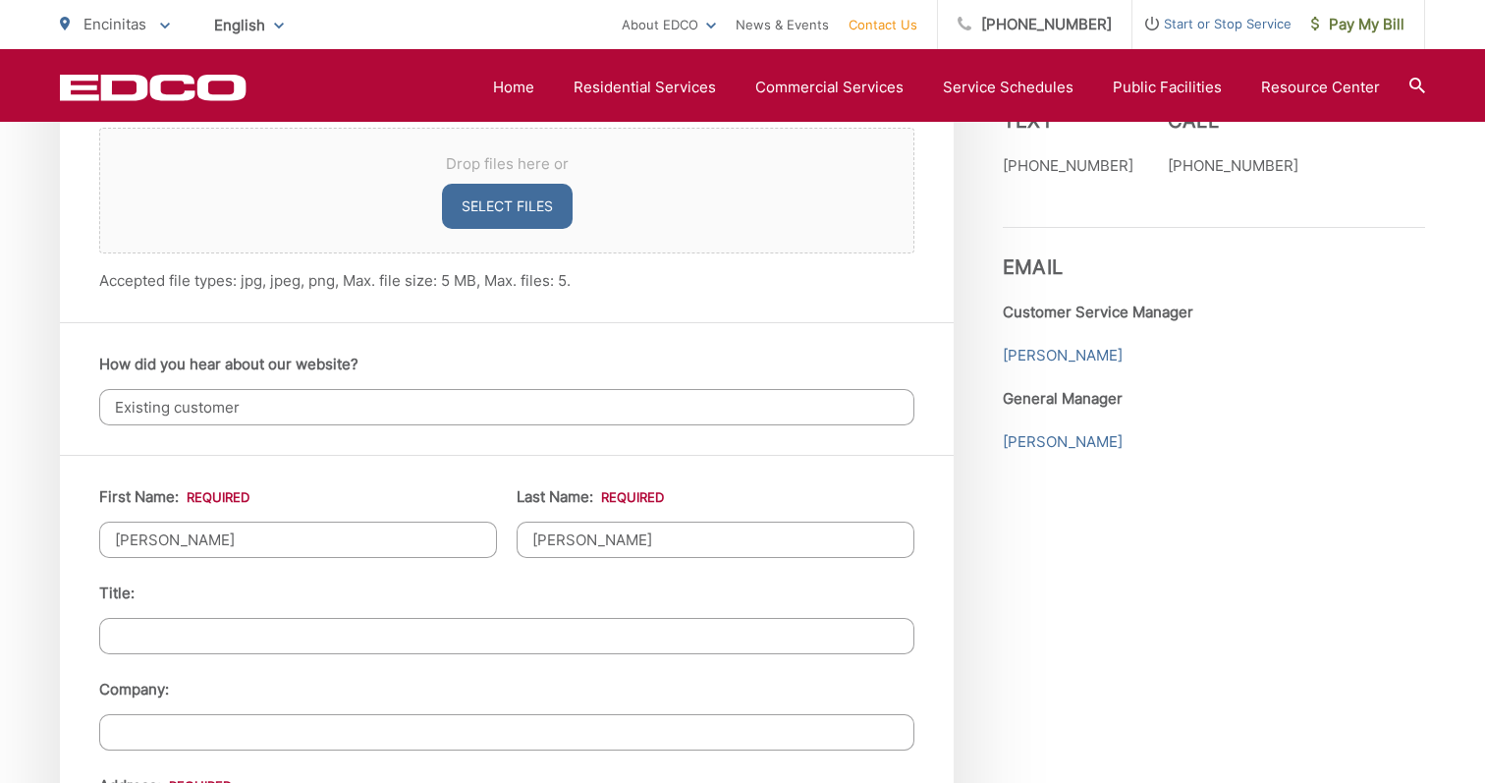
scroll to position [1584, 0]
type textarea "Hello! We purchased our home a year ago and inherited 2 large grey trash bins t…"
click at [693, 418] on input "Existing customer" at bounding box center [506, 407] width 815 height 36
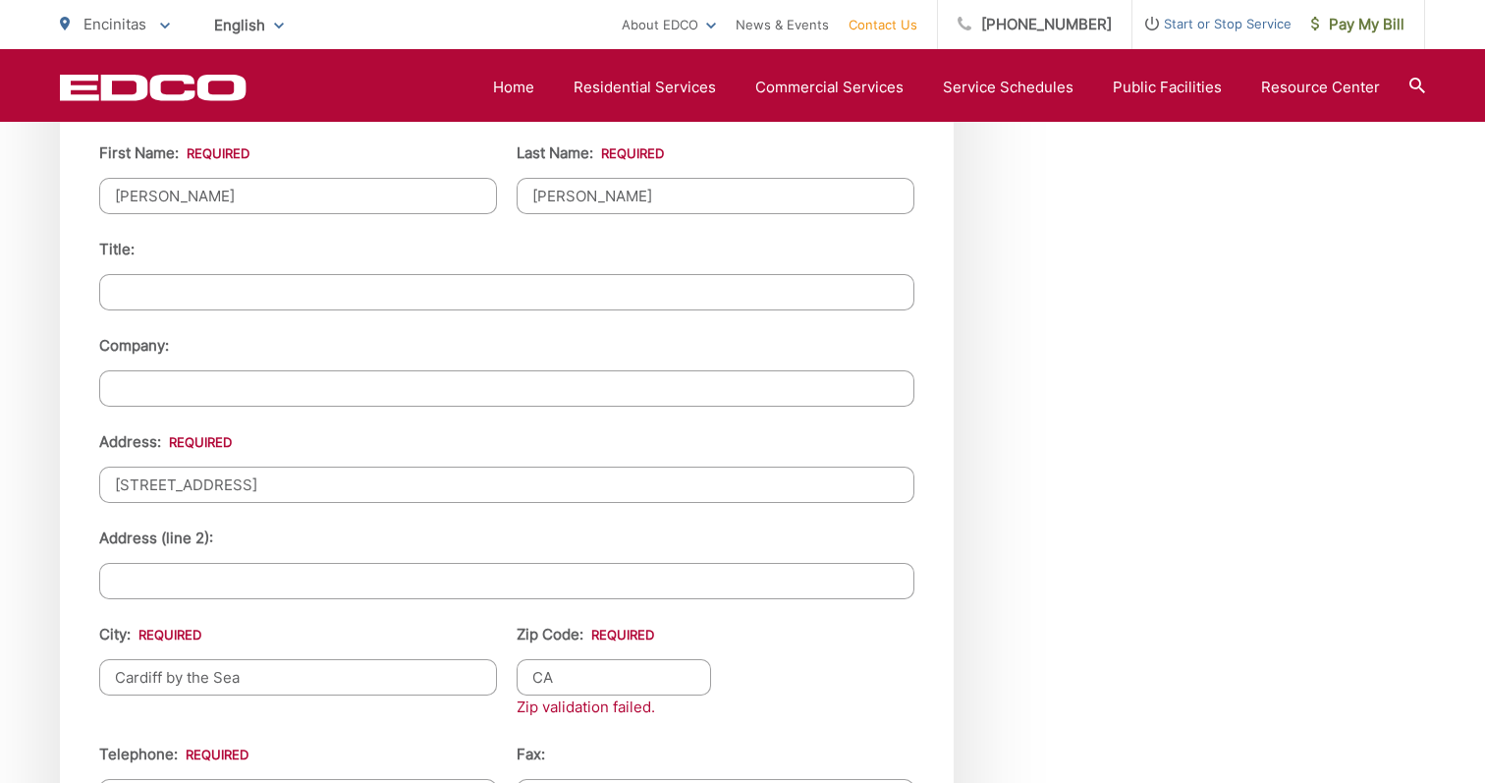
scroll to position [2020, 0]
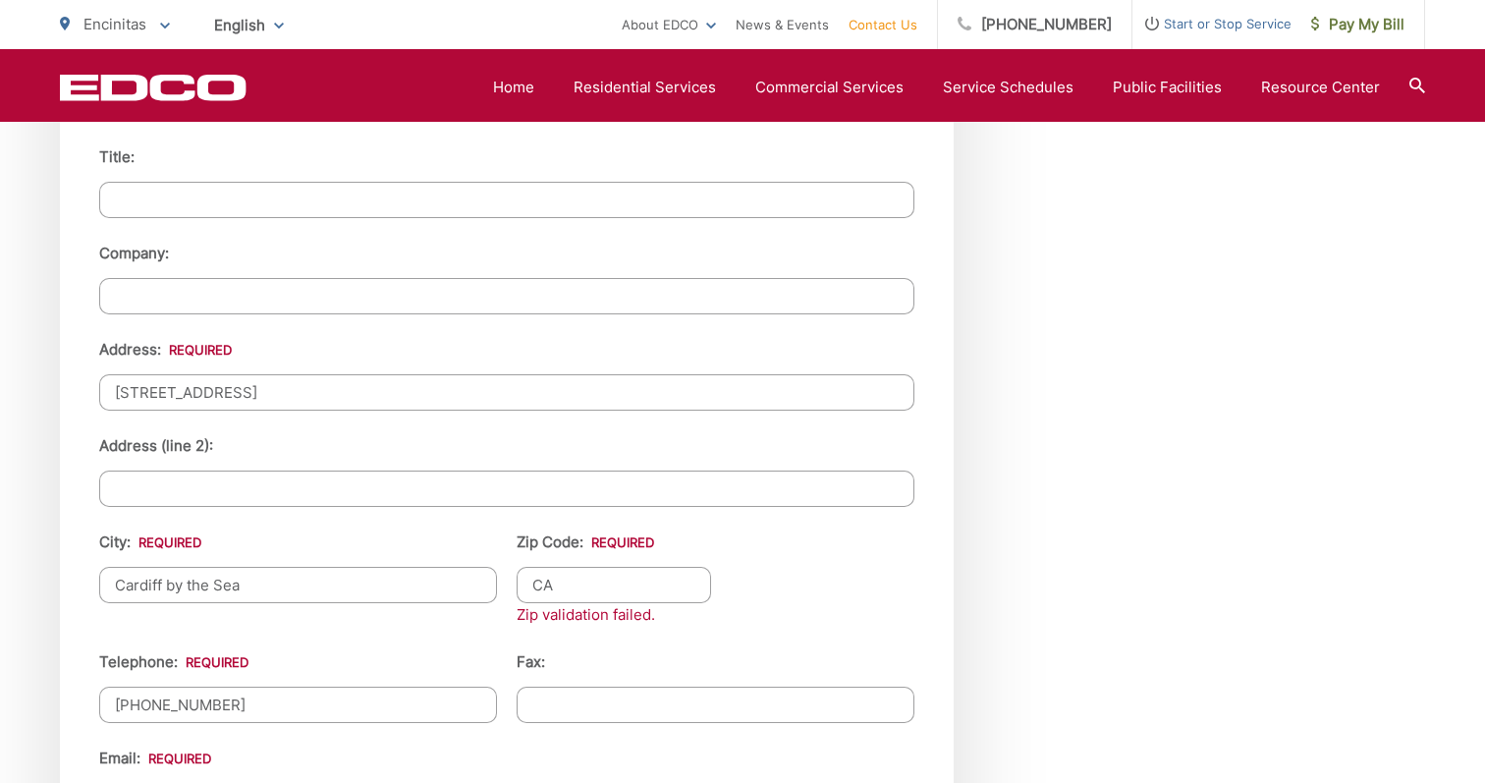
click at [693, 418] on ul "First Name: * [PERSON_NAME] Last Name: * [PERSON_NAME] Title: Company: Address:…" at bounding box center [506, 524] width 815 height 951
type input "C"
type input "92007"
click at [814, 565] on ul "First Name: * [PERSON_NAME] Last Name: * [PERSON_NAME] Title: Company: Address:…" at bounding box center [506, 524] width 815 height 951
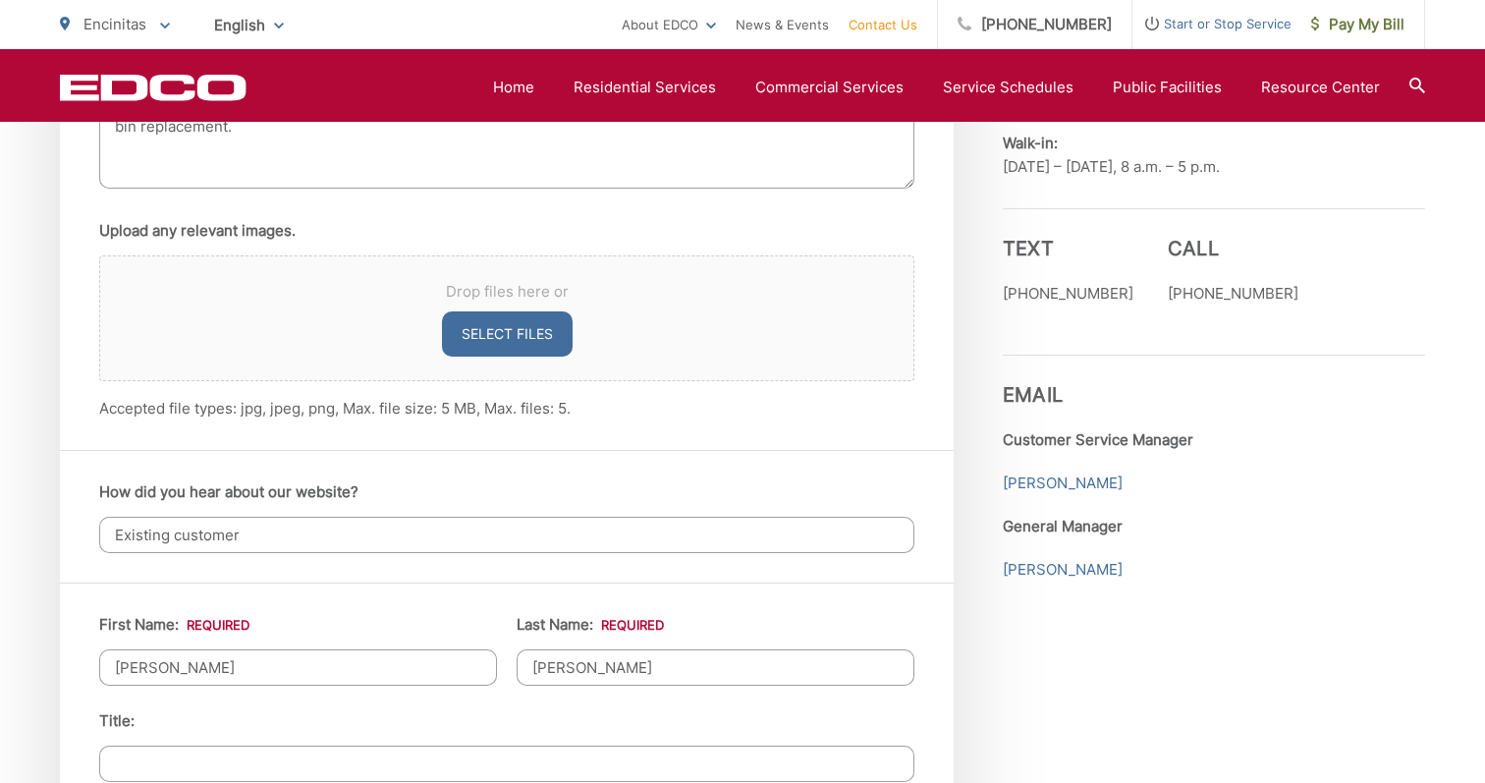
scroll to position [1443, 0]
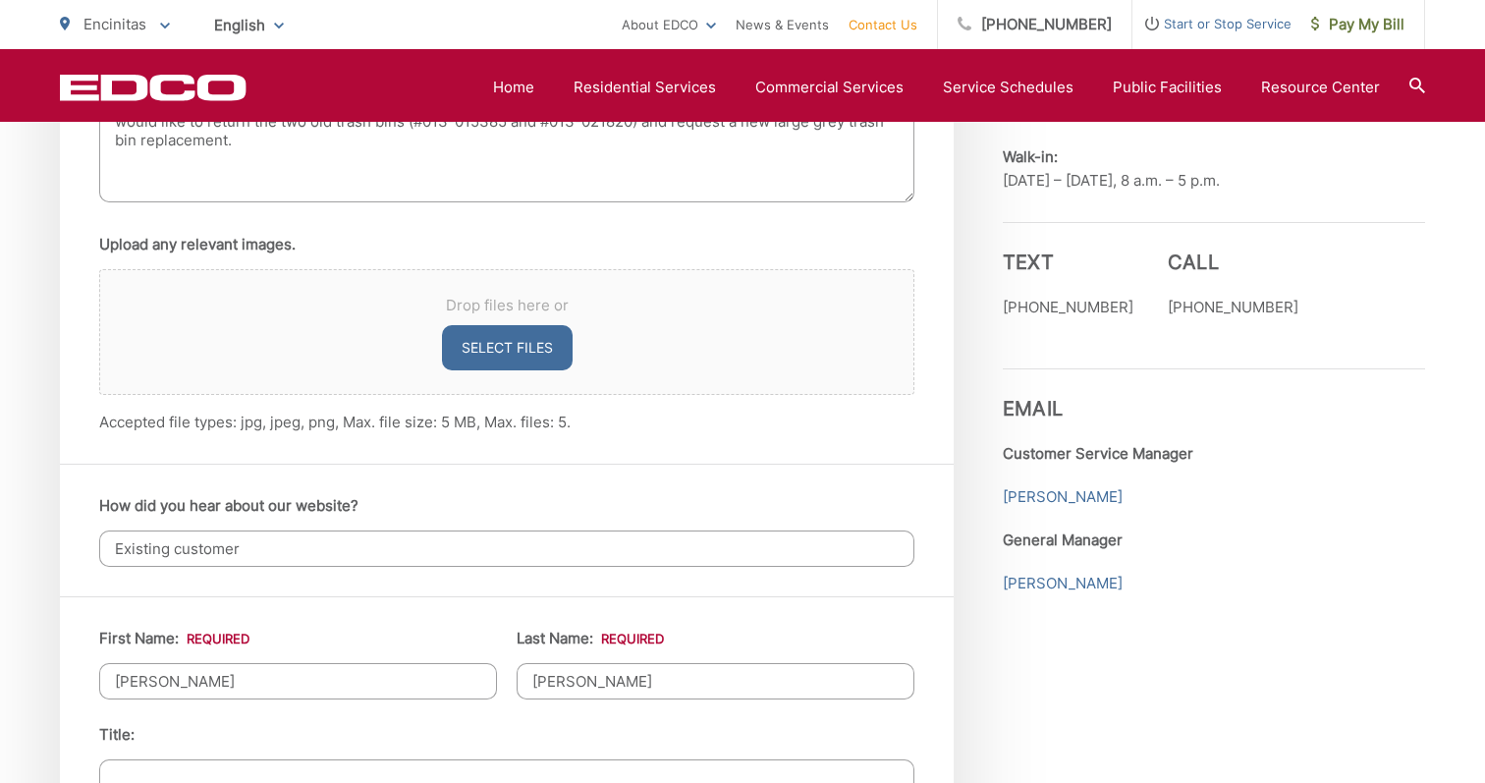
click at [524, 353] on button "Select files" at bounding box center [507, 347] width 131 height 45
type input "C:\fakepath\77618157549__CD82FE4D-B243-419A-AFCD-C2D2781C68E0.jpeg"
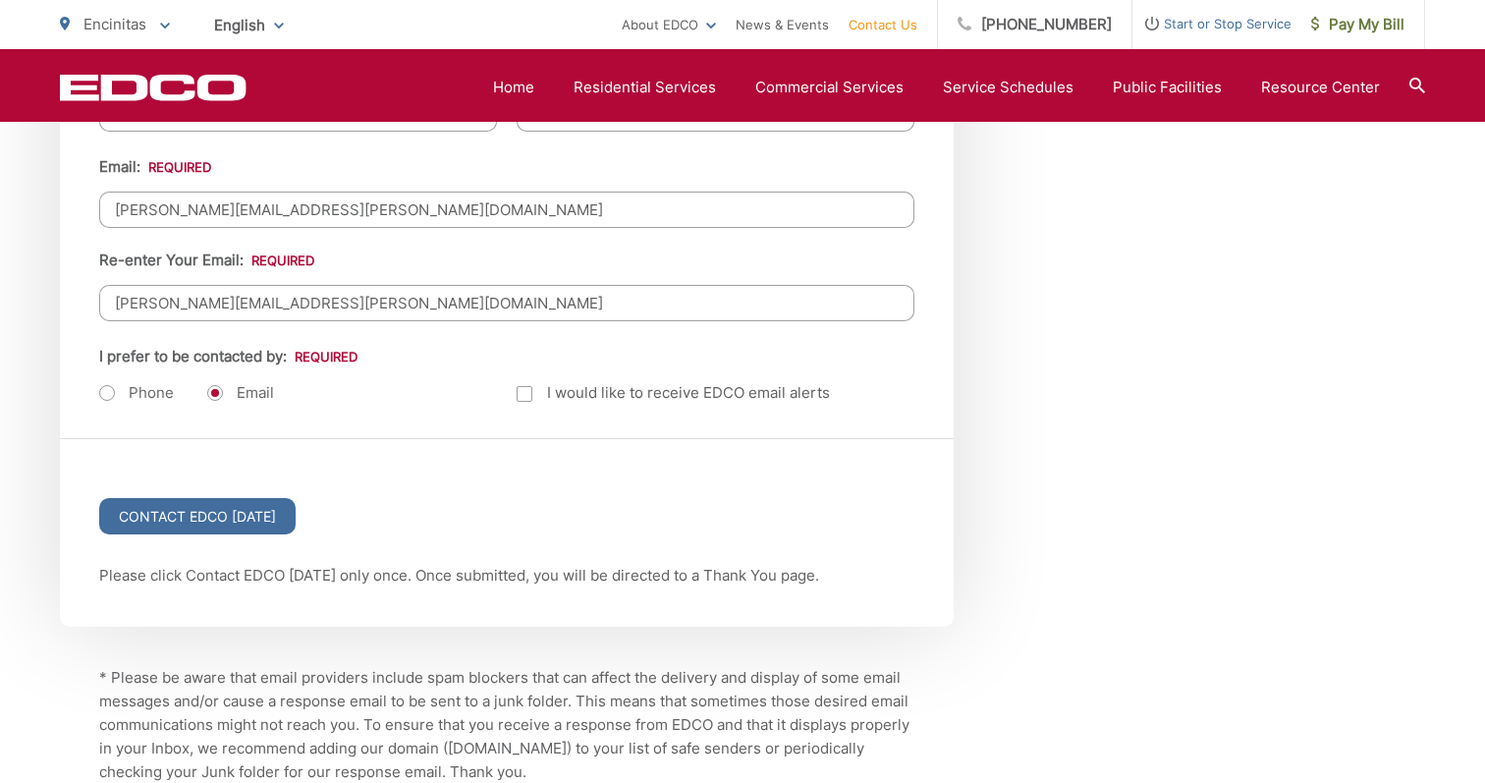
scroll to position [2806, 0]
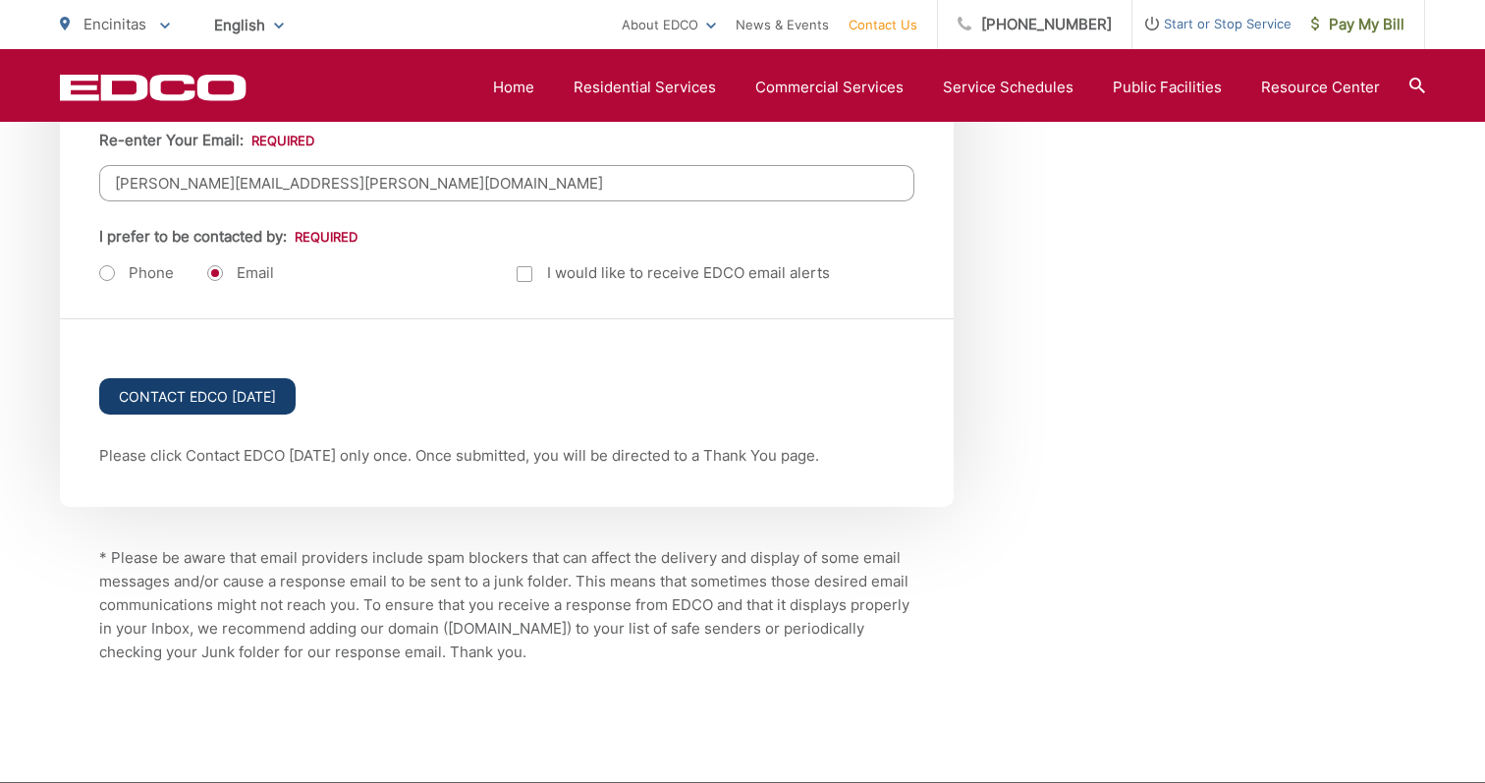
click at [189, 398] on input "Contact EDCO [DATE]" at bounding box center [197, 396] width 196 height 36
